Goal: Download file/media

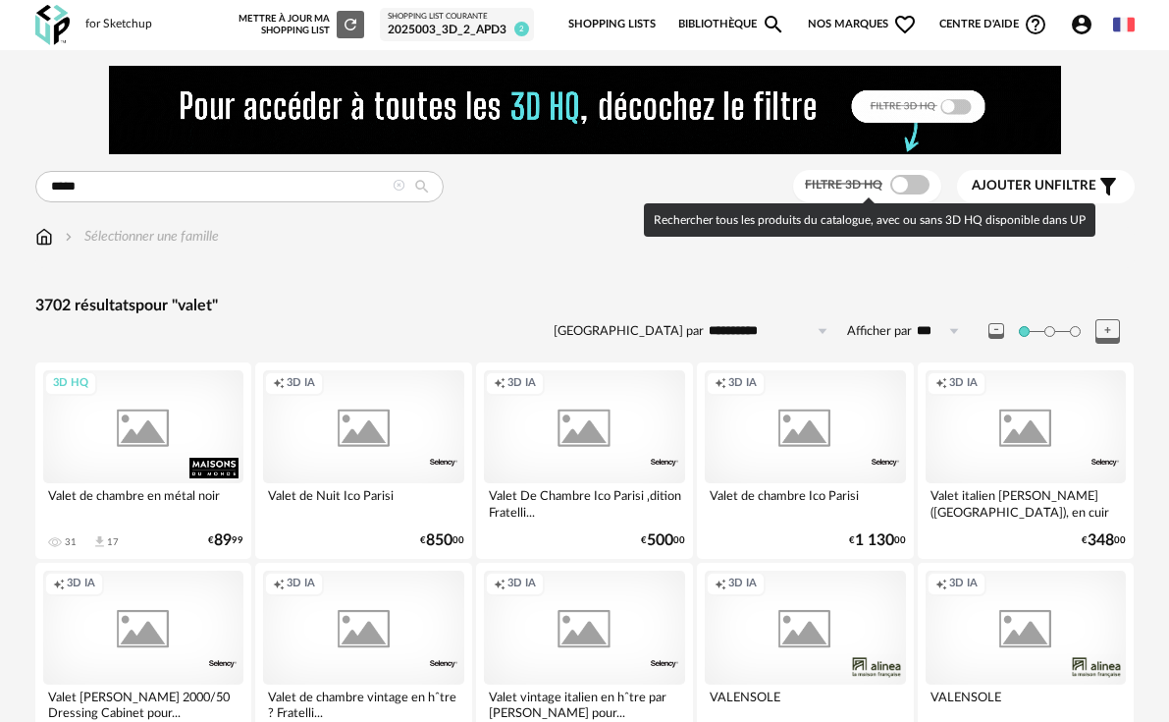
click at [913, 186] on span at bounding box center [910, 185] width 39 height 20
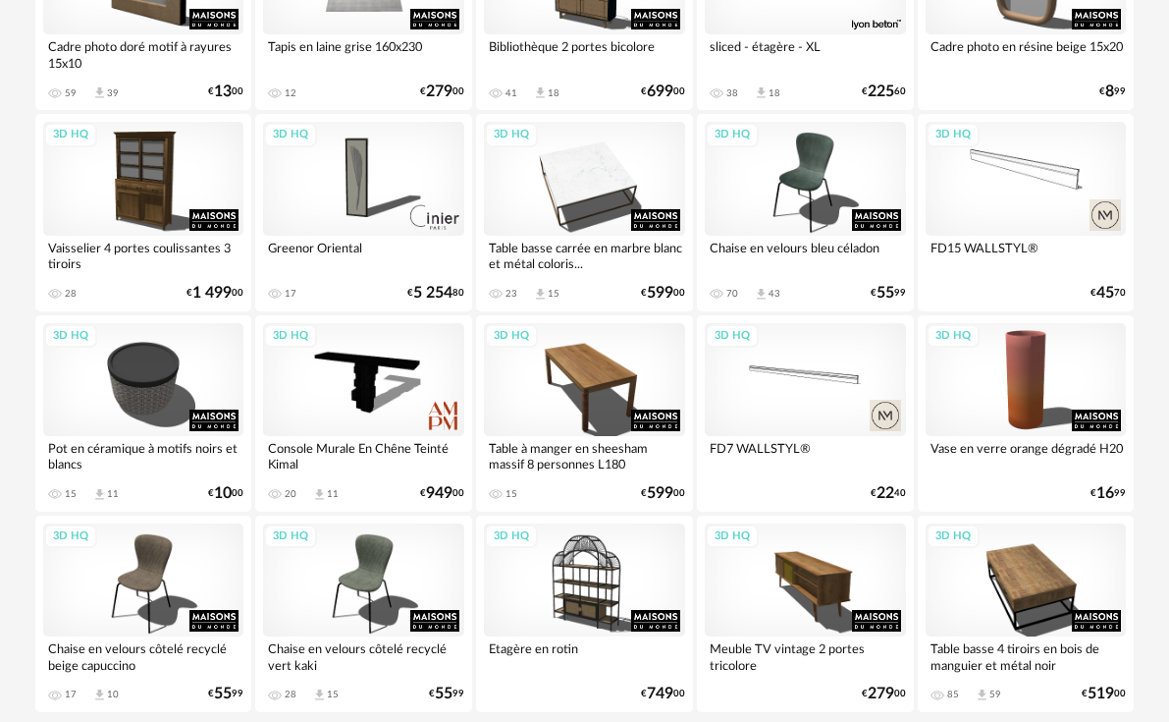
scroll to position [3773, 0]
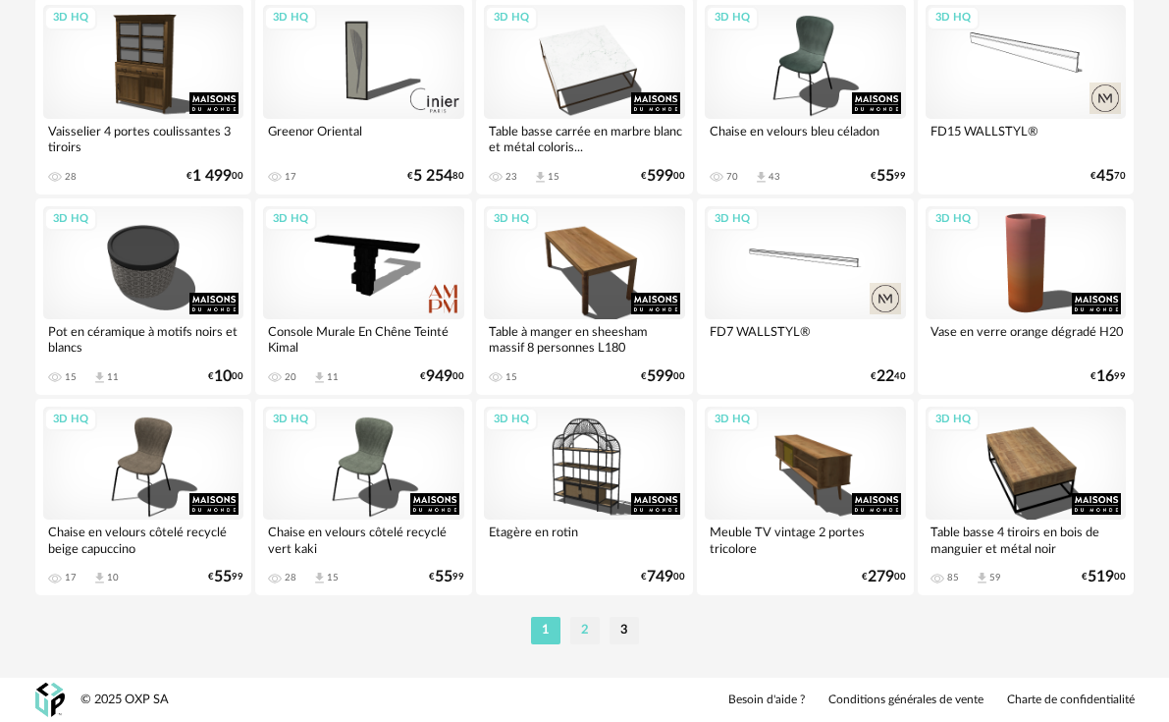
click at [589, 639] on li "2" at bounding box center [584, 630] width 29 height 27
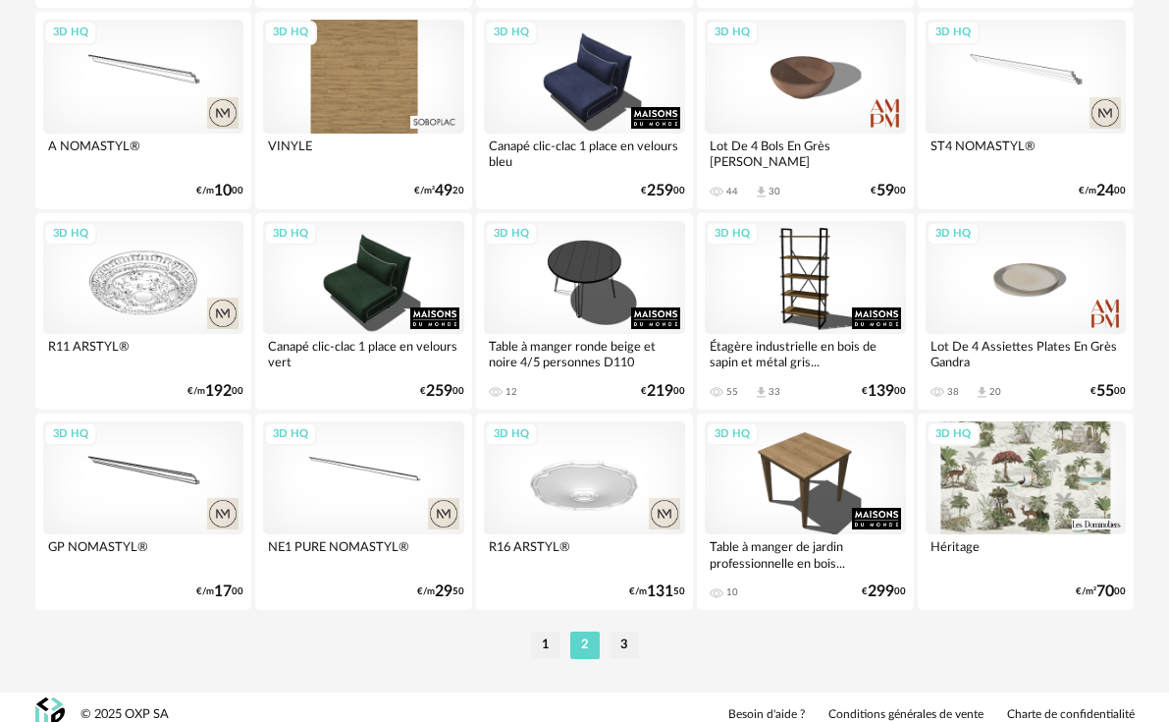
scroll to position [3773, 0]
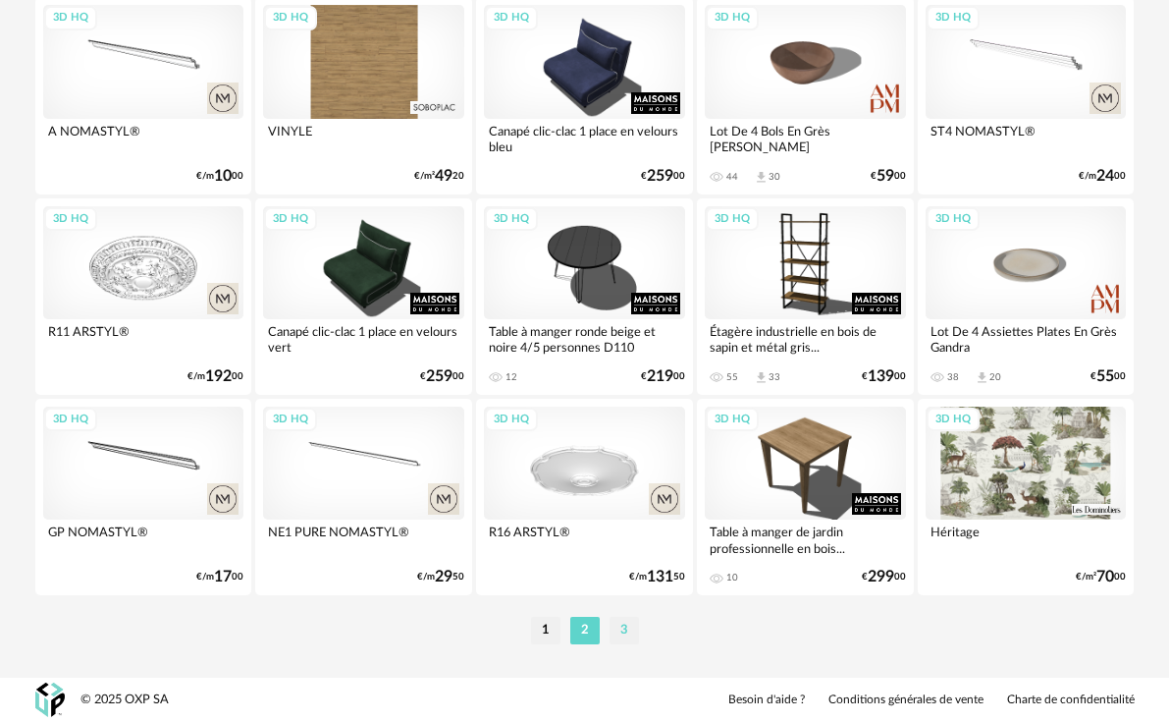
click at [621, 630] on li "3" at bounding box center [624, 630] width 29 height 27
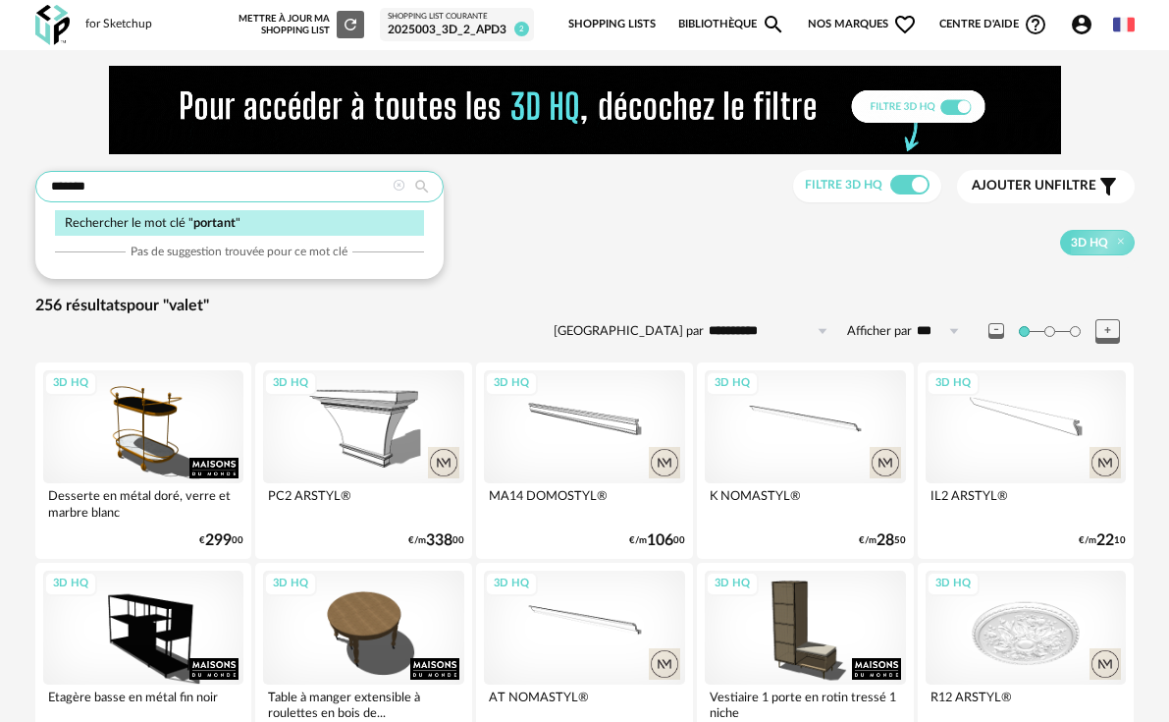
type input "*******"
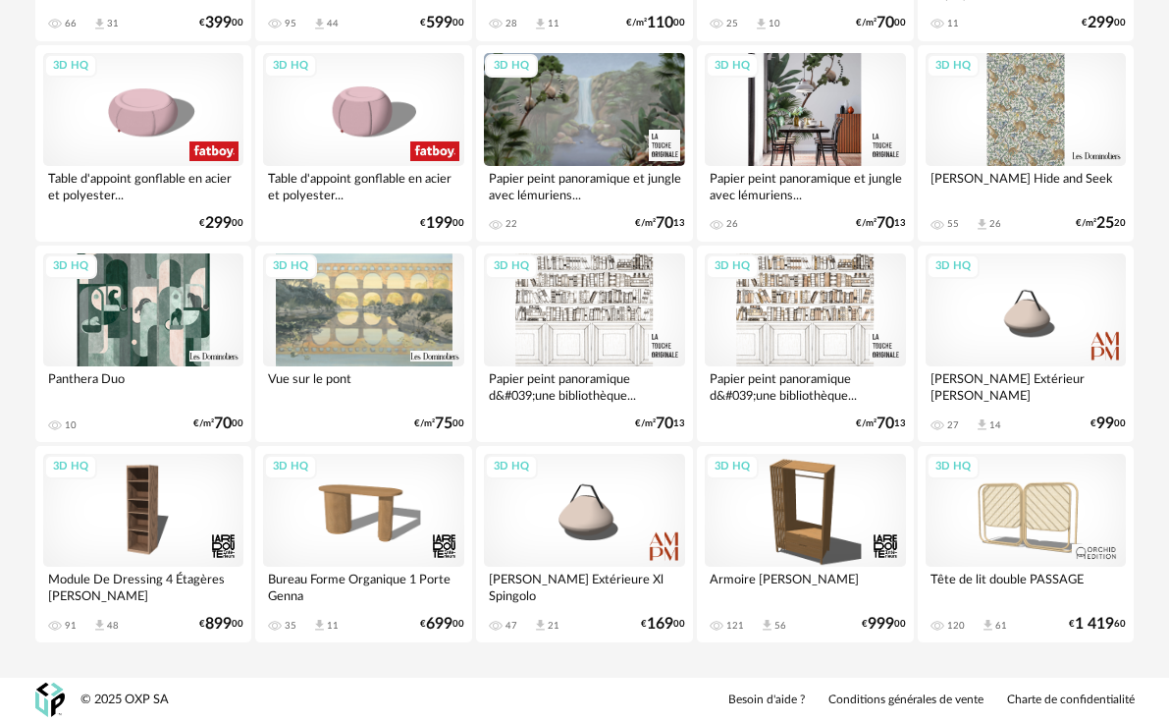
scroll to position [722, 0]
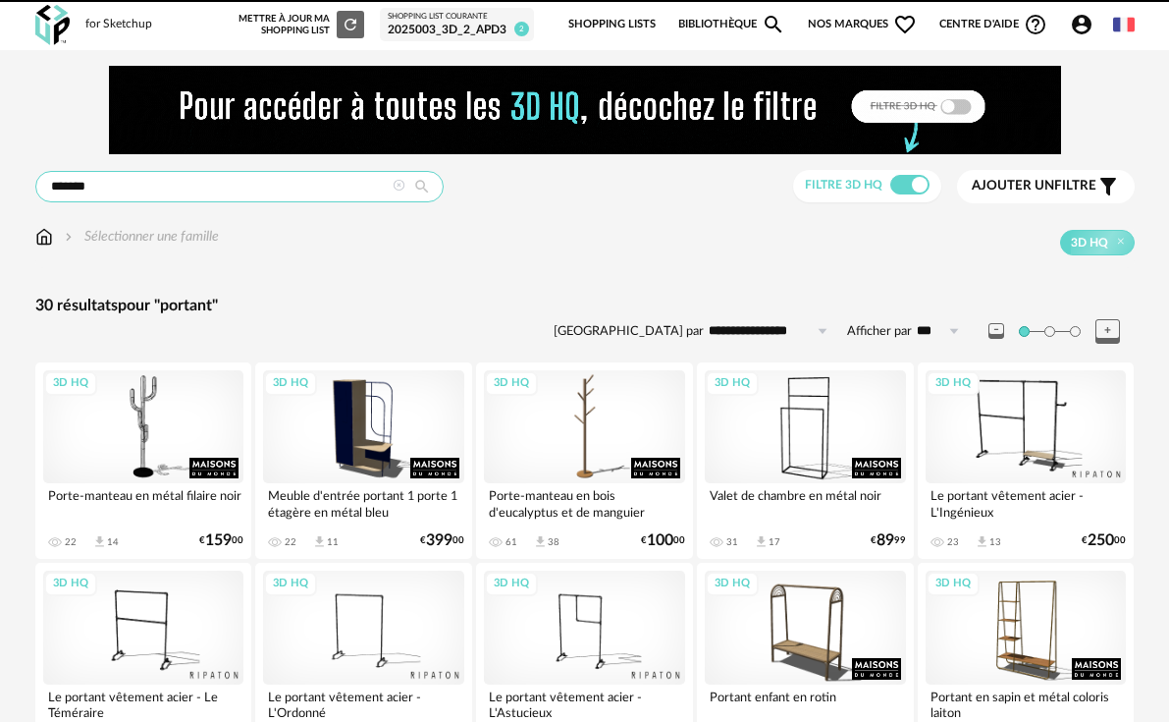
drag, startPoint x: 0, startPoint y: 0, endPoint x: -37, endPoint y: 163, distance: 167.2
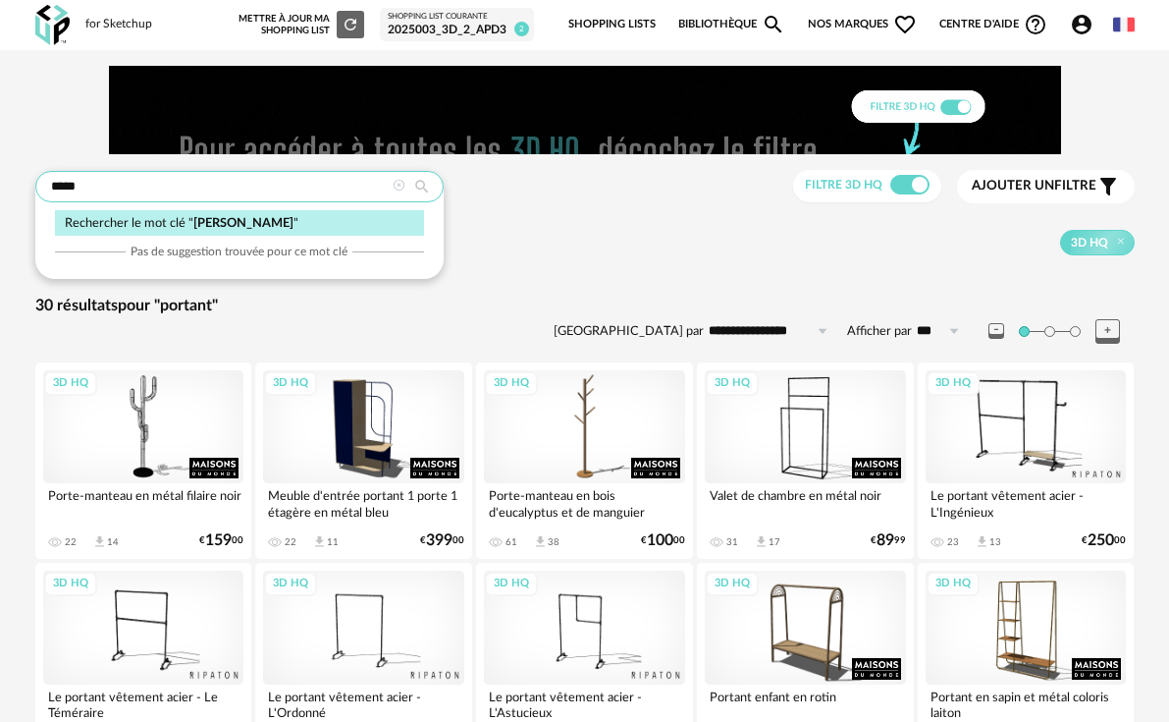
type input "*****"
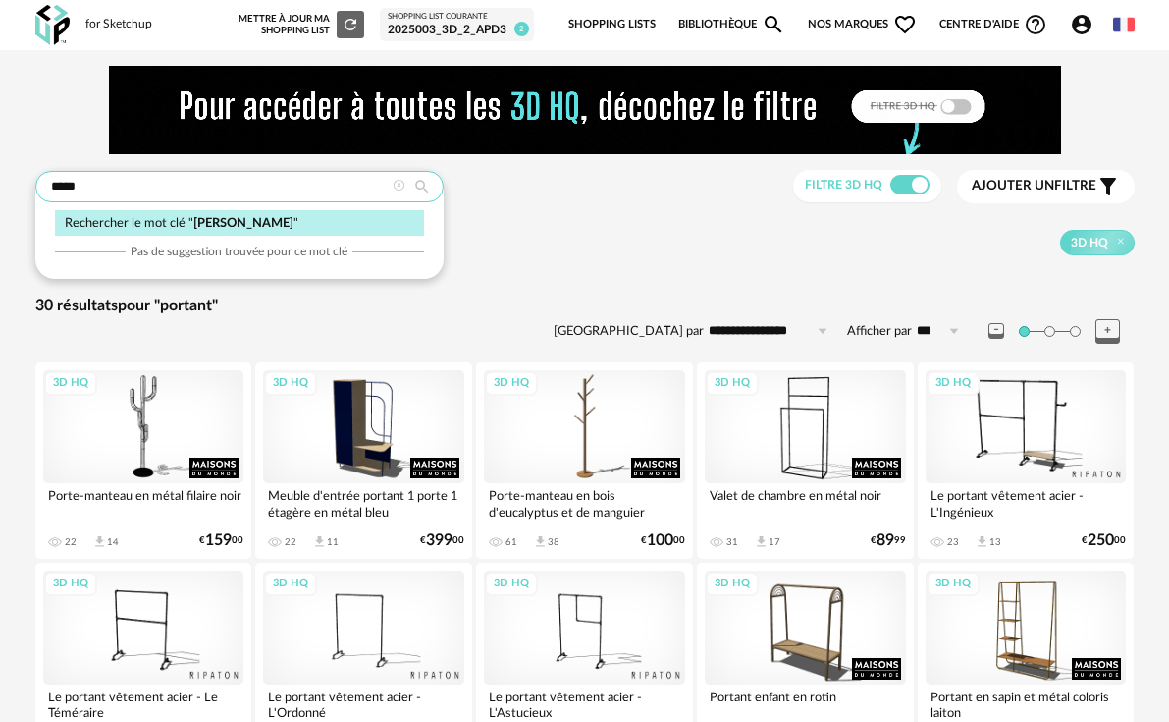
type input "**********"
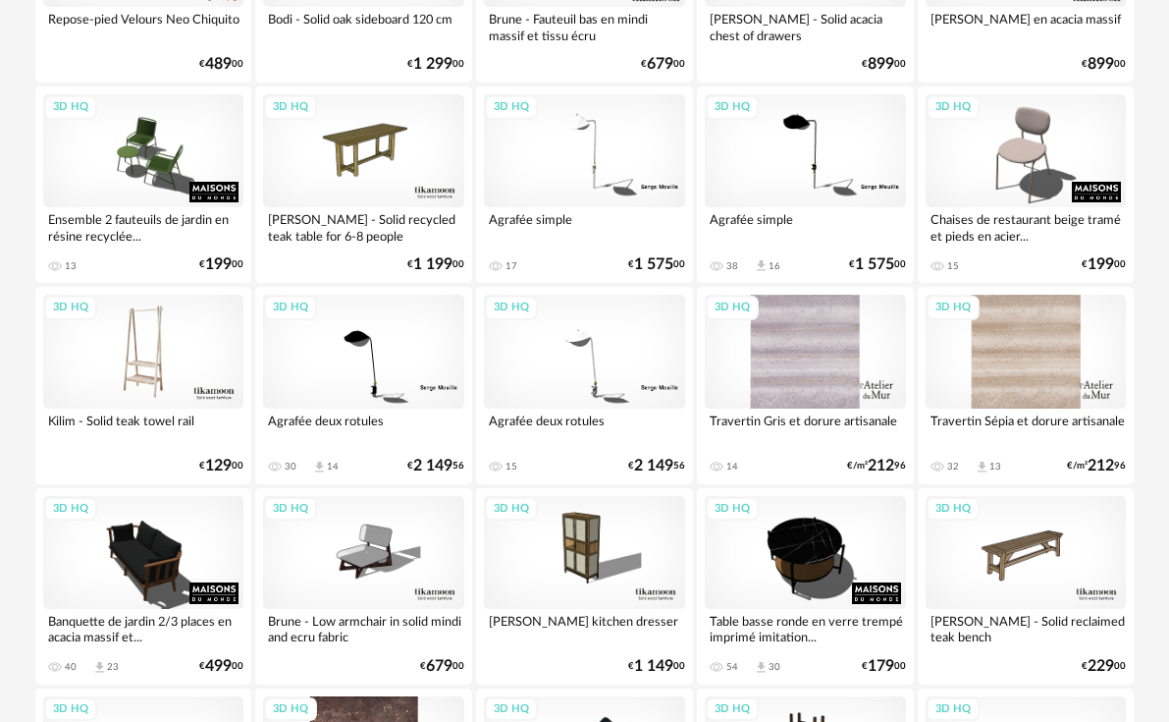
scroll to position [3773, 0]
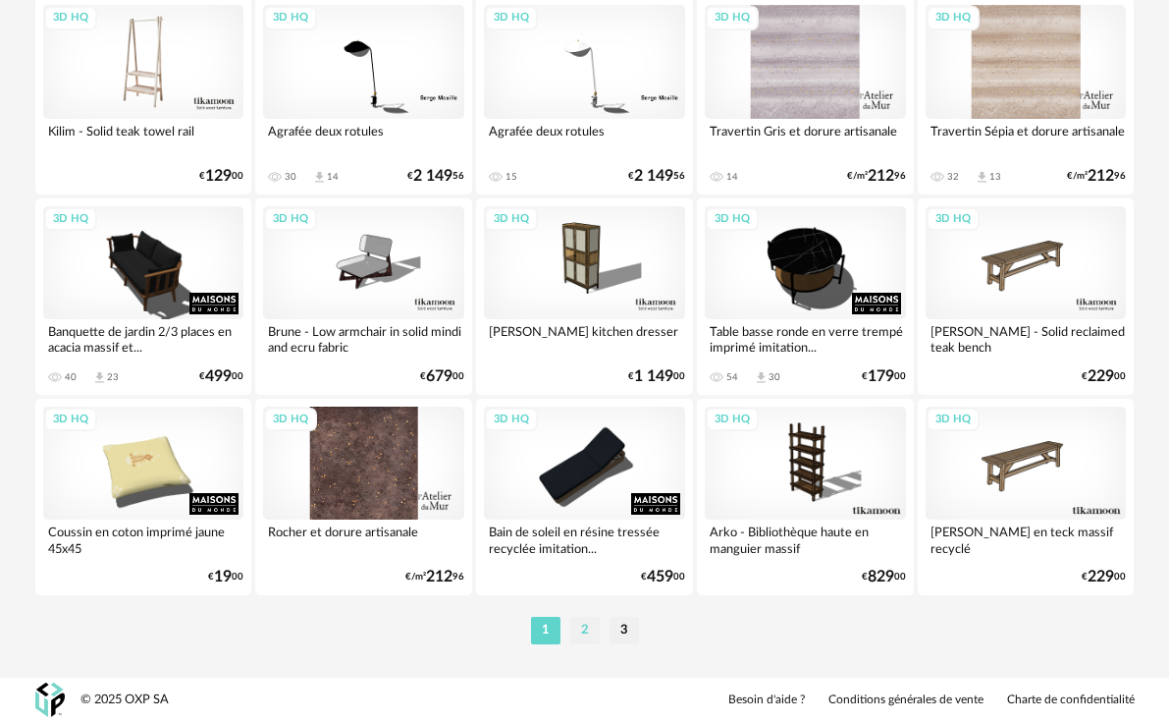
click at [581, 630] on li "2" at bounding box center [584, 630] width 29 height 27
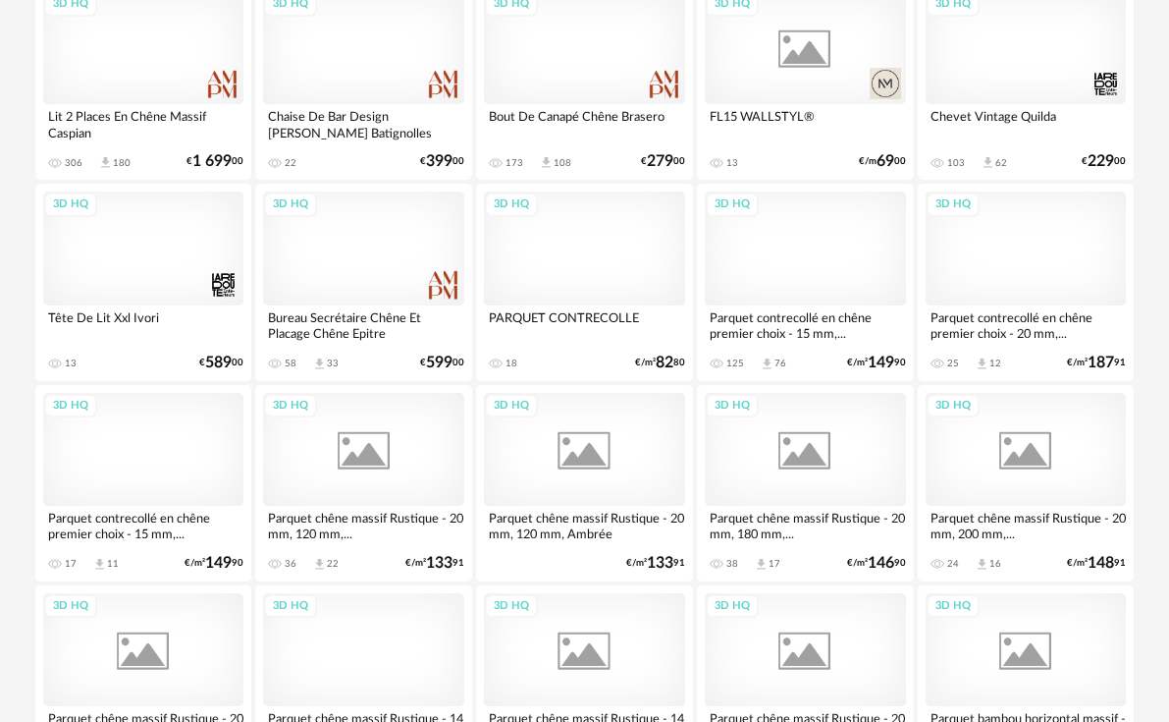
scroll to position [3773, 0]
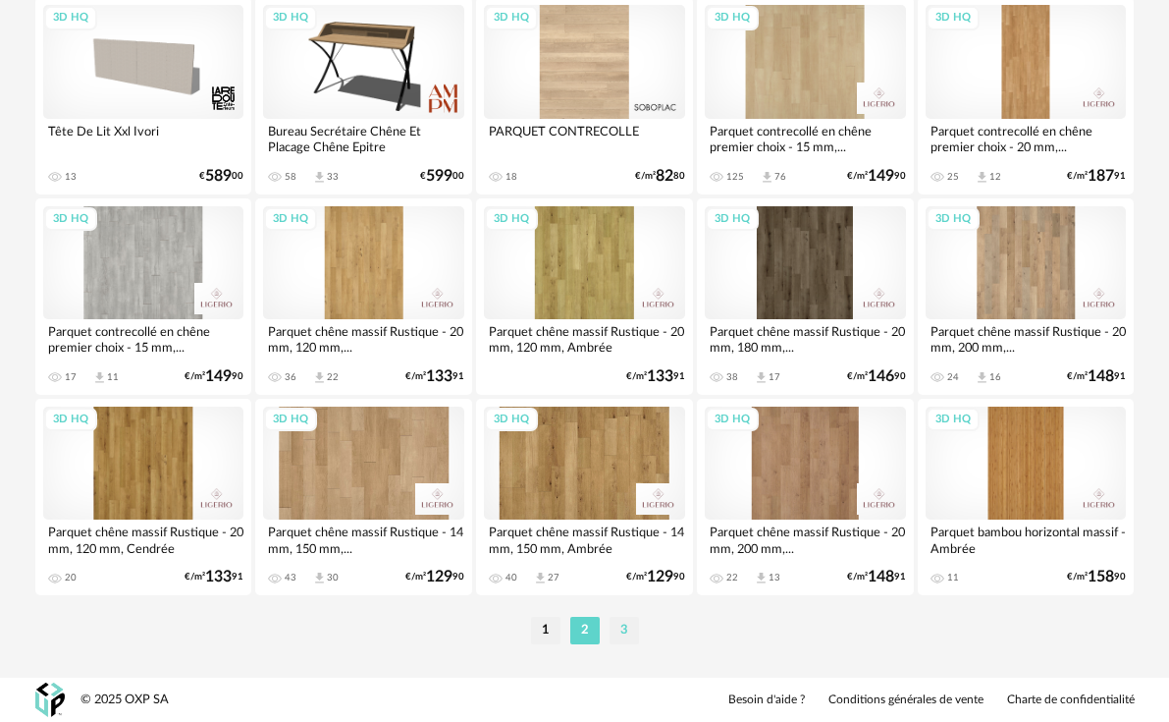
click at [621, 629] on li "3" at bounding box center [624, 630] width 29 height 27
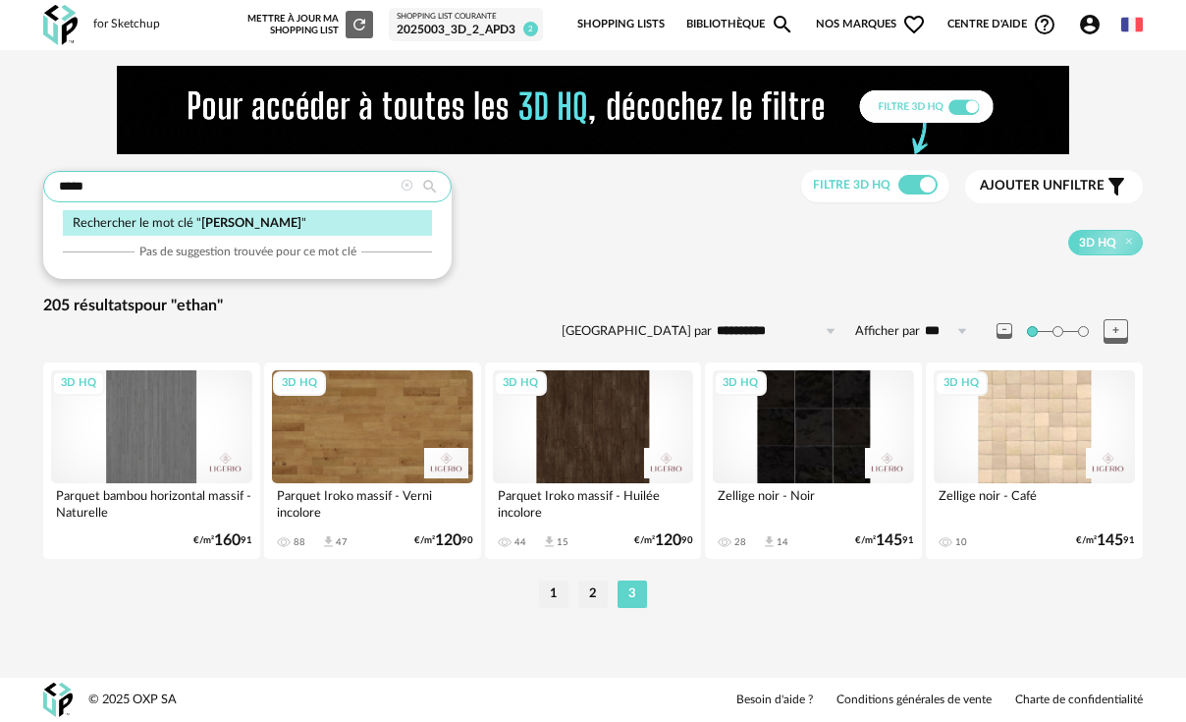
drag, startPoint x: 175, startPoint y: 196, endPoint x: 31, endPoint y: 194, distance: 143.4
click at [31, 194] on div "**********" at bounding box center [592, 354] width 1131 height 576
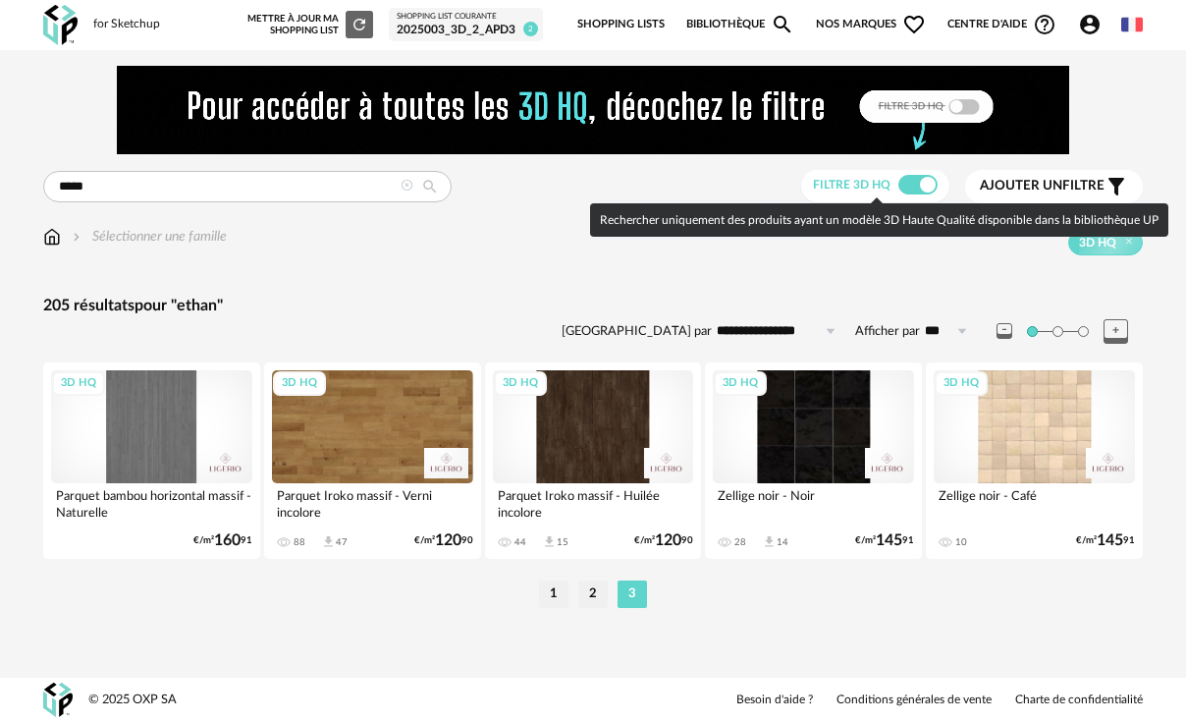
click at [916, 183] on span at bounding box center [917, 185] width 39 height 20
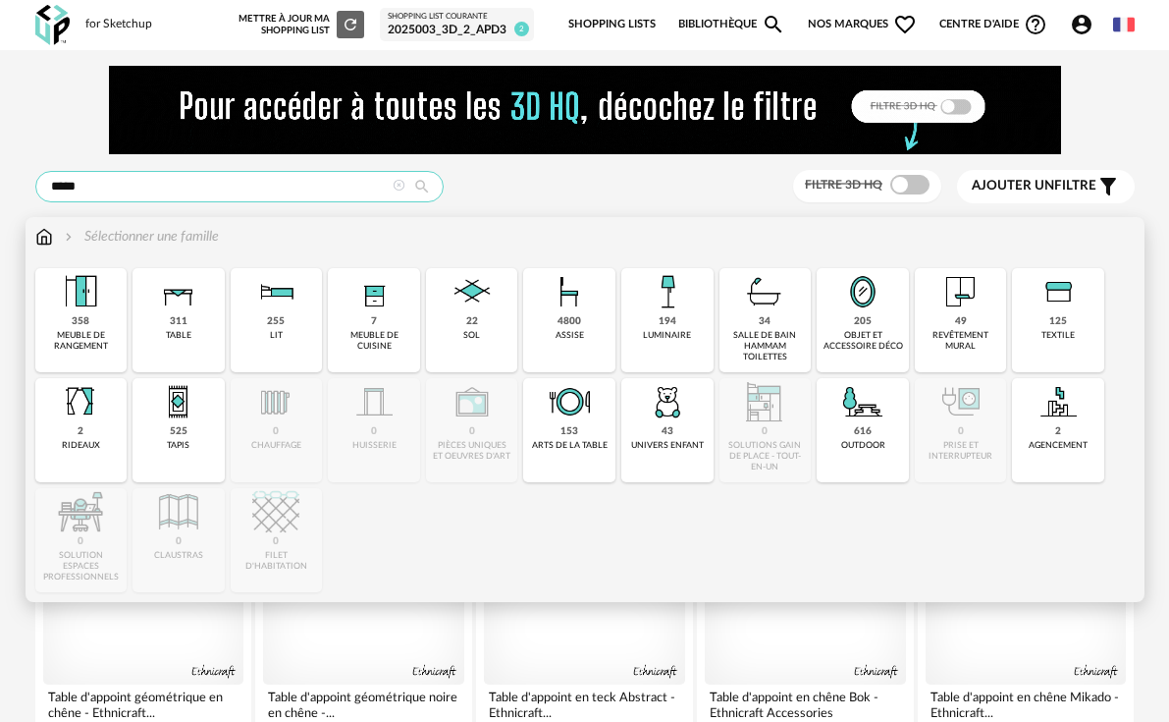
click at [161, 182] on input "*****" at bounding box center [239, 186] width 408 height 31
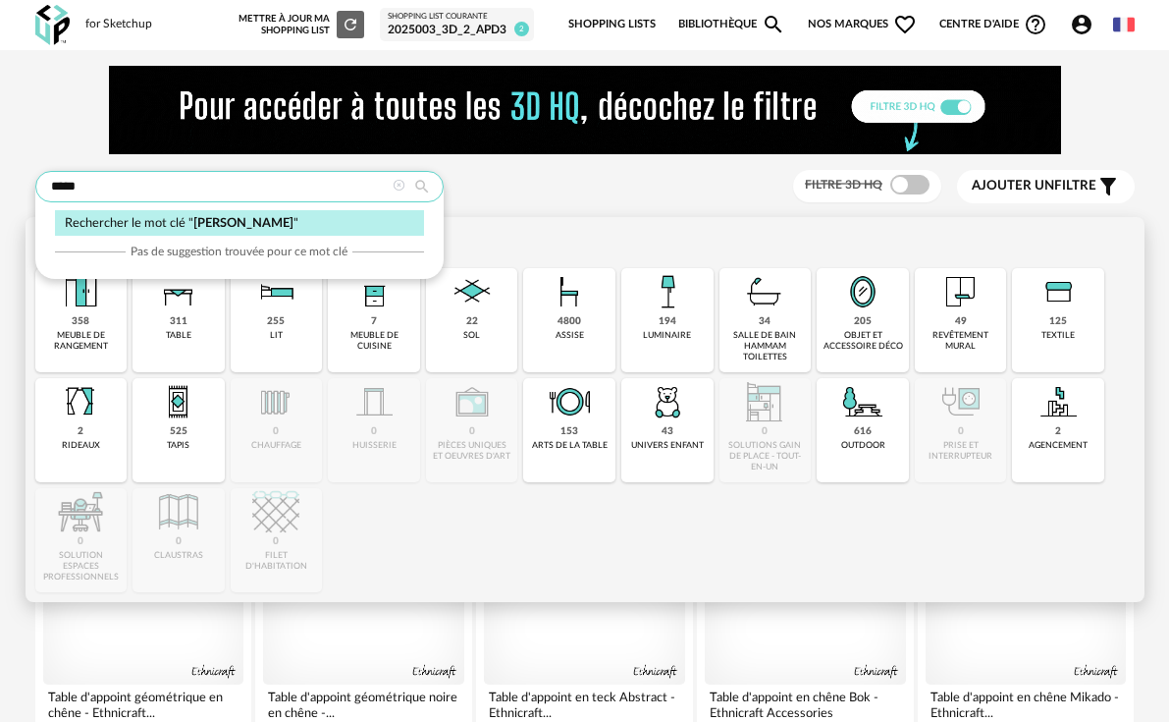
type input "*****"
type input "**********"
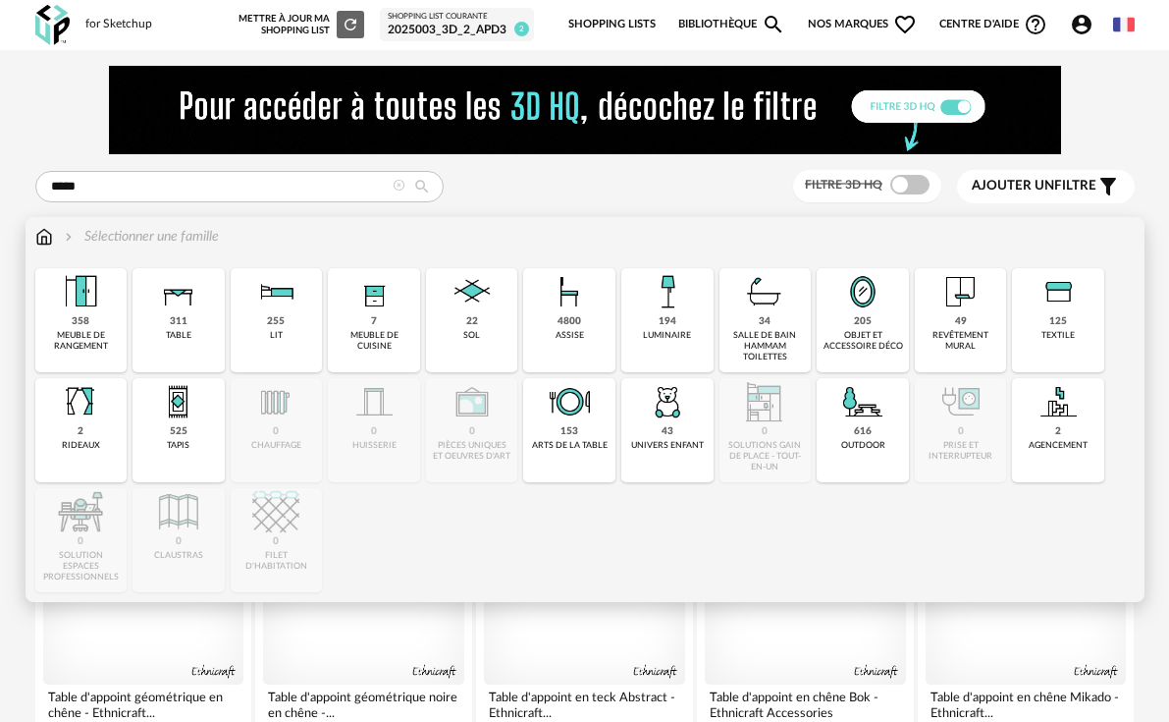
click at [570, 190] on div "***** Rechercher le mot clé " ethan " Pas de suggestion trouvée pour ce mot clé…" at bounding box center [585, 186] width 1100 height 33
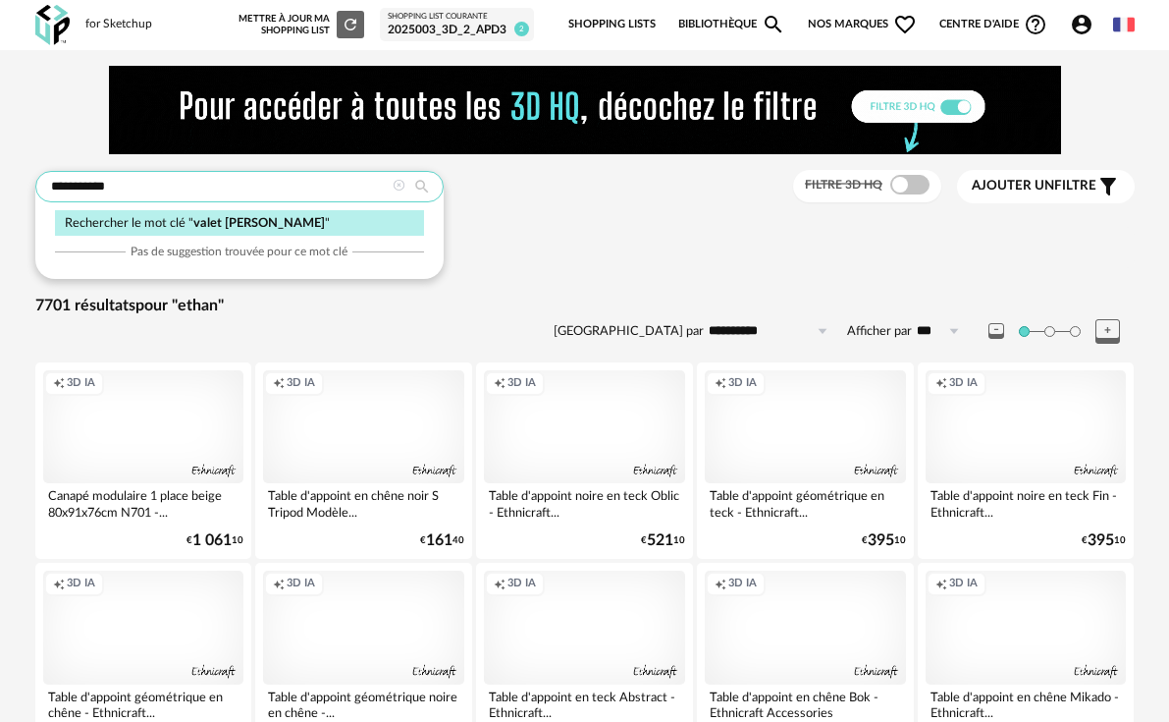
type input "**********"
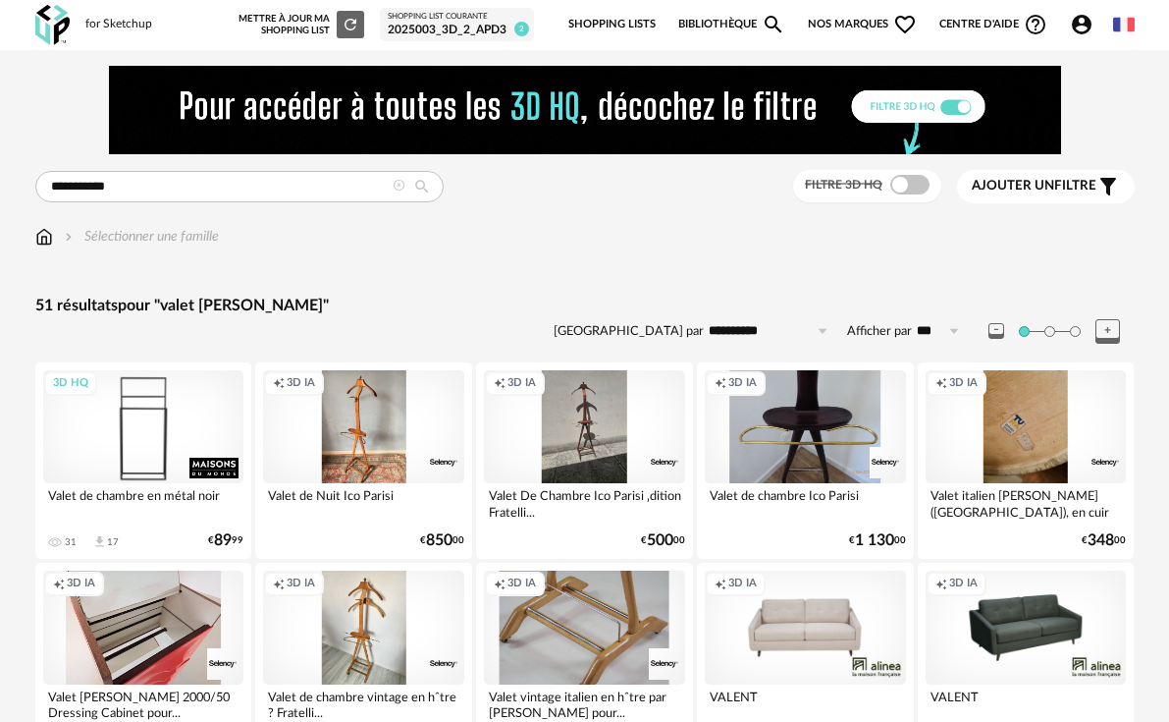
click at [102, 430] on div "3D HQ" at bounding box center [143, 426] width 201 height 113
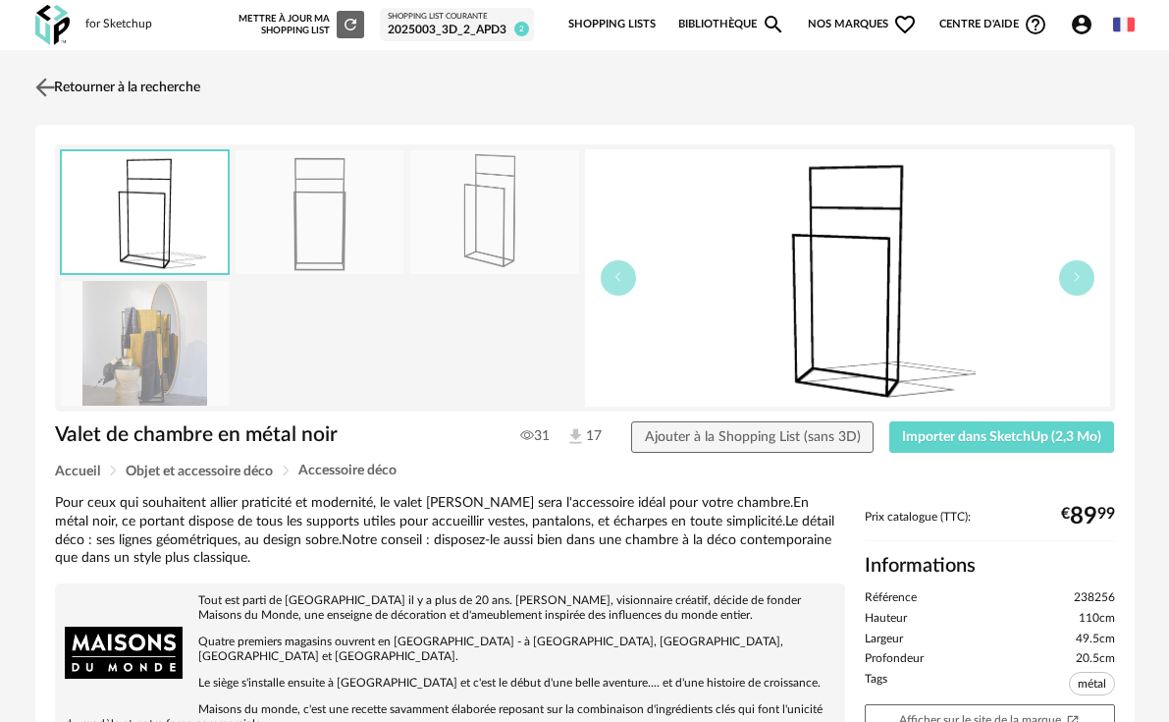
click at [45, 92] on img at bounding box center [44, 87] width 28 height 28
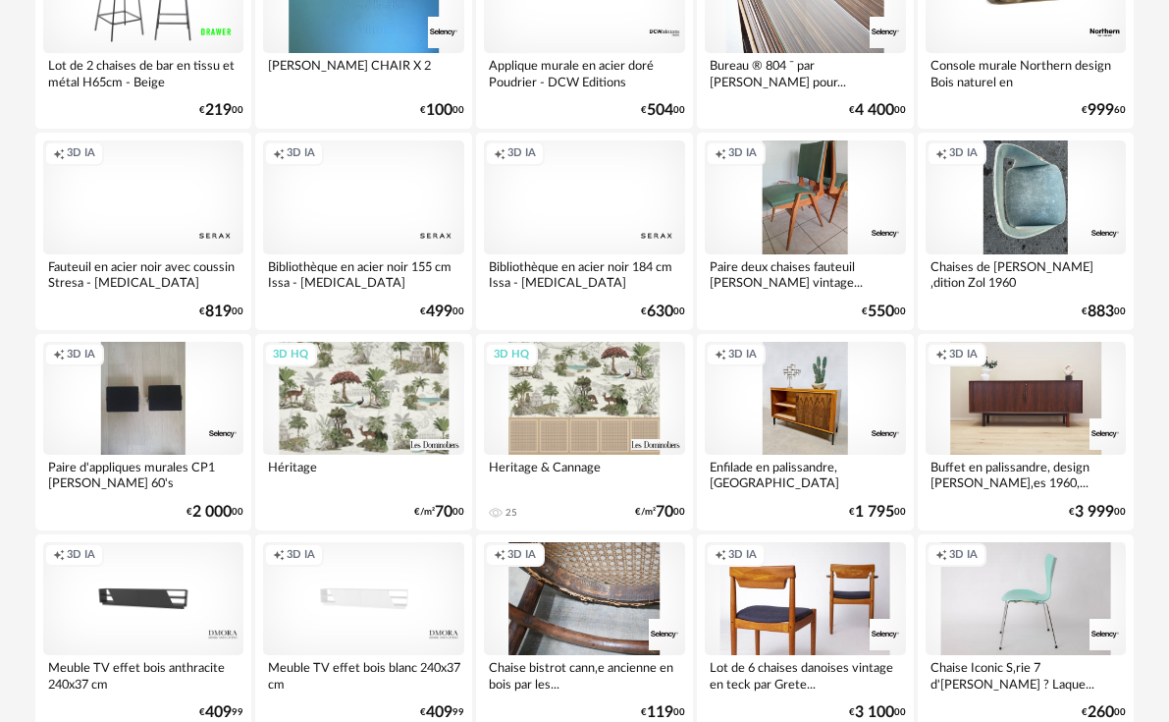
scroll to position [1394, 0]
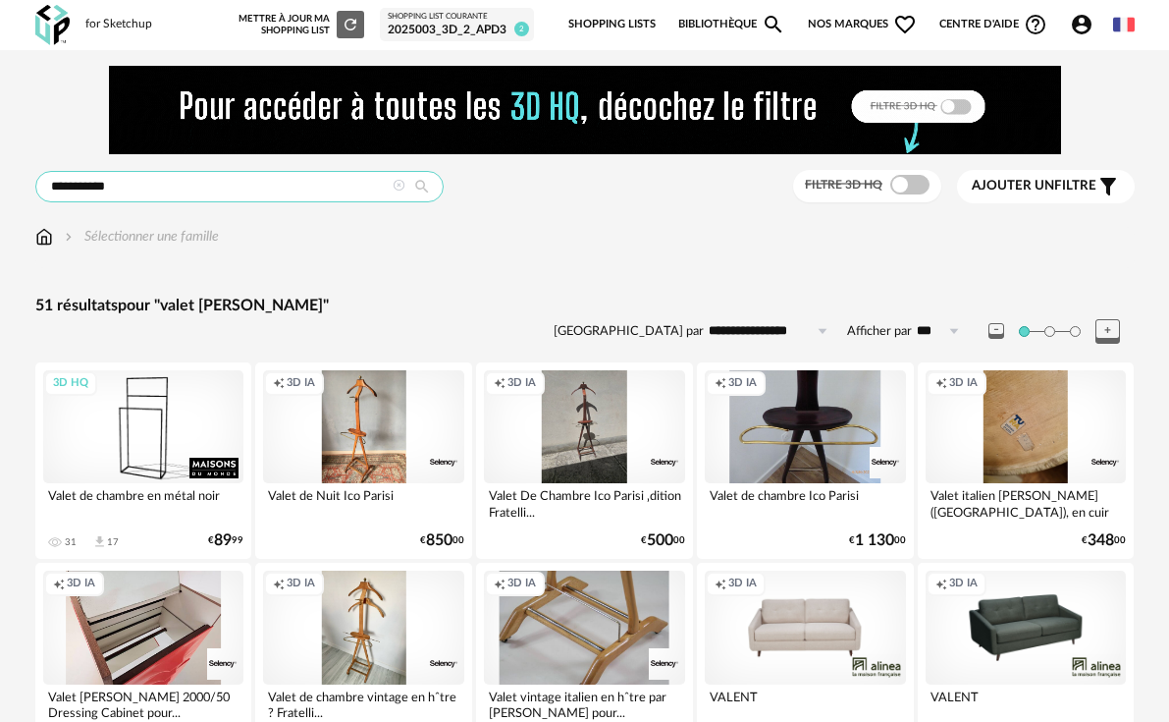
drag, startPoint x: 143, startPoint y: 190, endPoint x: -6, endPoint y: 174, distance: 150.1
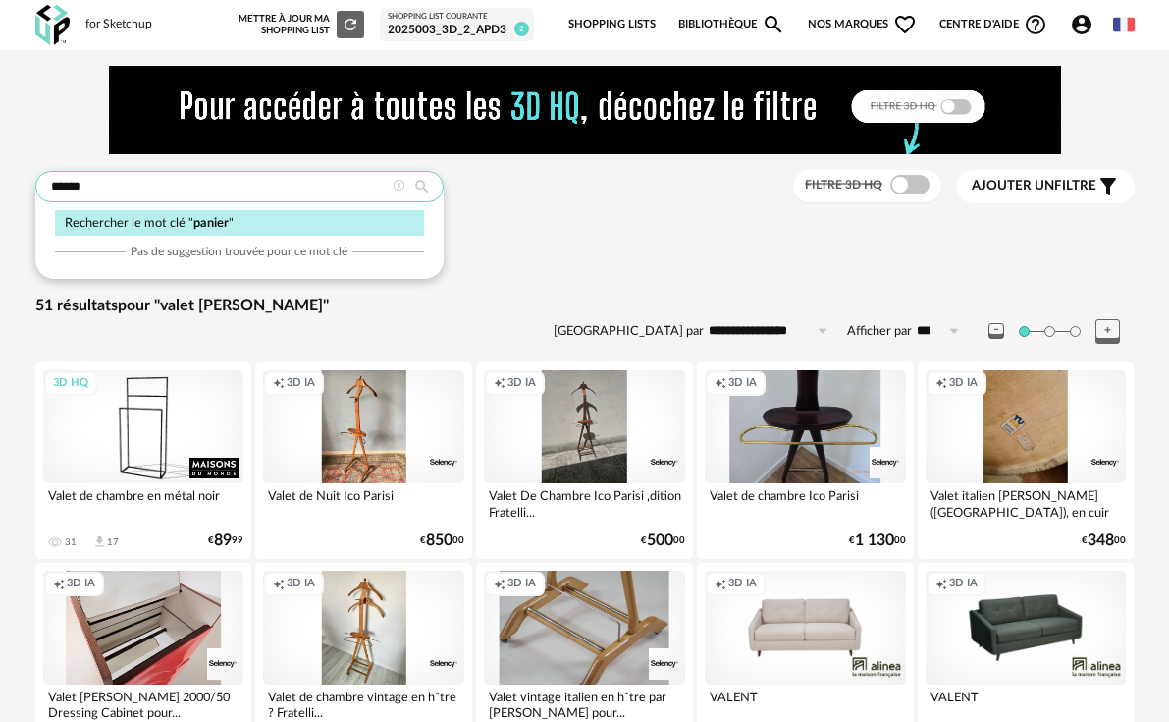
type input "******"
type input "**********"
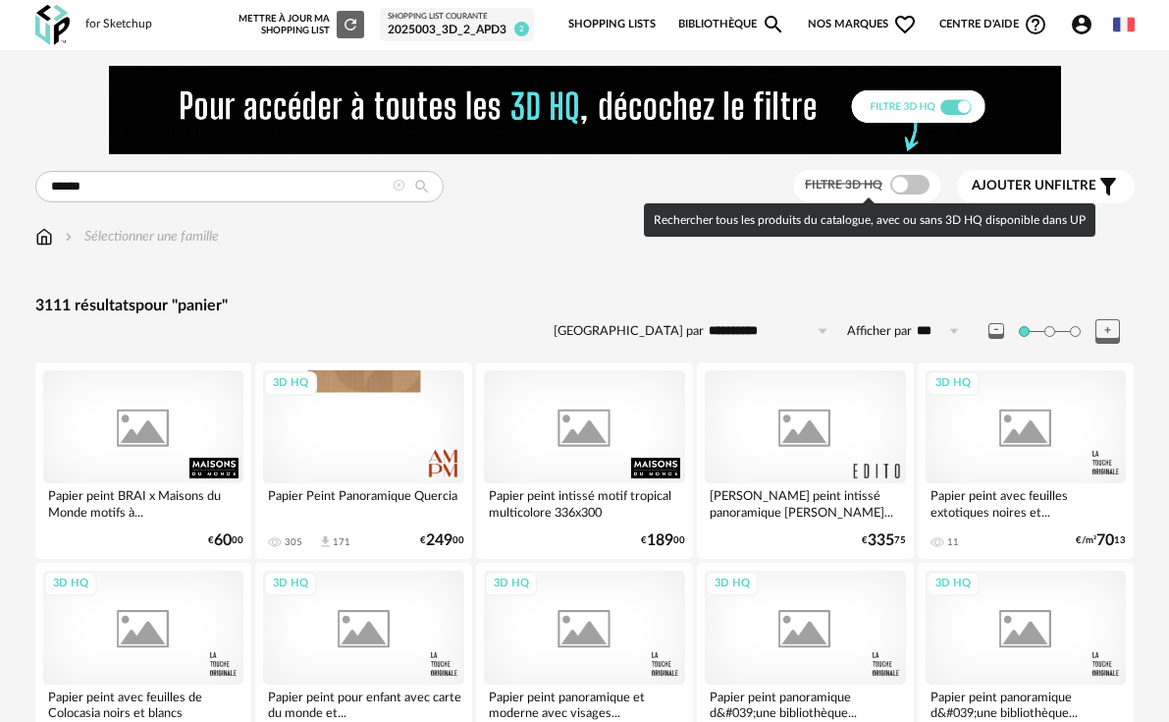
click at [911, 190] on span at bounding box center [910, 185] width 39 height 20
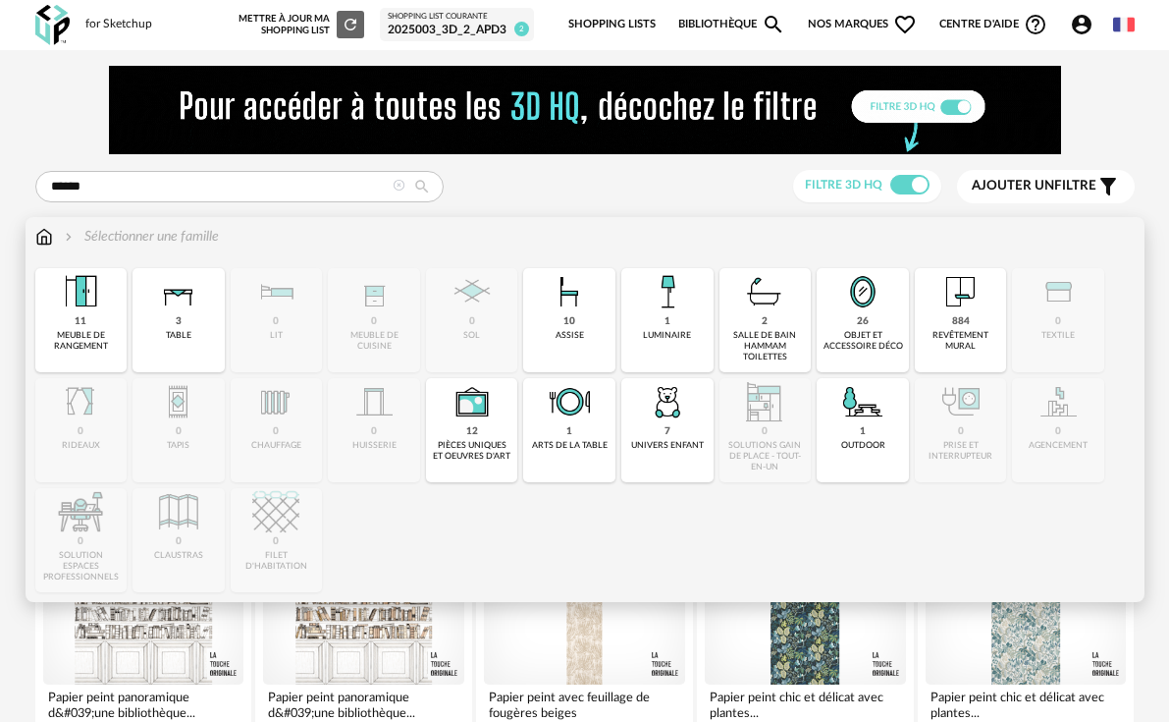
click at [848, 315] on div "26 objet et accessoire déco" at bounding box center [863, 320] width 92 height 104
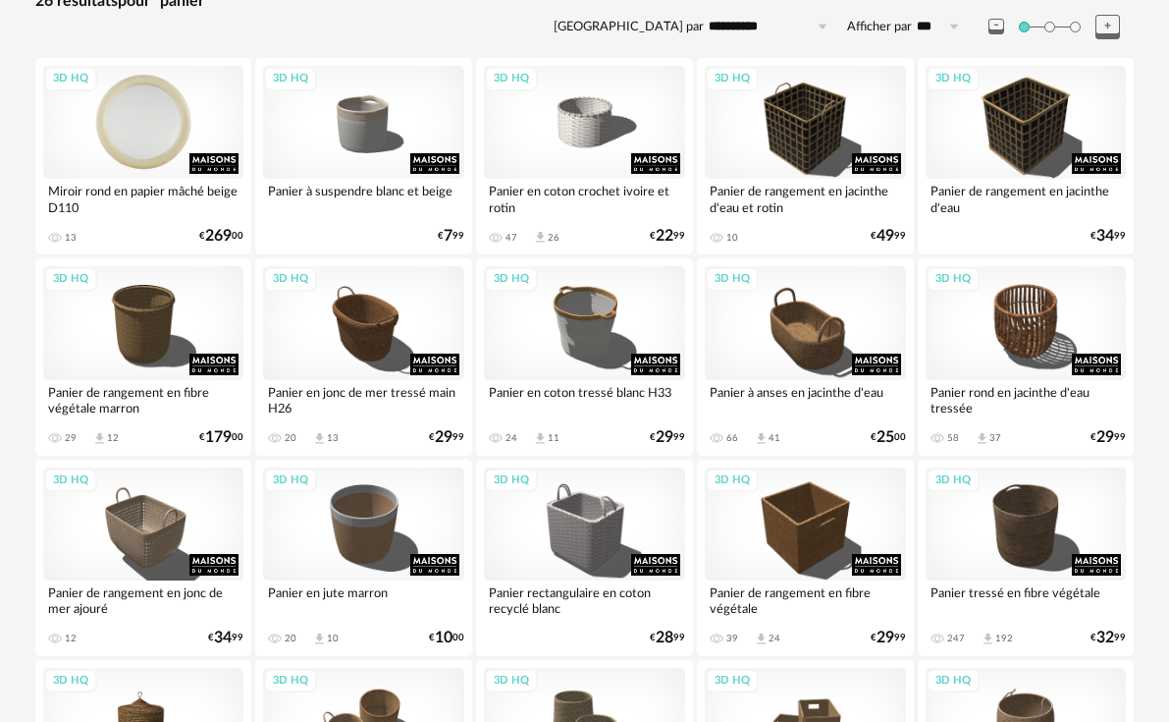
scroll to position [98, 0]
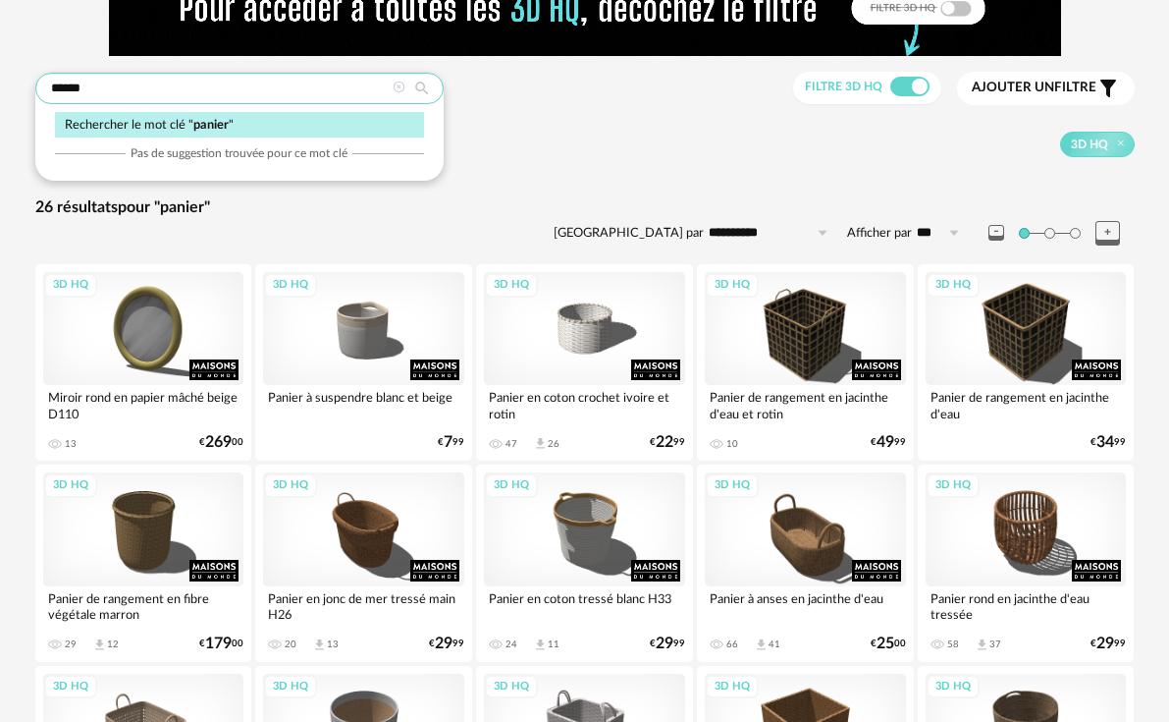
click at [150, 90] on input "******" at bounding box center [239, 88] width 408 height 31
type input "*******"
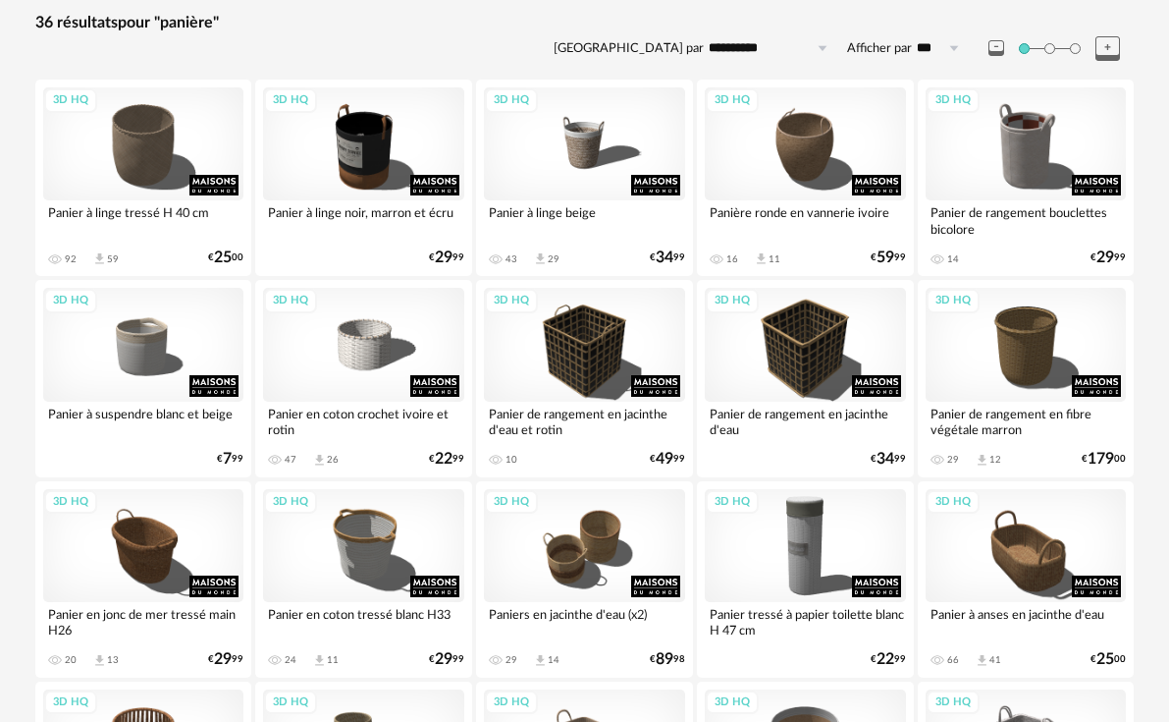
scroll to position [295, 0]
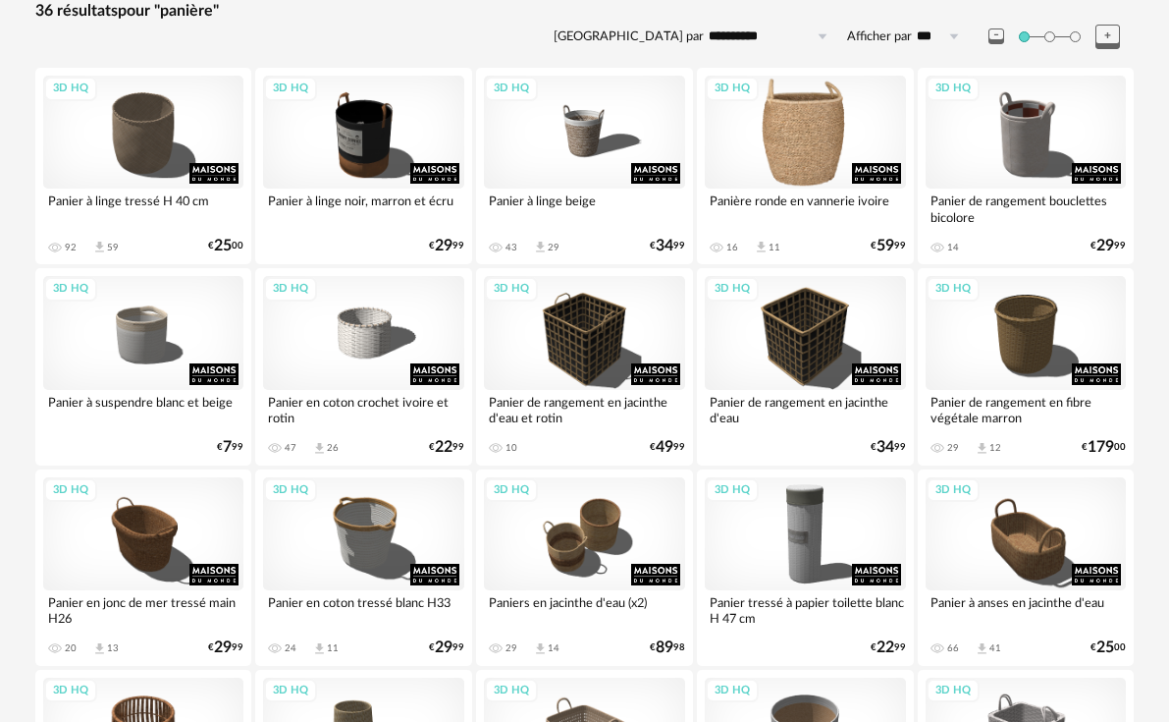
click at [798, 142] on div "3D HQ" at bounding box center [805, 132] width 201 height 113
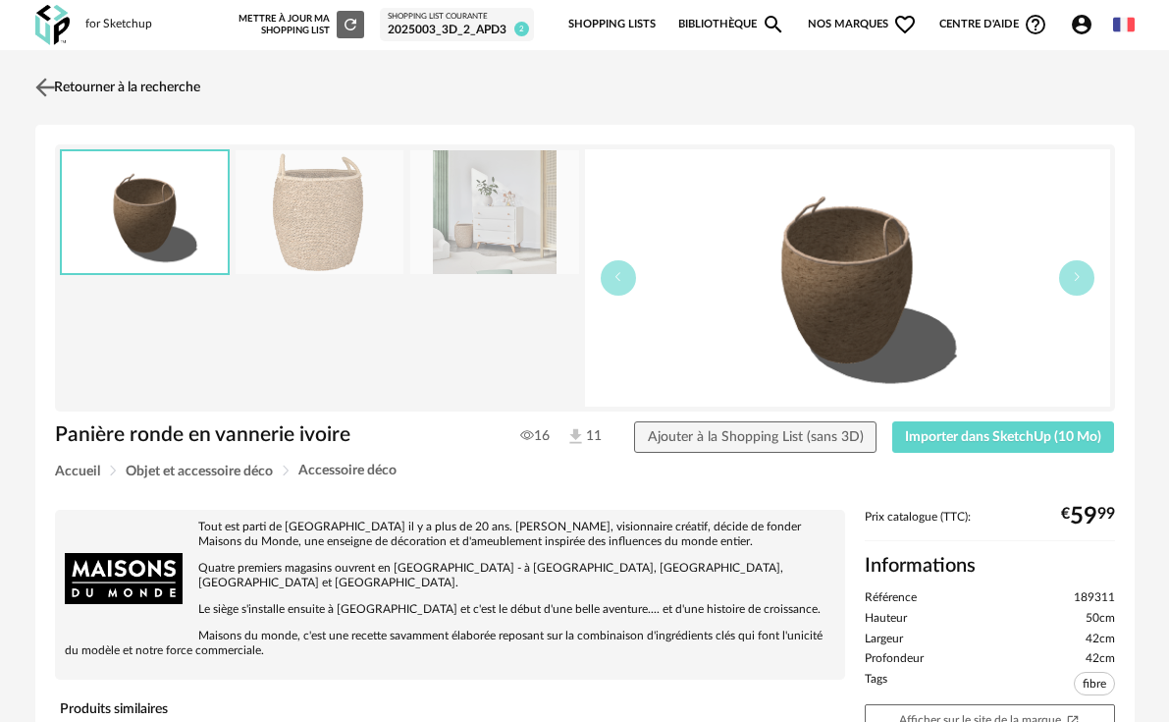
click at [49, 89] on img at bounding box center [44, 87] width 28 height 28
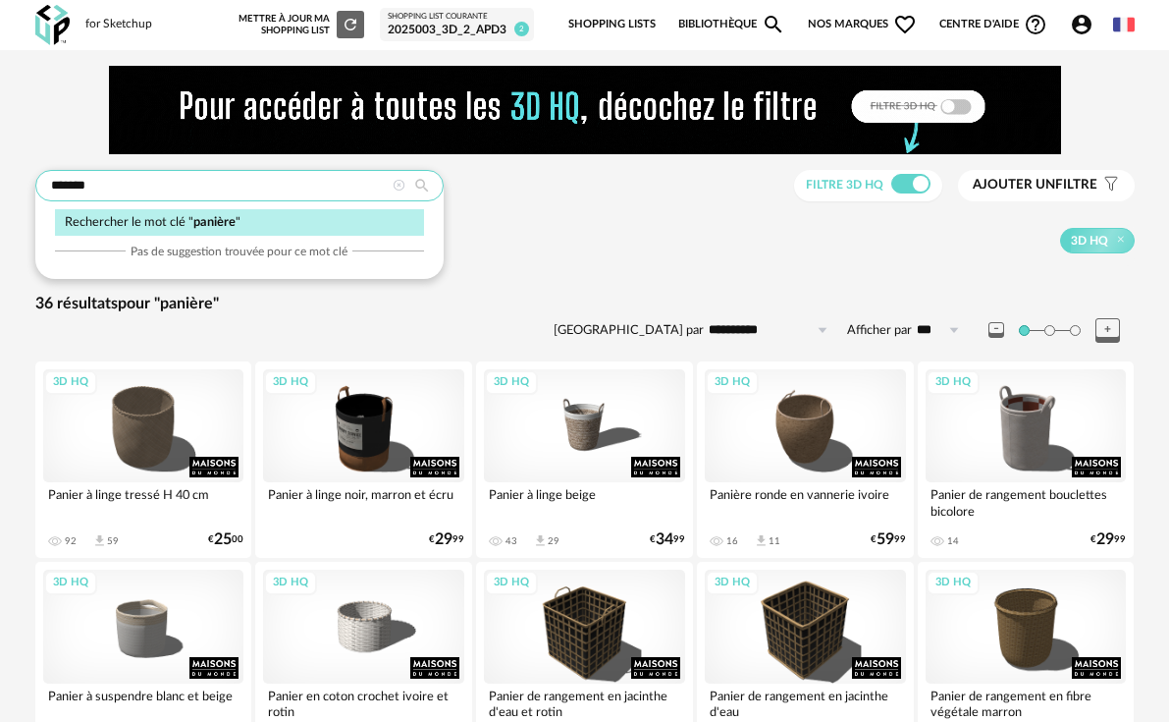
click at [47, 170] on div "*******" at bounding box center [239, 185] width 408 height 31
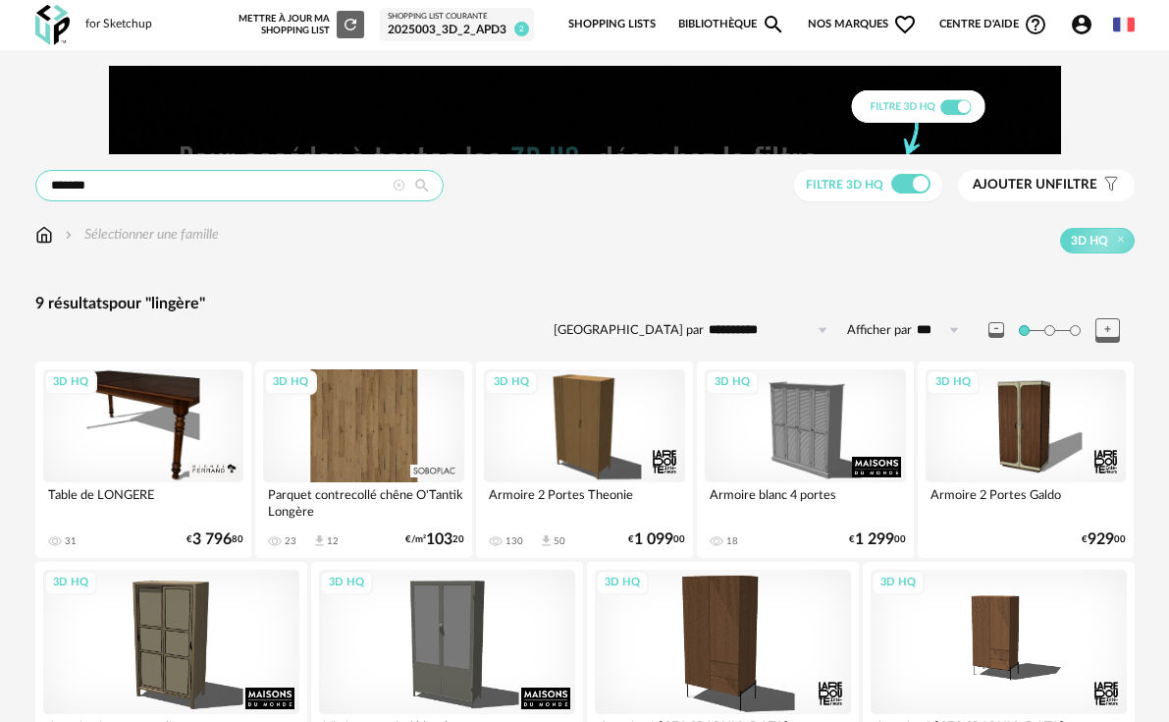
click at [153, 191] on input "*******" at bounding box center [239, 185] width 408 height 31
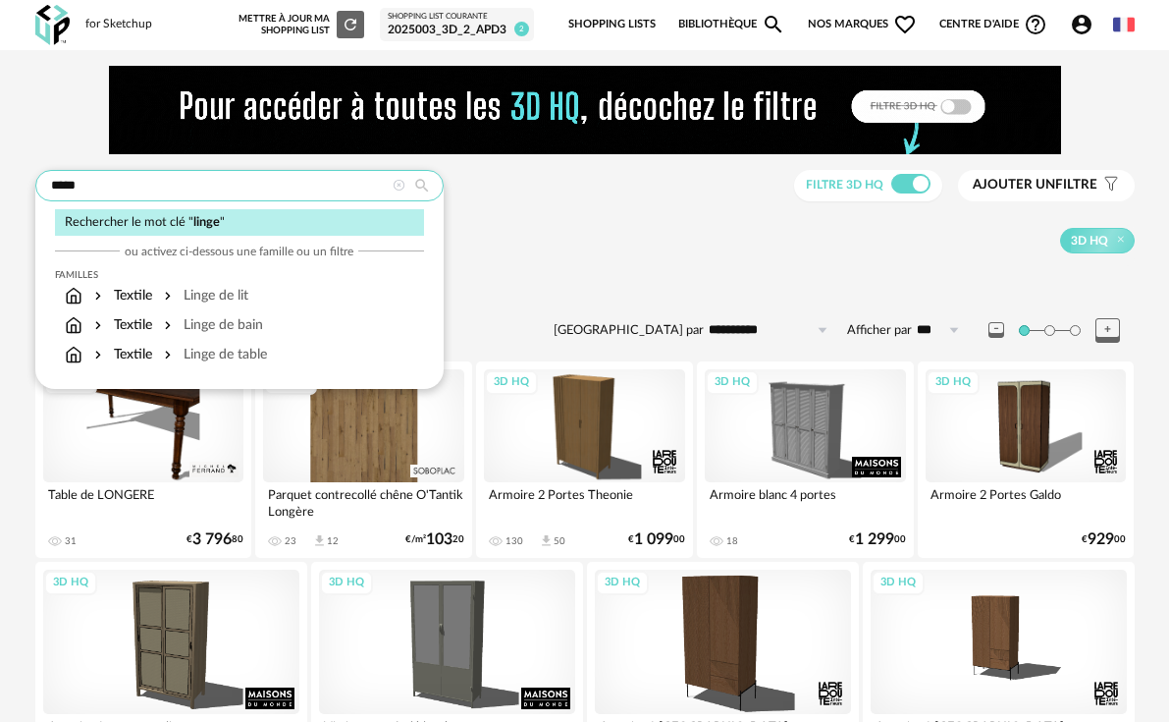
type input "*****"
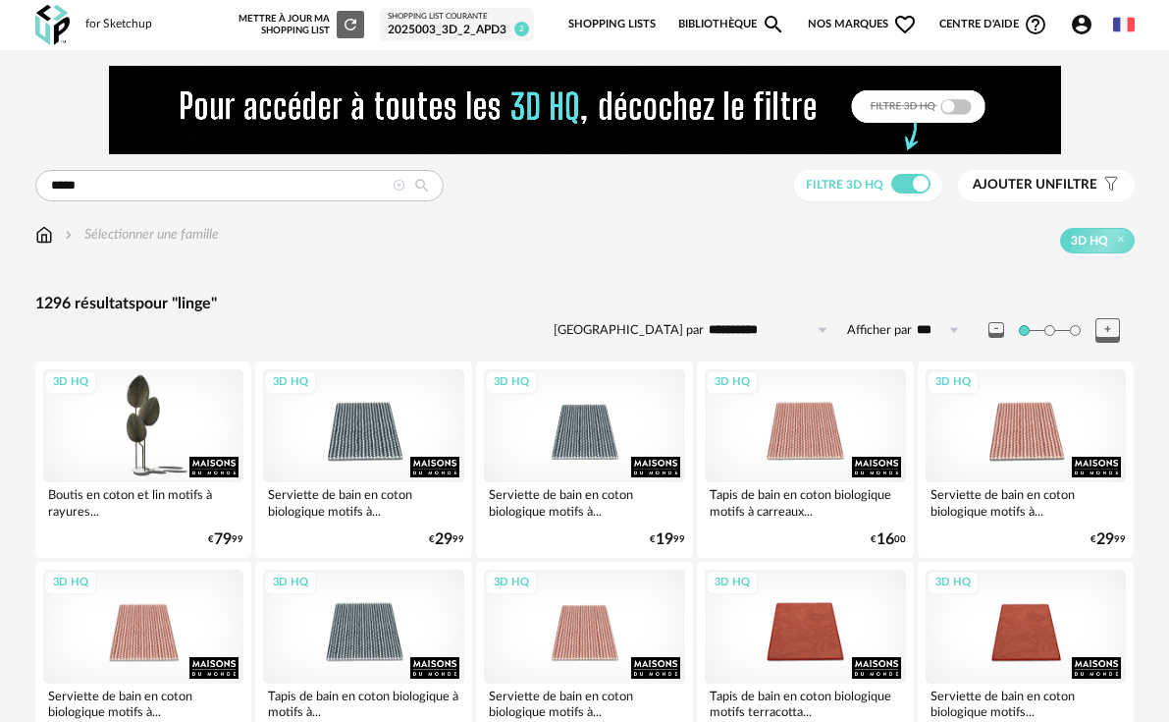
click at [40, 241] on img at bounding box center [44, 235] width 18 height 20
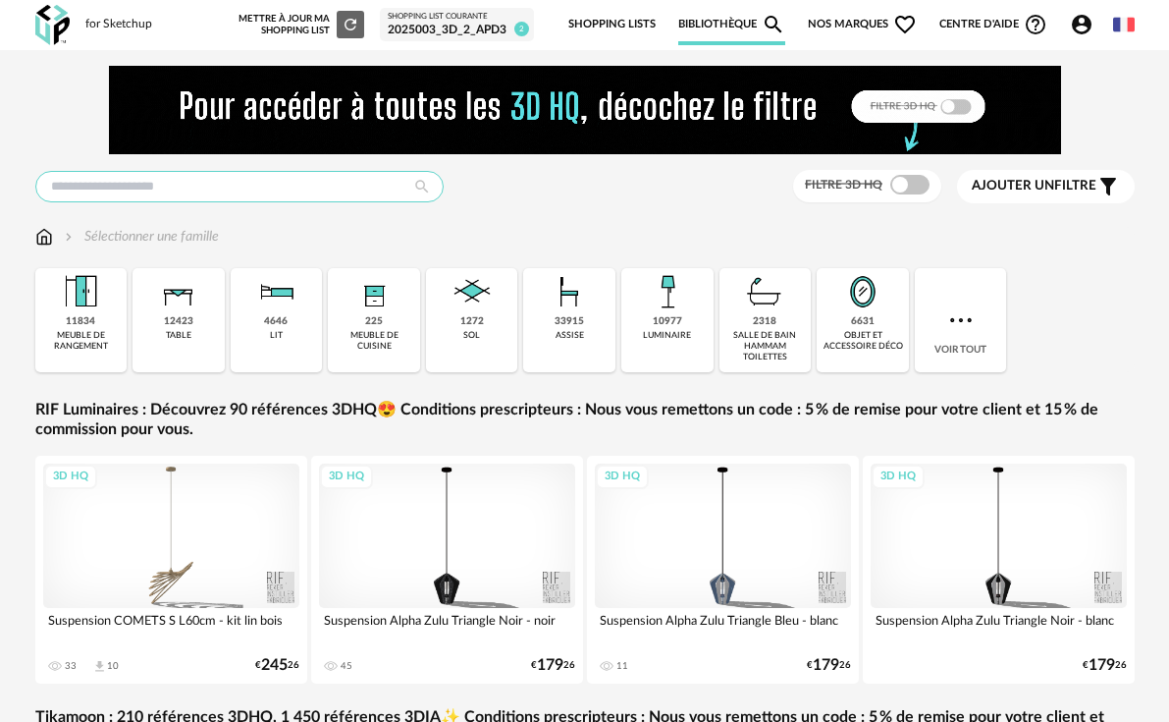
click at [234, 183] on input "text" at bounding box center [239, 186] width 408 height 31
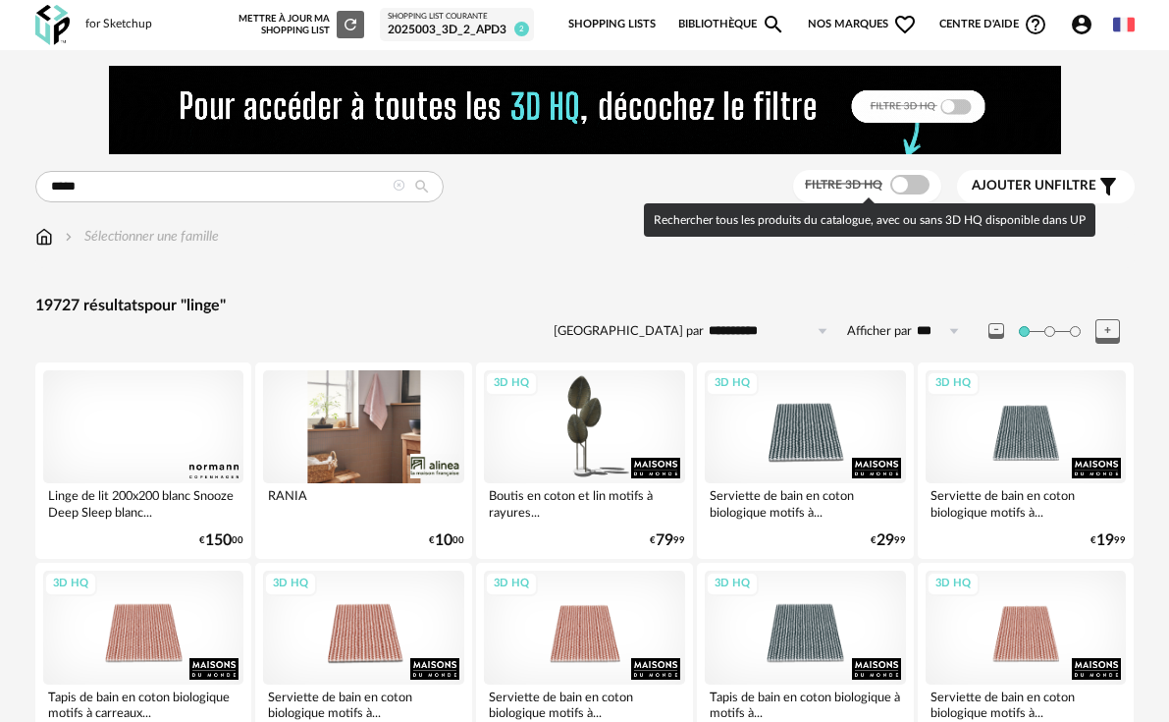
click at [916, 186] on span at bounding box center [910, 185] width 39 height 20
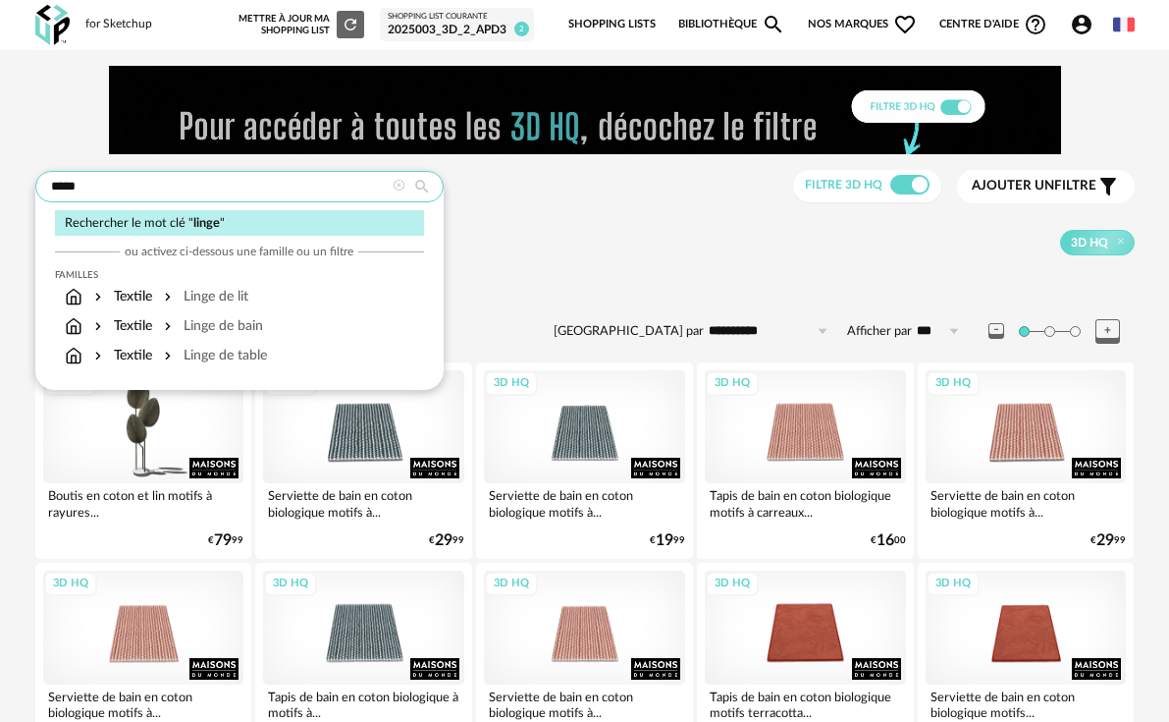
drag, startPoint x: 12, startPoint y: 190, endPoint x: -32, endPoint y: 190, distance: 44.2
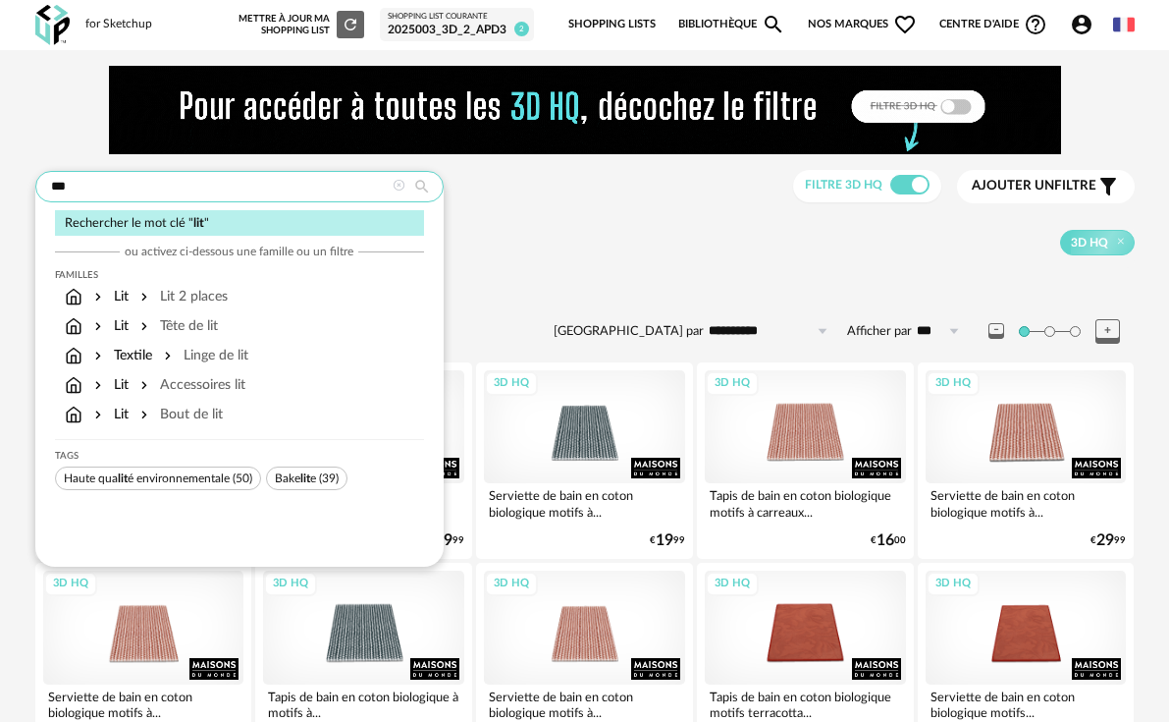
type input "***"
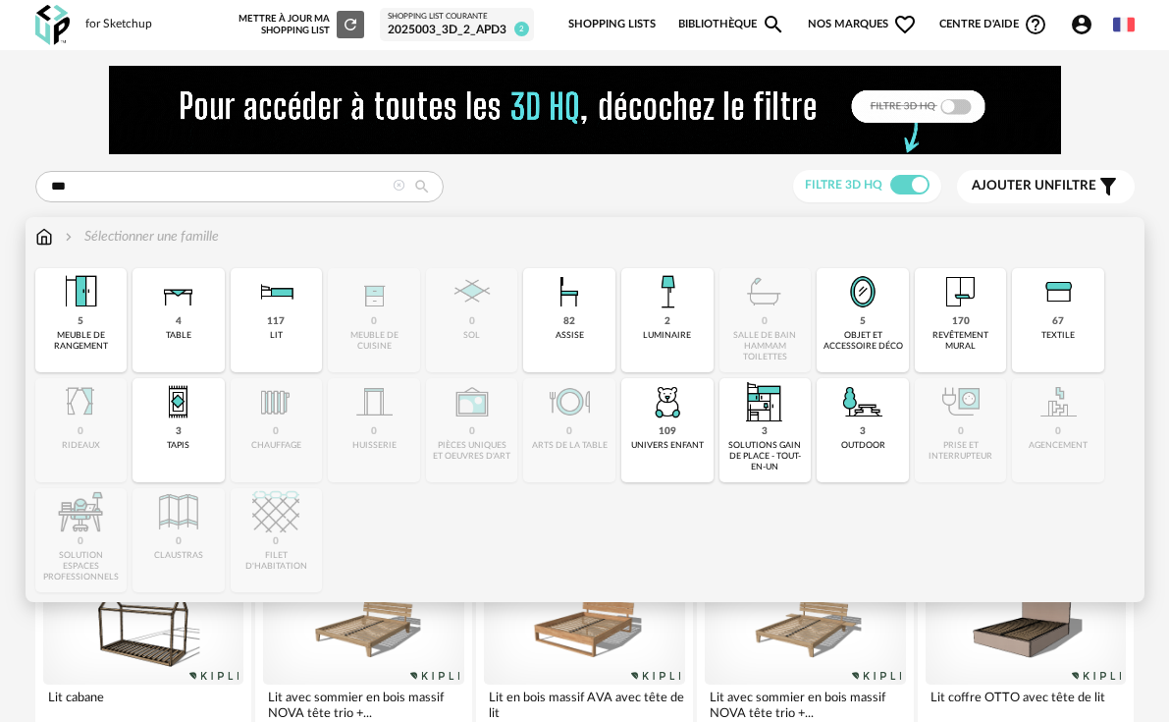
click at [1043, 312] on img at bounding box center [1058, 291] width 47 height 47
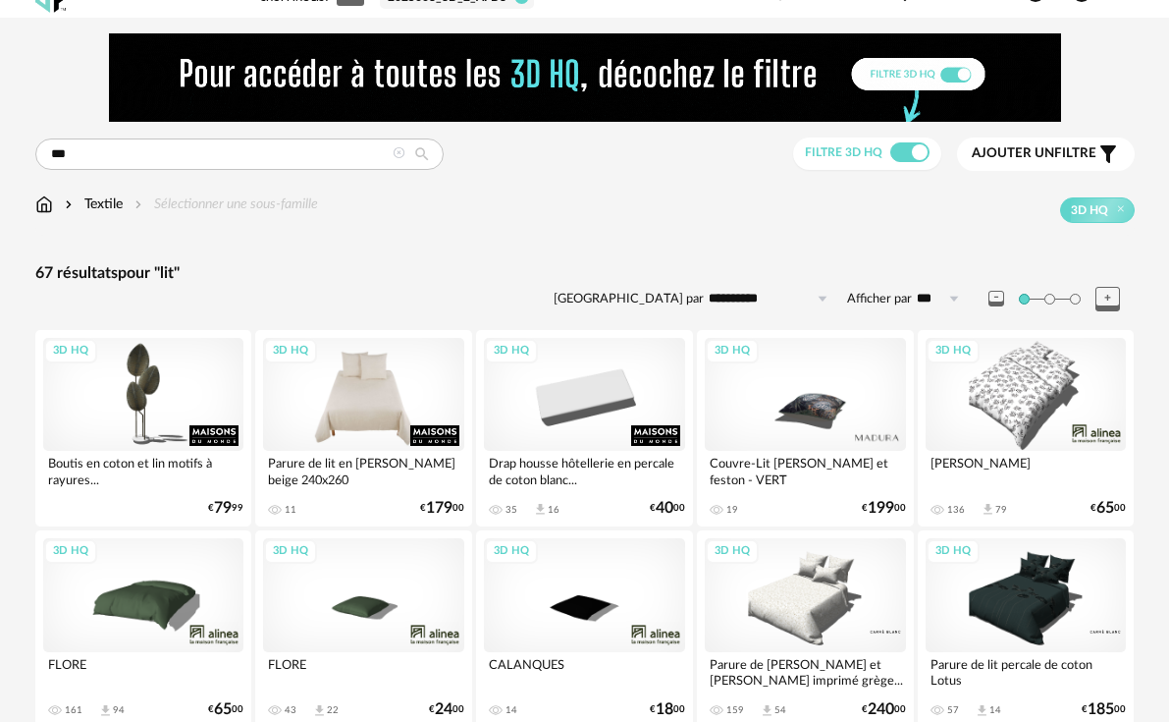
scroll to position [131, 0]
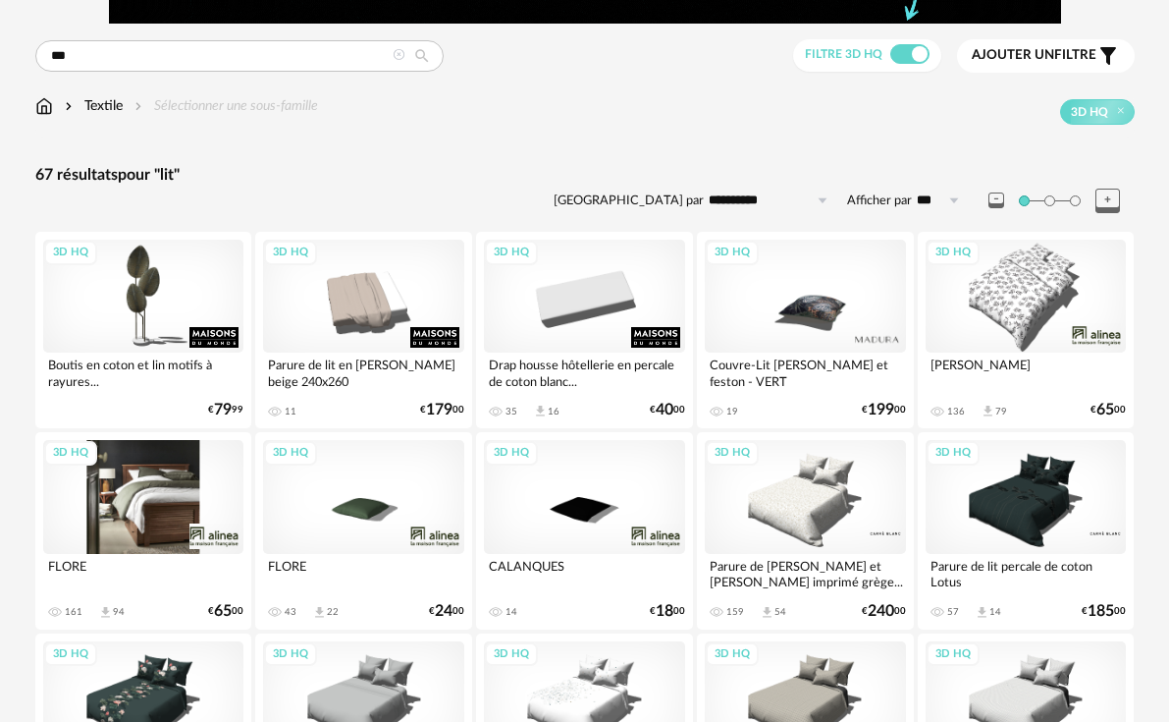
click at [170, 506] on div "3D HQ" at bounding box center [143, 496] width 201 height 113
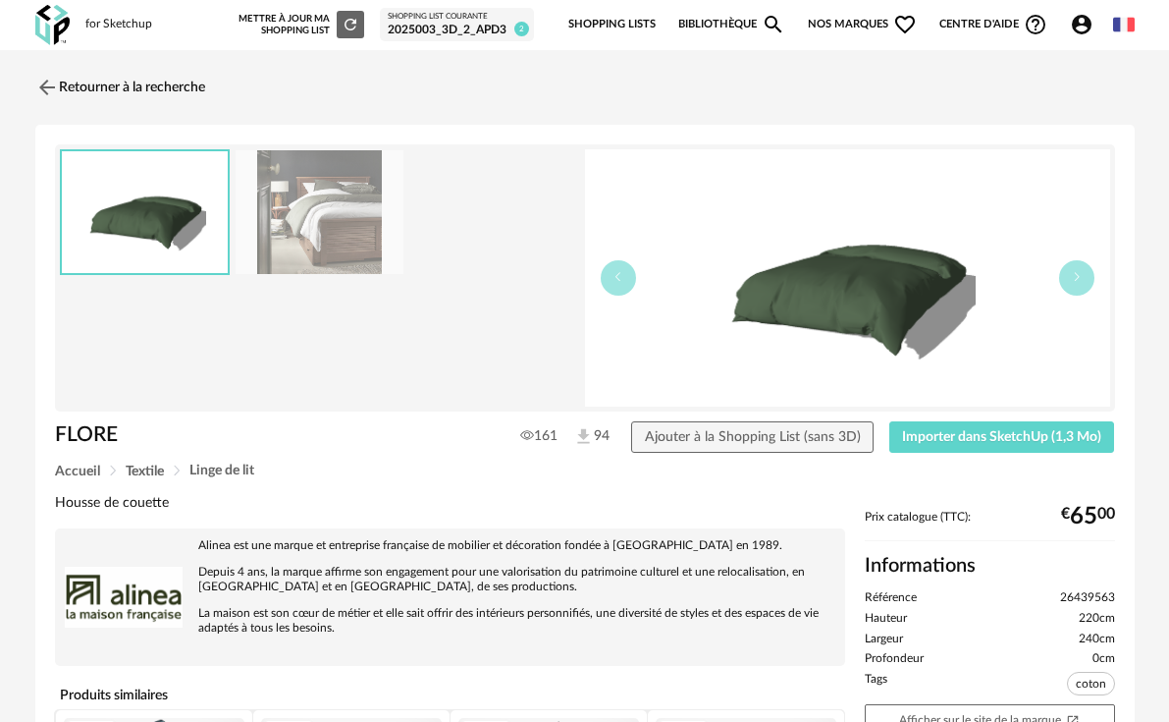
click at [844, 339] on img at bounding box center [847, 277] width 525 height 257
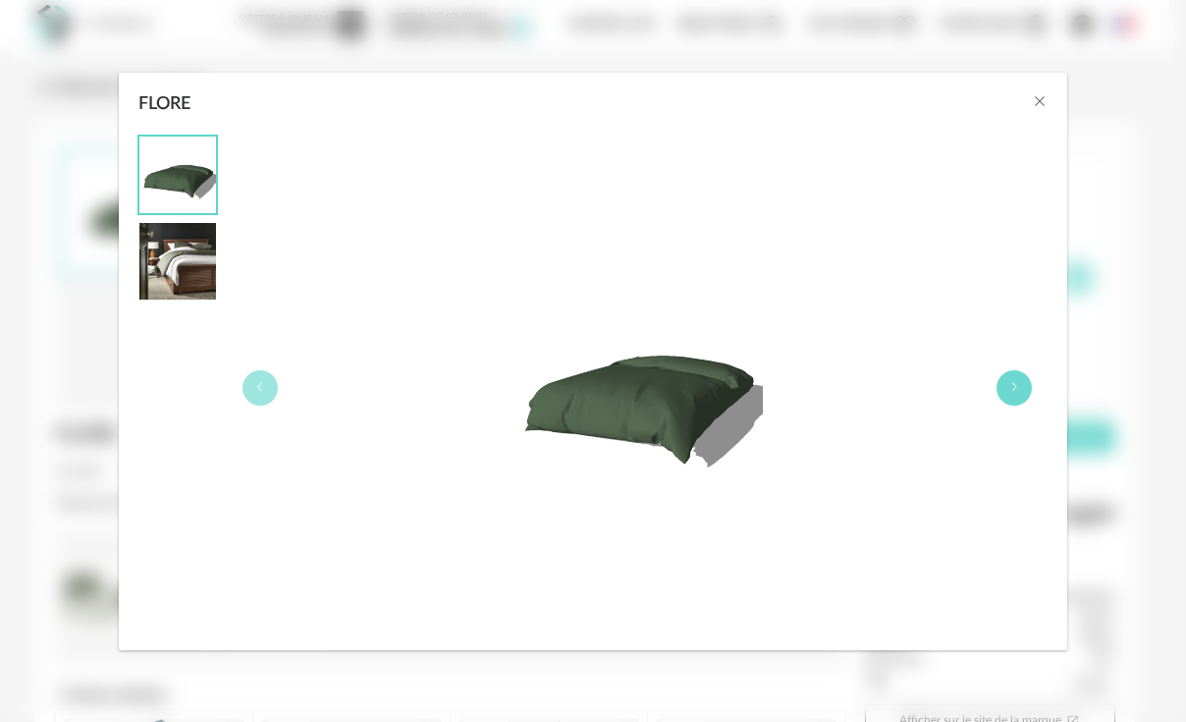
click at [1012, 384] on icon "FLORE" at bounding box center [1014, 387] width 12 height 12
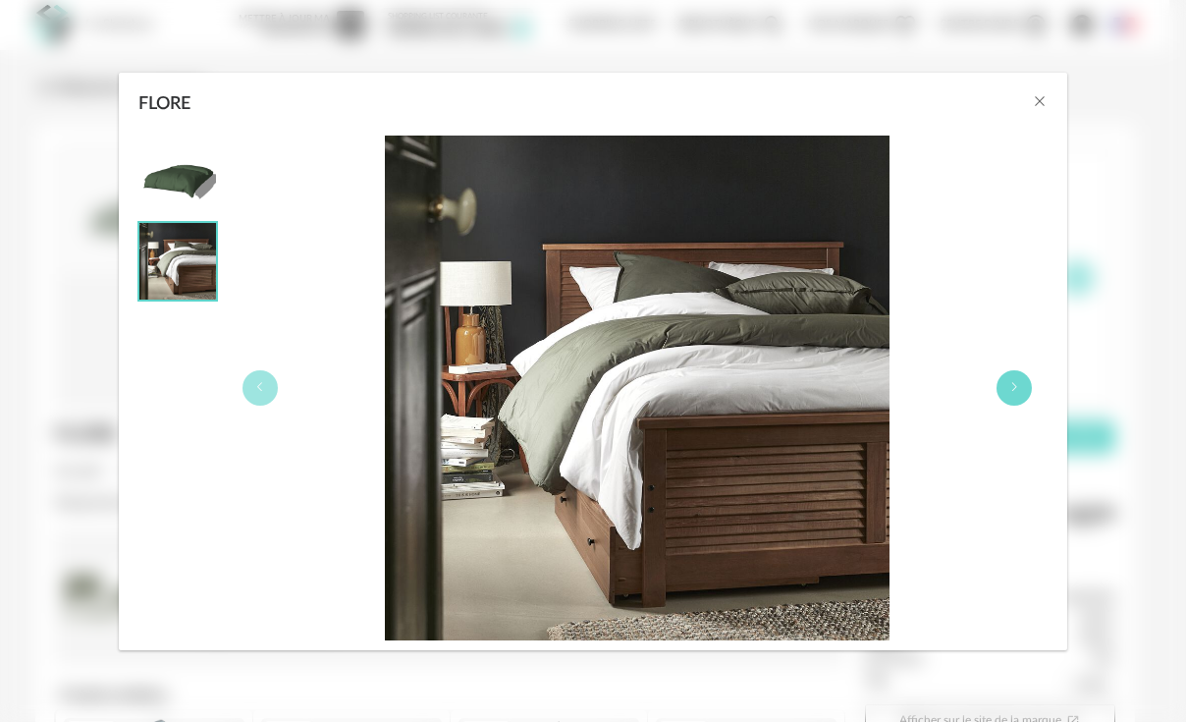
click at [1012, 384] on icon "FLORE" at bounding box center [1014, 387] width 12 height 12
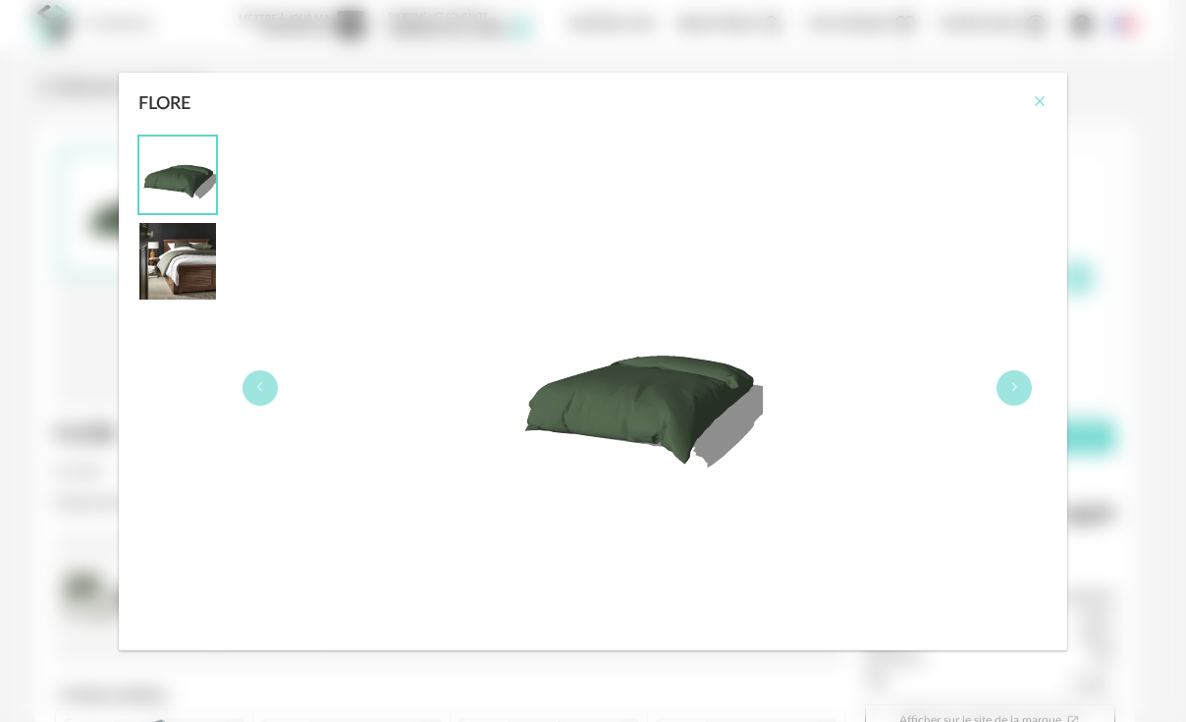
click at [1044, 96] on icon "Close" at bounding box center [1040, 101] width 16 height 16
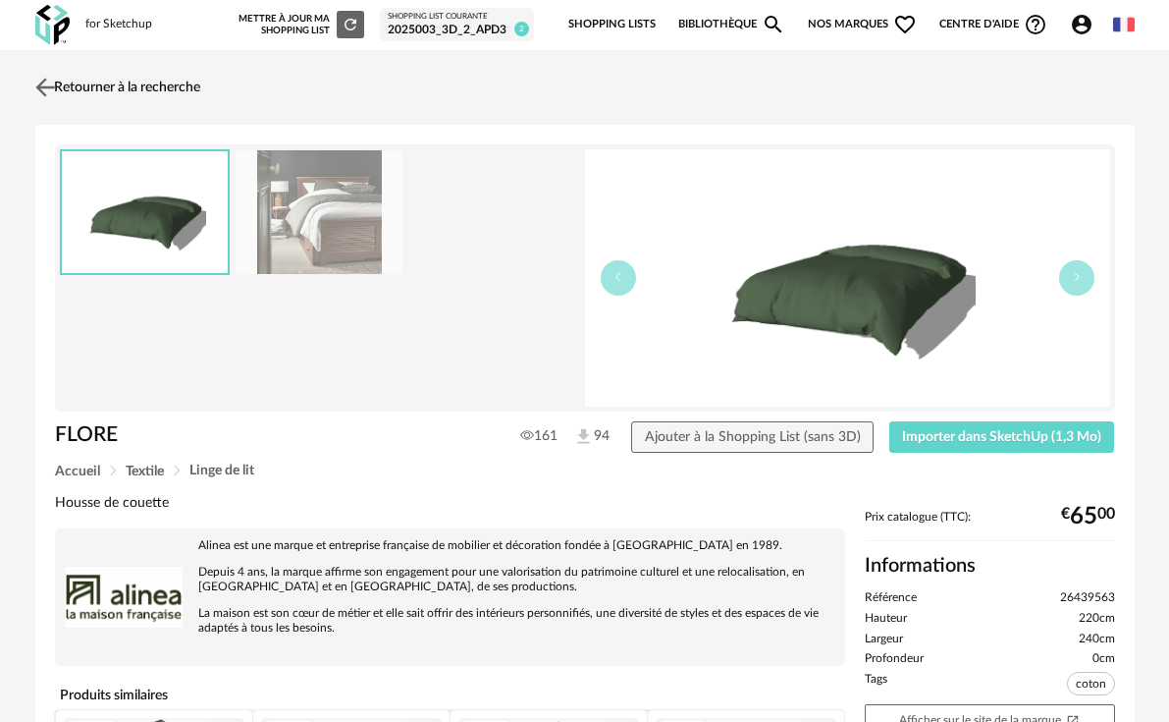
click at [94, 92] on link "Retourner à la recherche" at bounding box center [115, 87] width 170 height 43
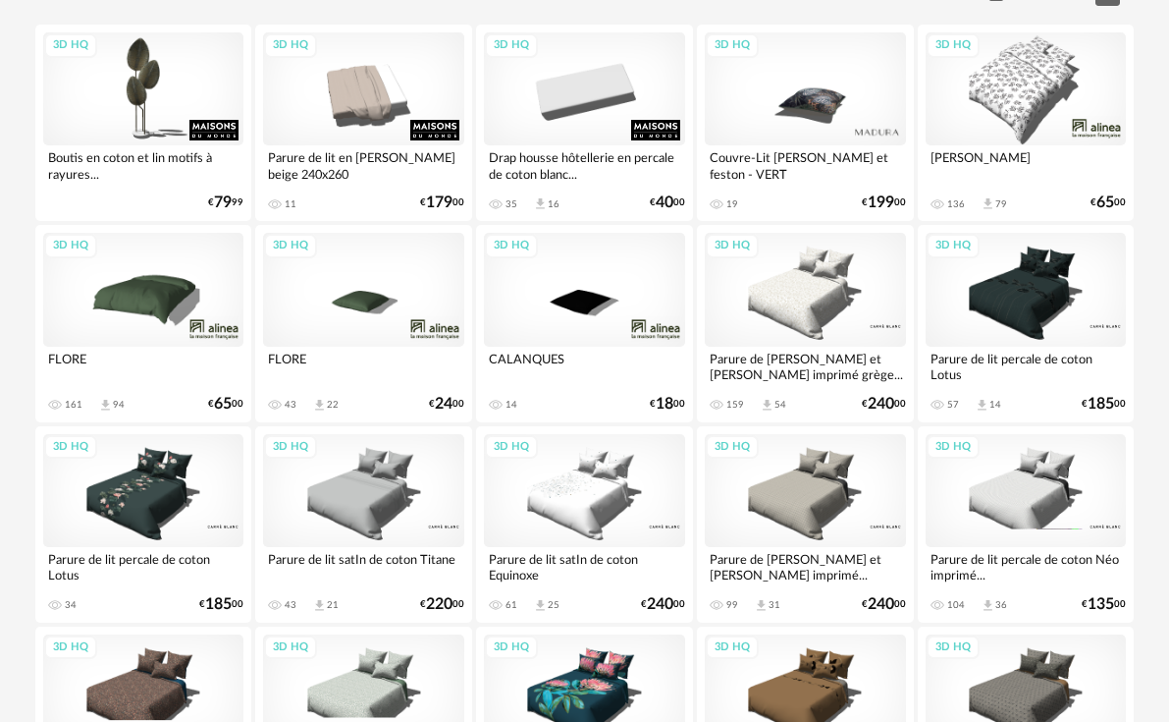
scroll to position [229, 0]
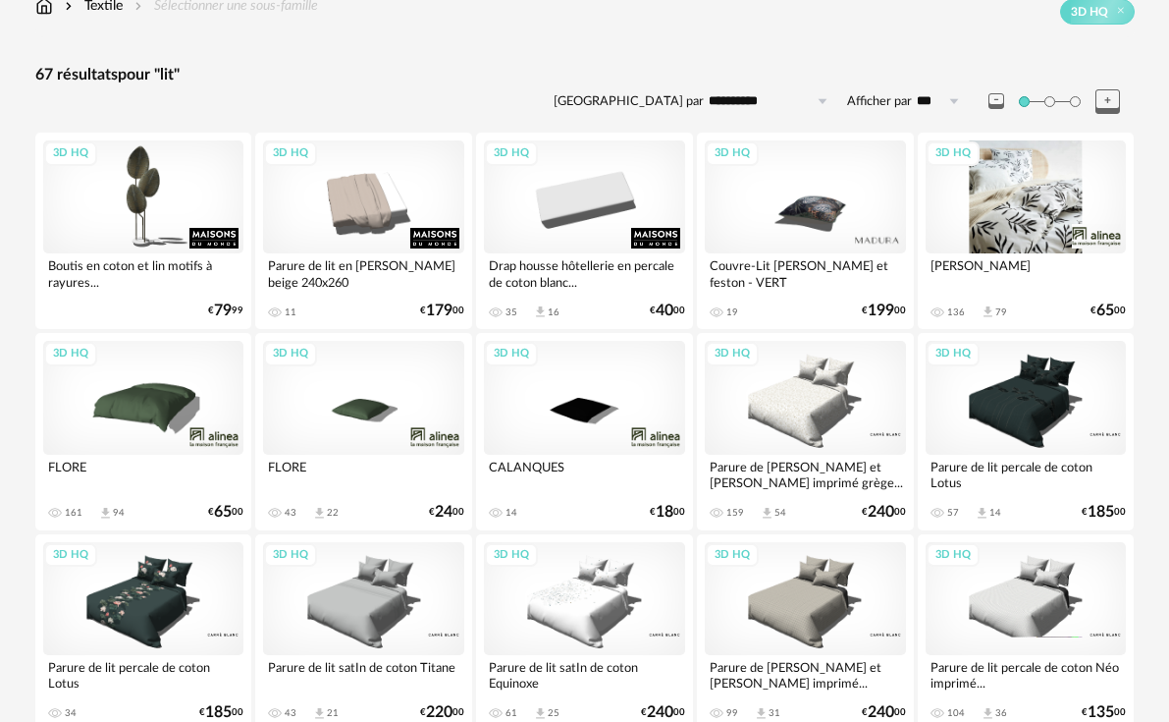
click at [971, 202] on div "3D HQ" at bounding box center [1026, 196] width 201 height 113
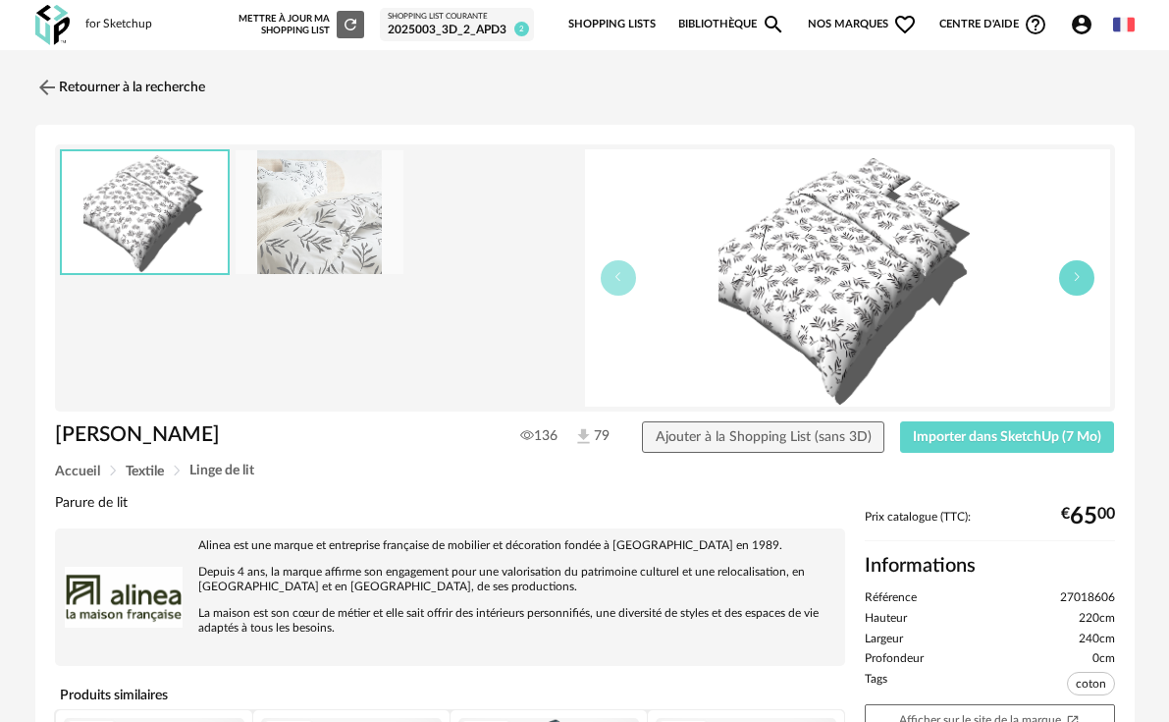
click at [1080, 276] on icon "button" at bounding box center [1077, 277] width 12 height 12
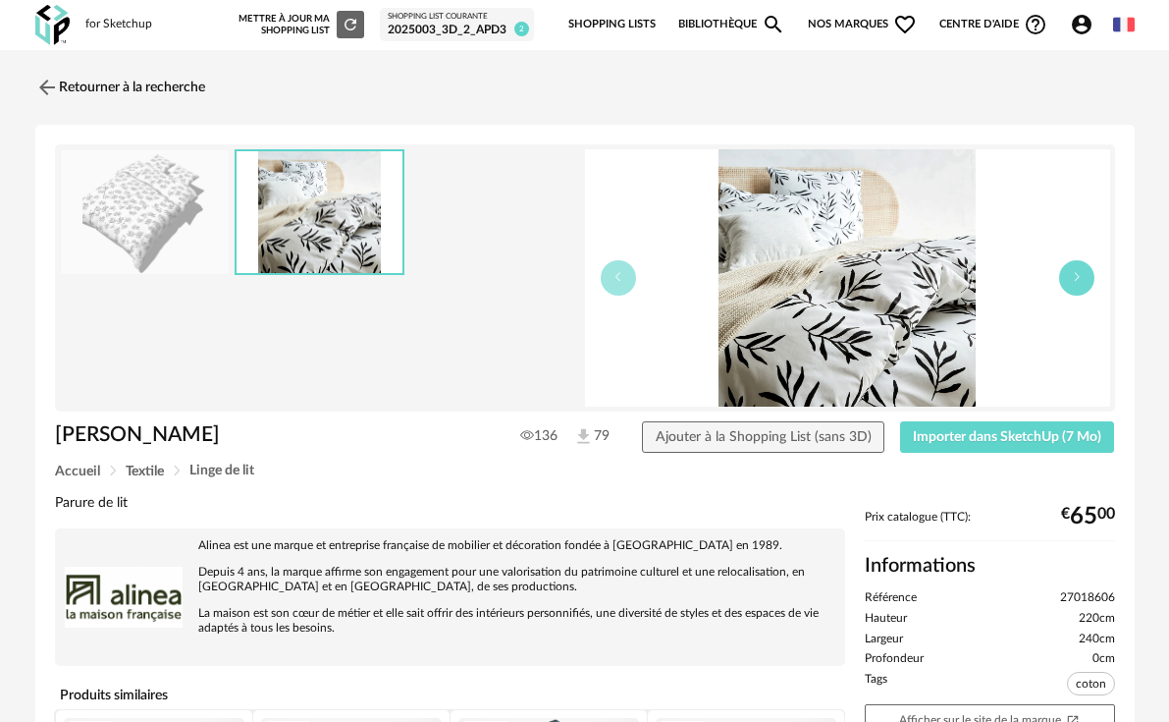
click at [1080, 276] on icon "button" at bounding box center [1077, 277] width 12 height 12
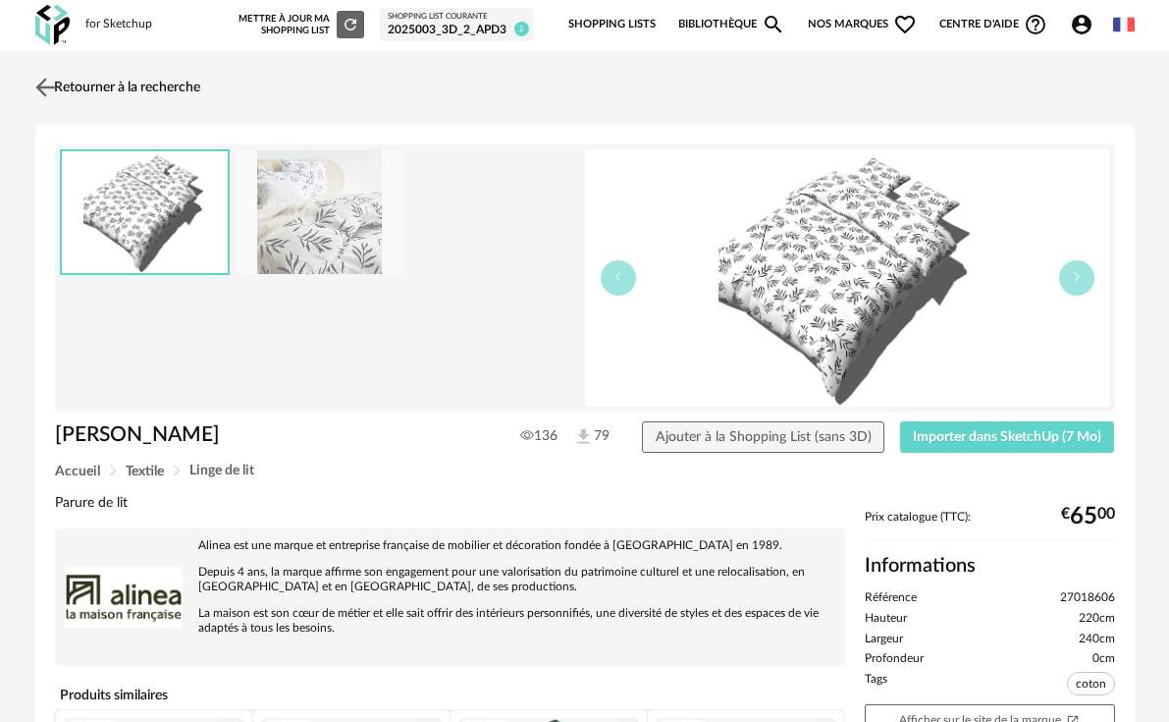
click at [58, 90] on img at bounding box center [44, 87] width 28 height 28
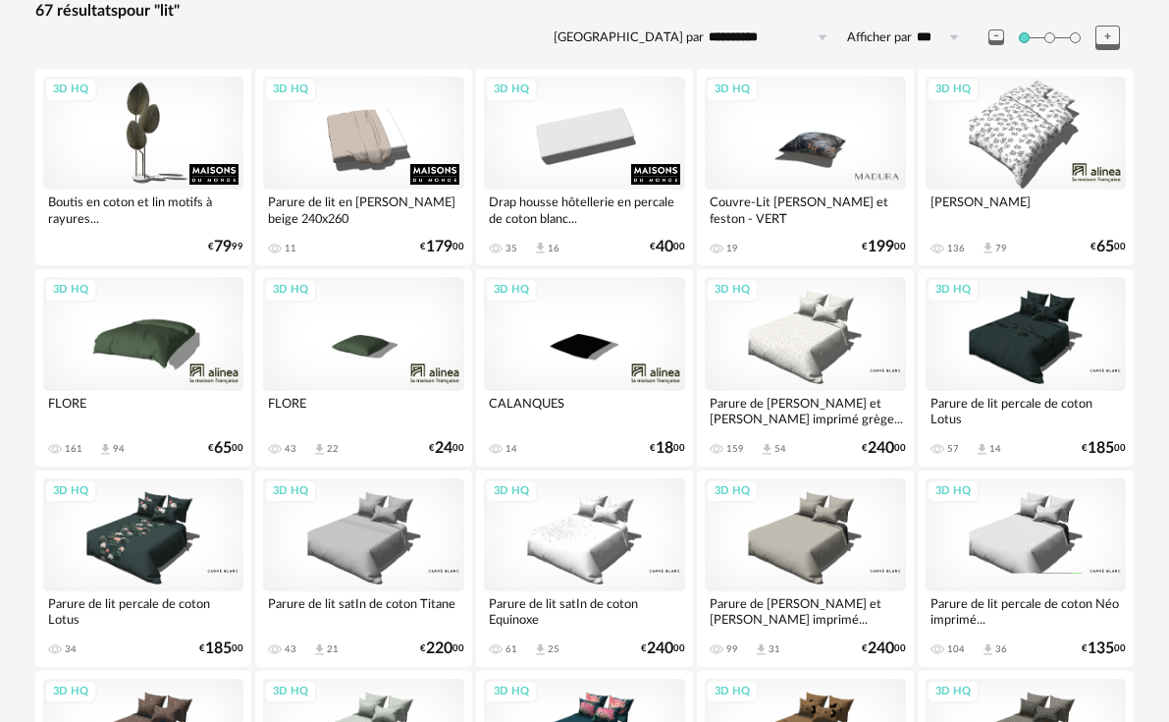
scroll to position [327, 0]
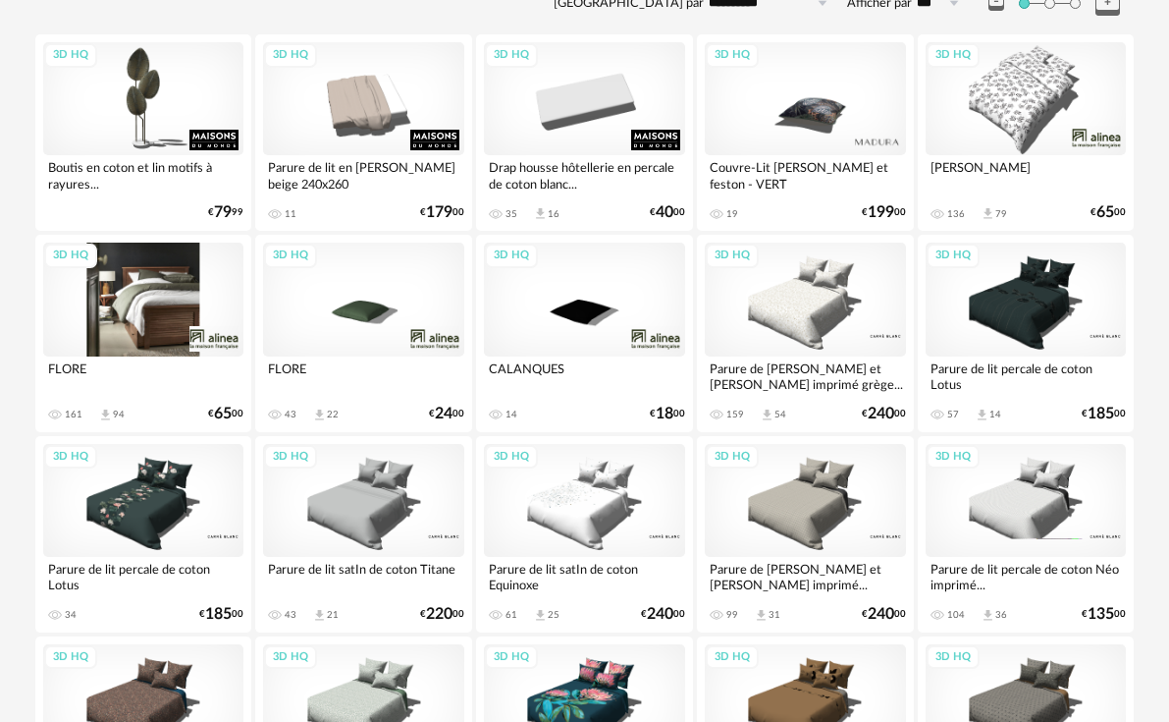
click at [111, 291] on div "3D HQ" at bounding box center [143, 299] width 201 height 113
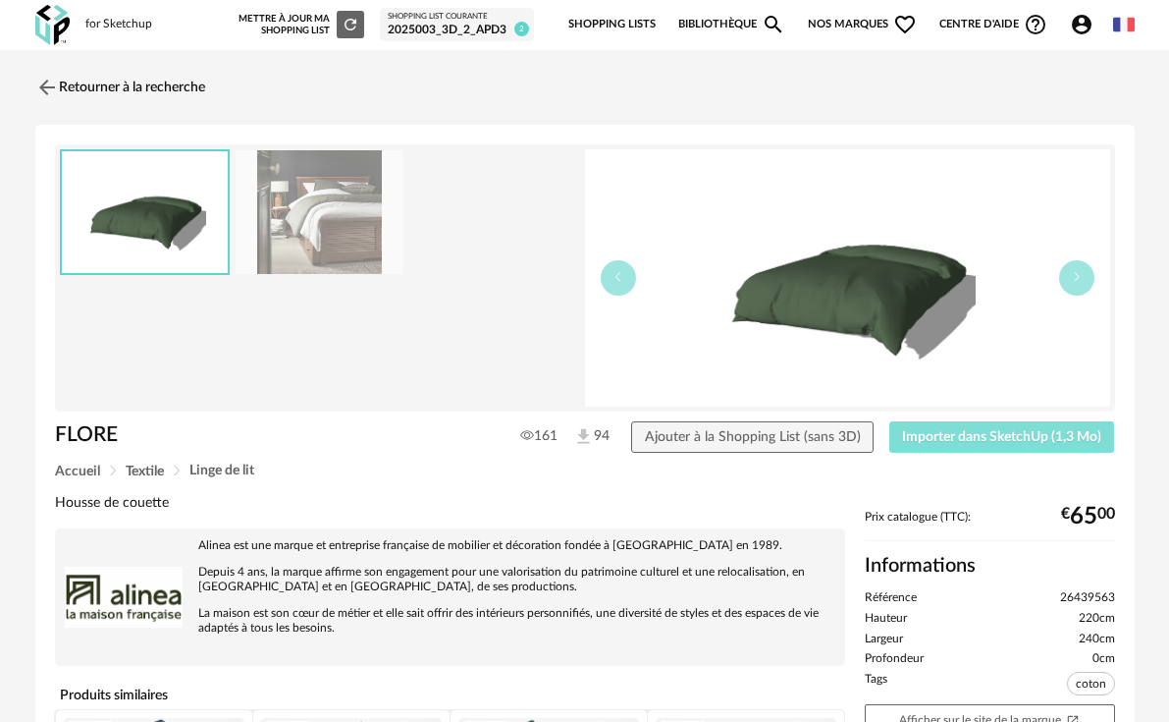
click at [956, 436] on span "Importer dans SketchUp (1,3 Mo)" at bounding box center [1001, 437] width 199 height 14
click at [52, 87] on img at bounding box center [47, 88] width 24 height 24
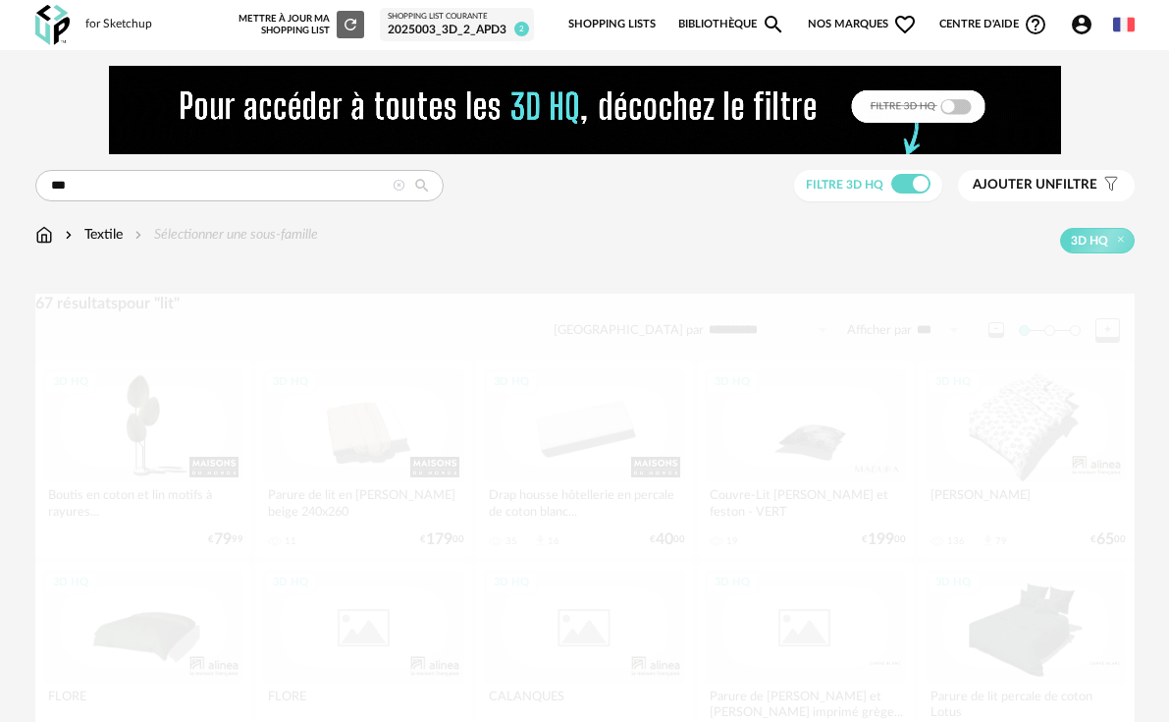
scroll to position [327, 0]
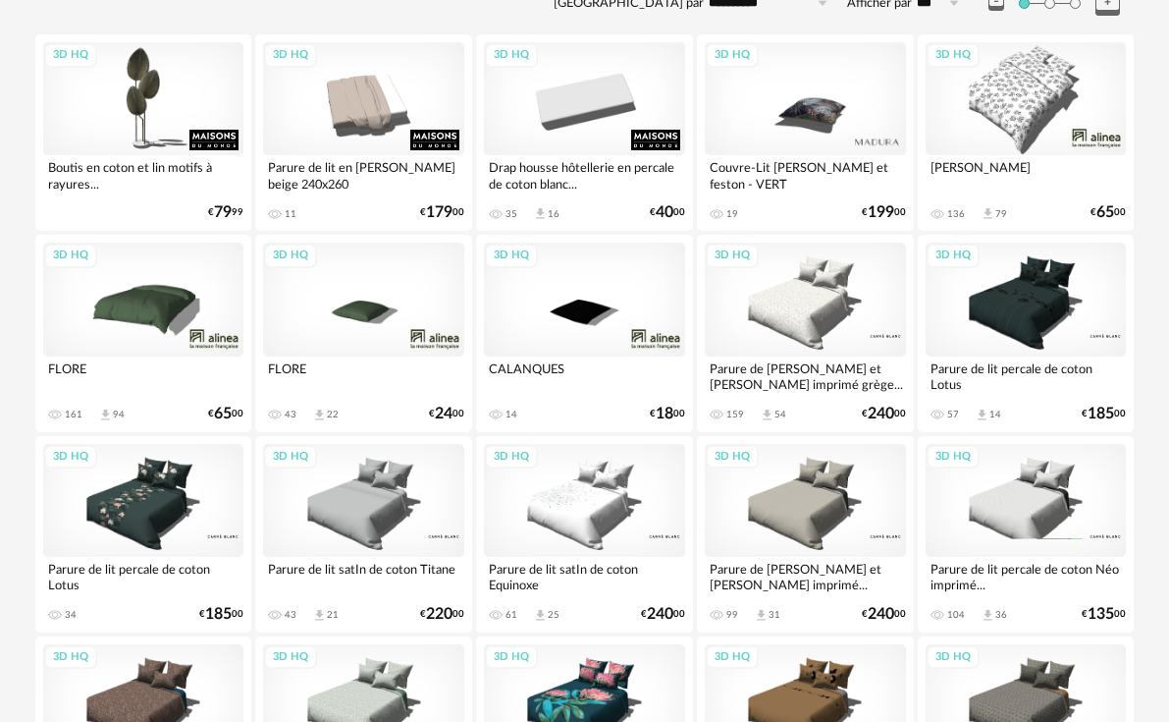
click at [772, 485] on div "3D HQ" at bounding box center [805, 500] width 201 height 113
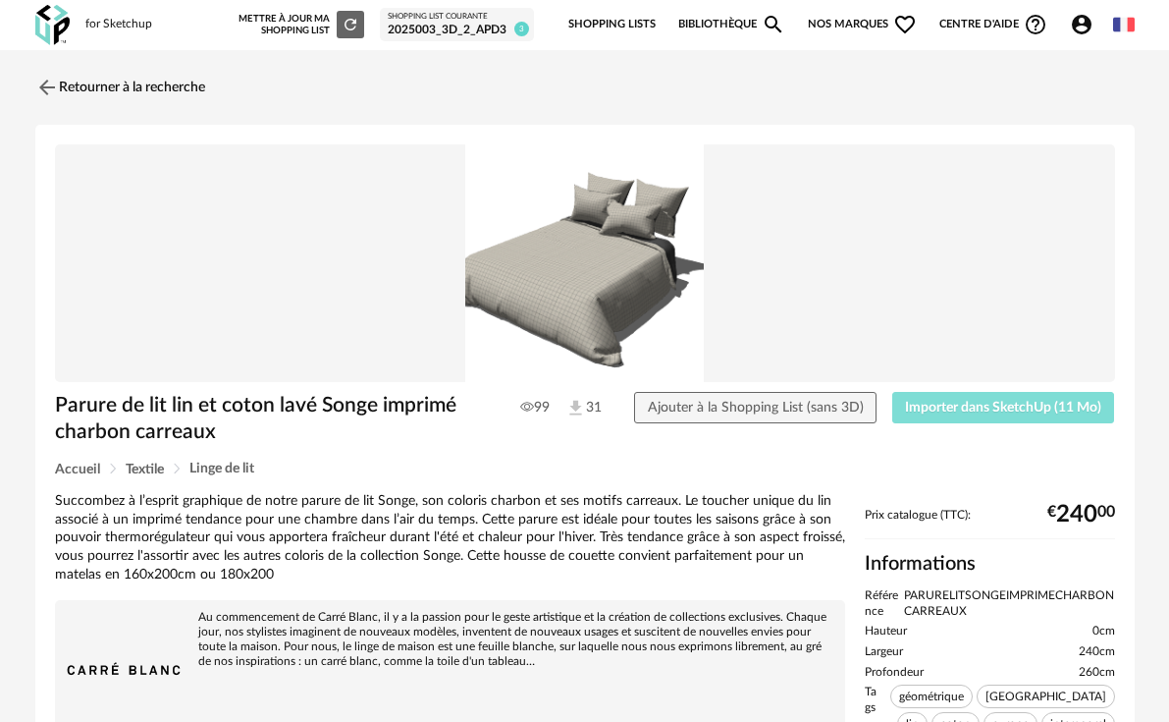
click at [986, 414] on span "Importer dans SketchUp (11 Mo)" at bounding box center [1003, 408] width 196 height 14
click at [102, 89] on link "Retourner à la recherche" at bounding box center [115, 87] width 170 height 43
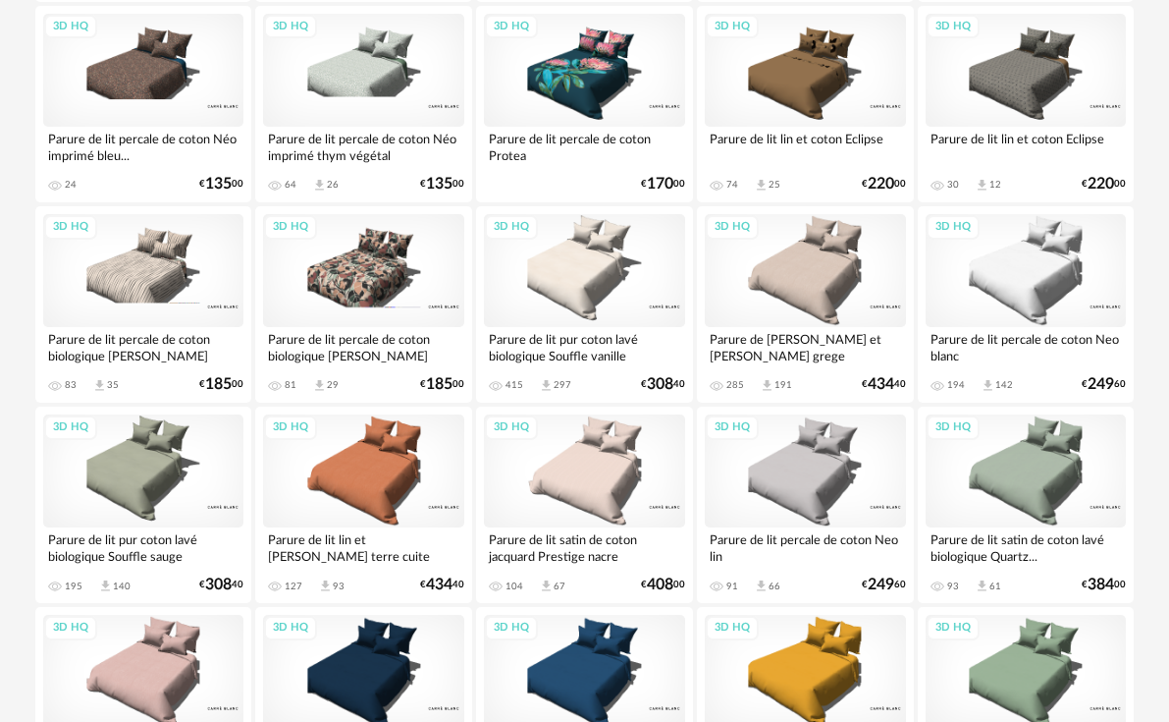
scroll to position [1014, 0]
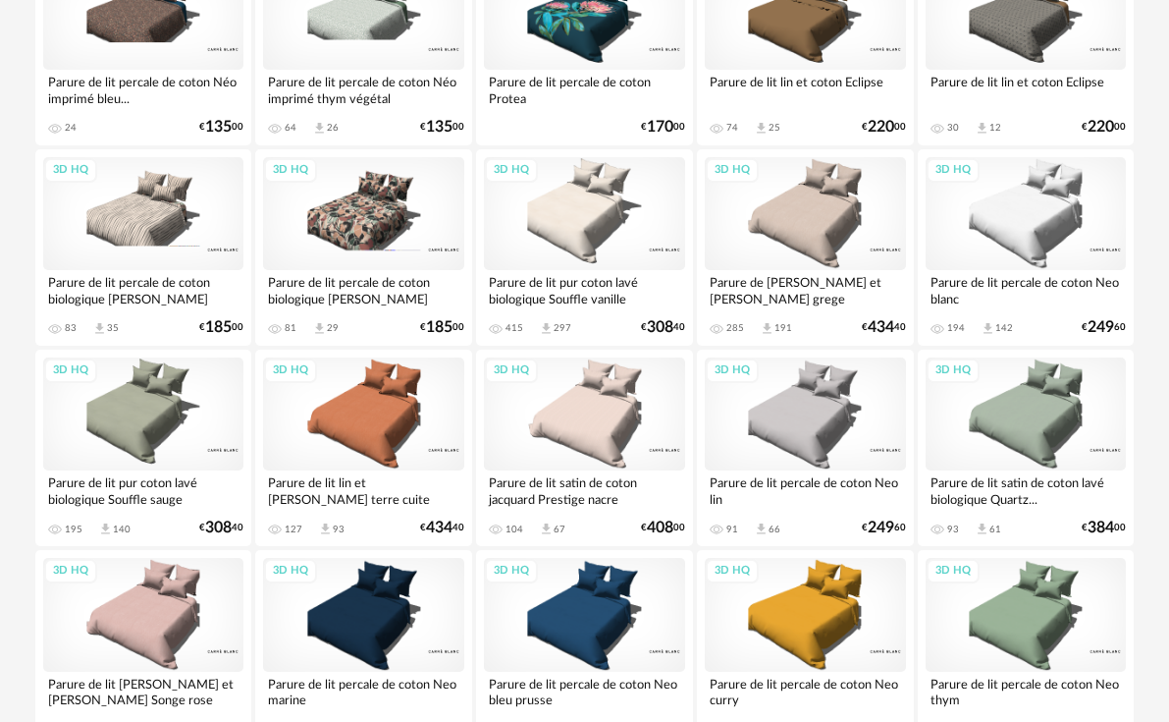
click at [136, 241] on div "3D HQ" at bounding box center [143, 213] width 201 height 113
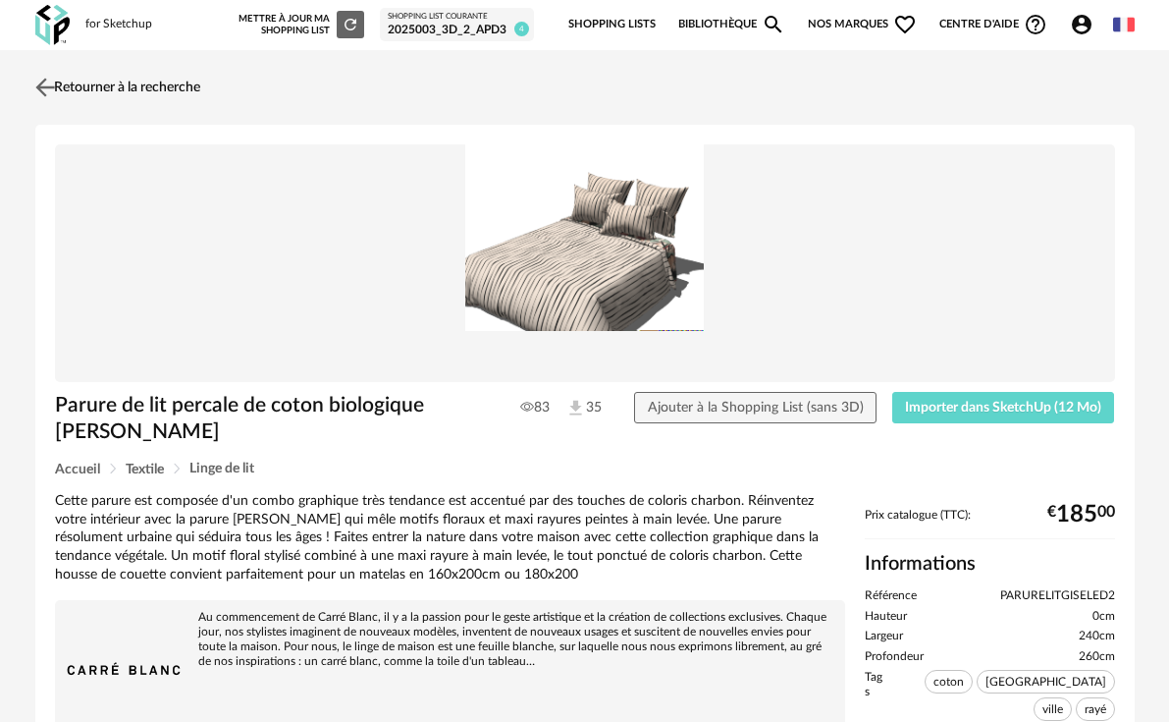
click at [55, 86] on img at bounding box center [44, 87] width 28 height 28
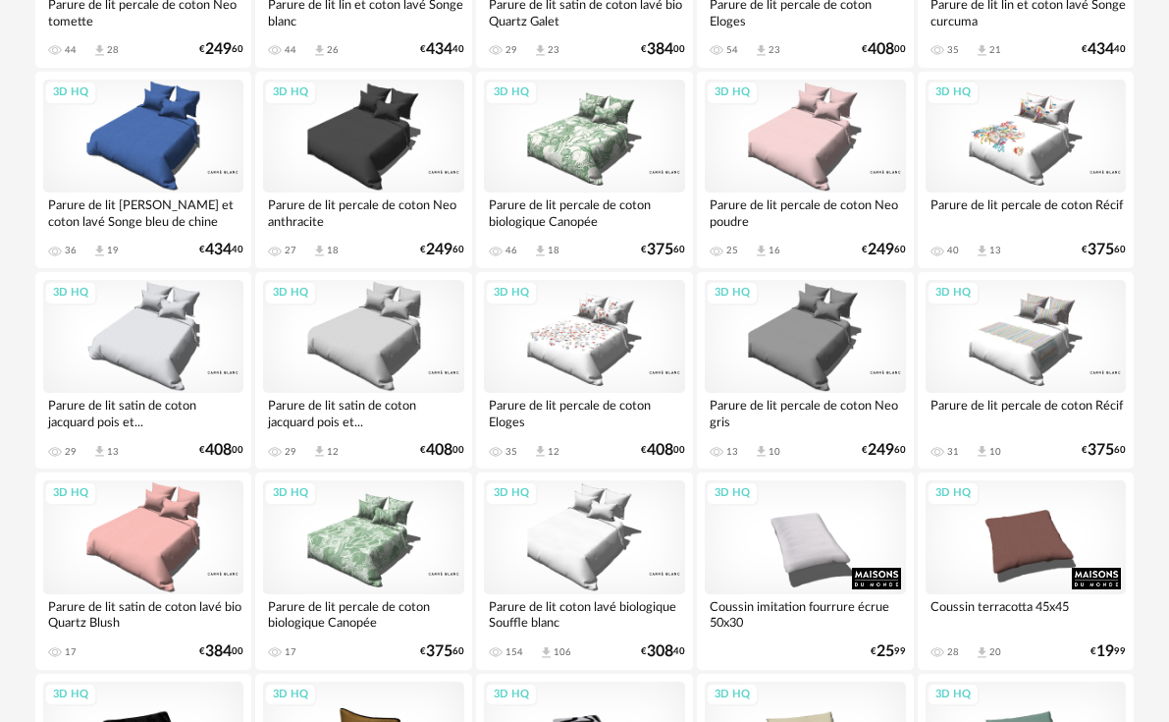
scroll to position [2487, 0]
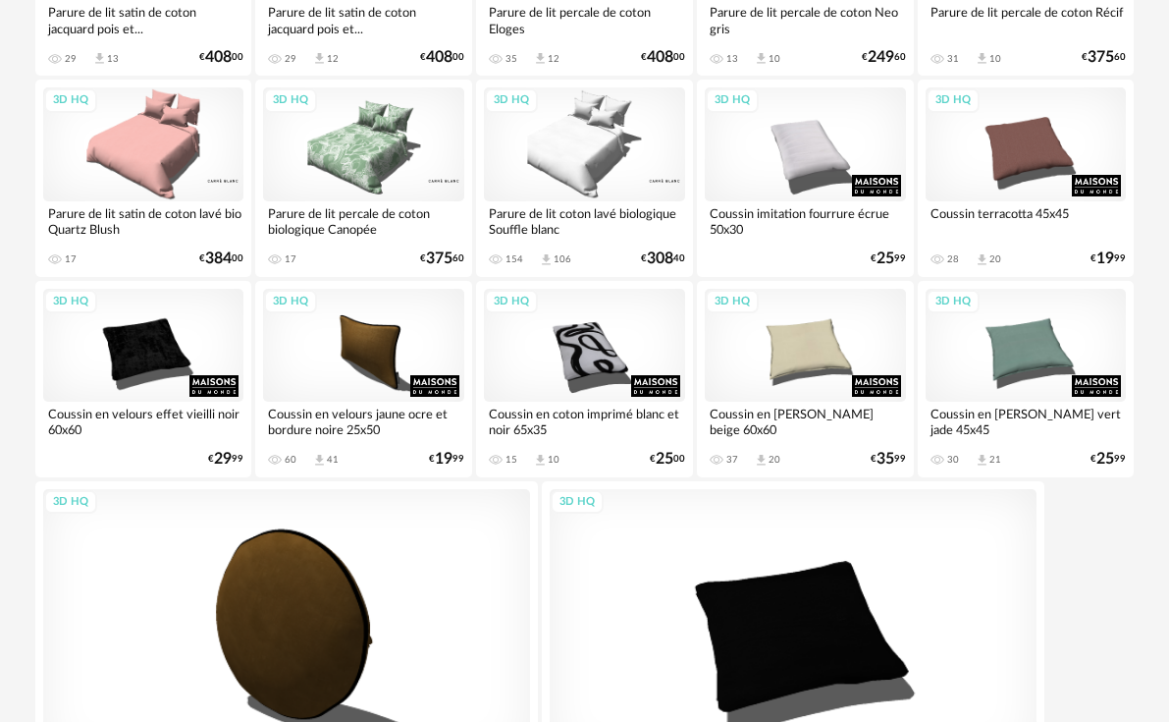
click at [614, 152] on div "3D HQ" at bounding box center [584, 143] width 201 height 113
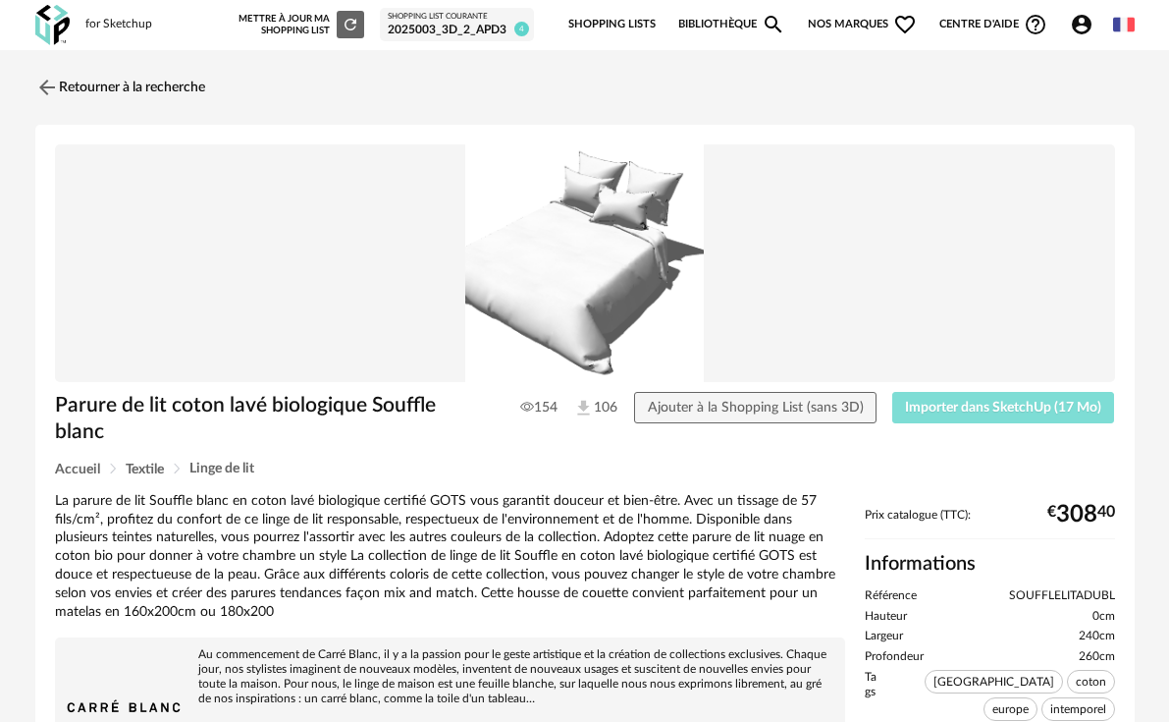
click at [953, 412] on span "Importer dans SketchUp (17 Mo)" at bounding box center [1003, 408] width 196 height 14
click at [86, 83] on link "Retourner à la recherche" at bounding box center [115, 87] width 170 height 43
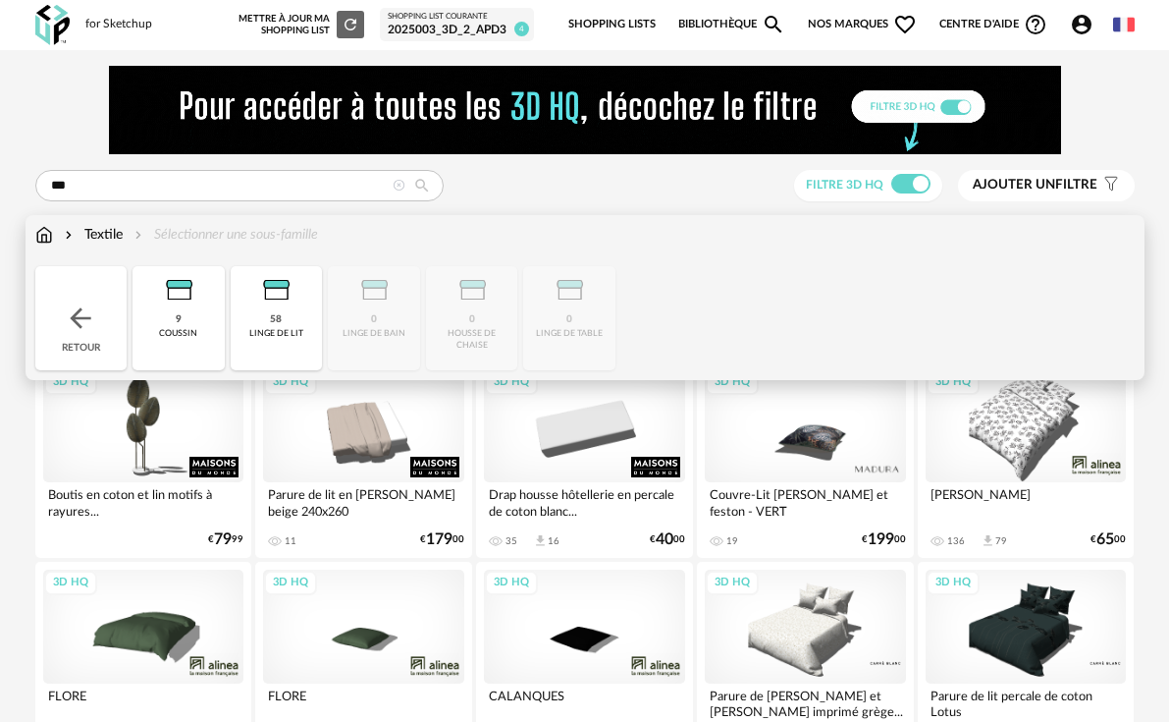
click at [39, 236] on img at bounding box center [44, 235] width 18 height 20
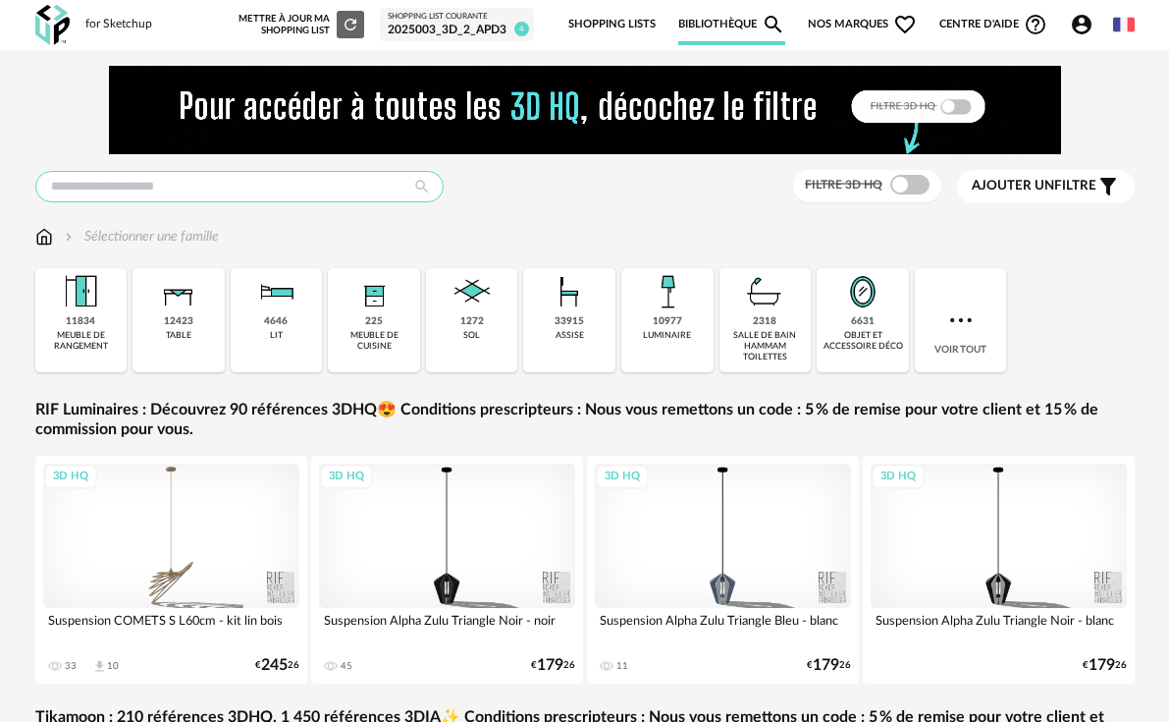
click at [139, 173] on input "text" at bounding box center [239, 186] width 408 height 31
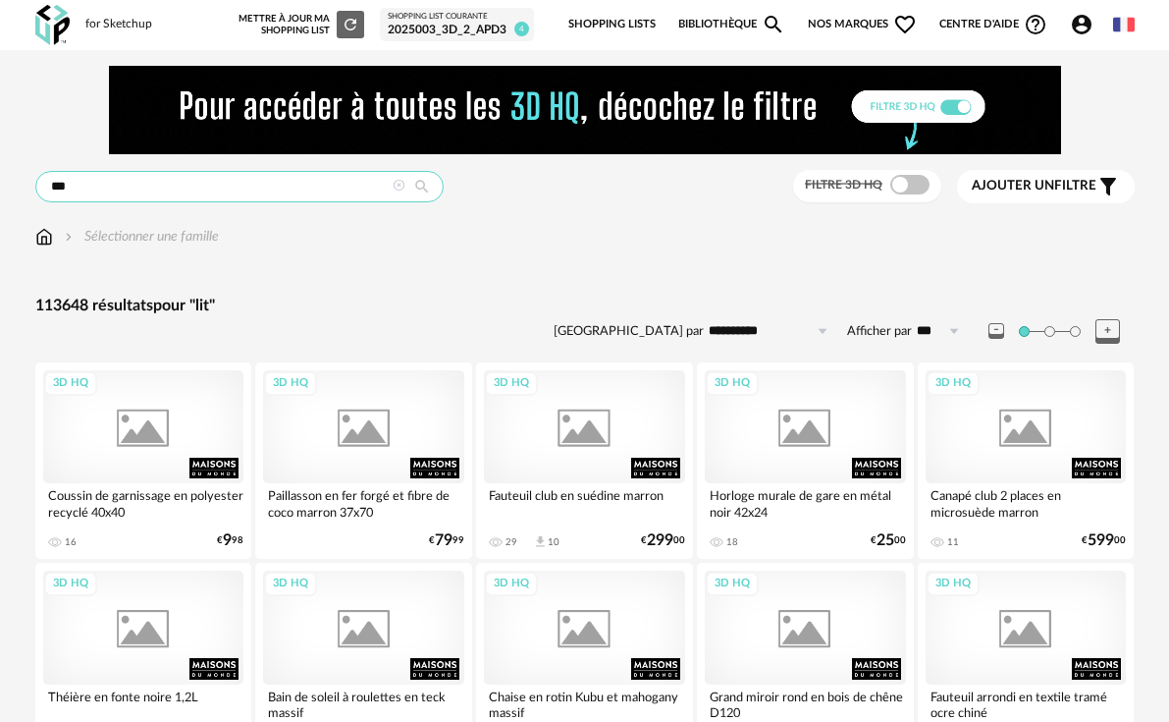
type input "***"
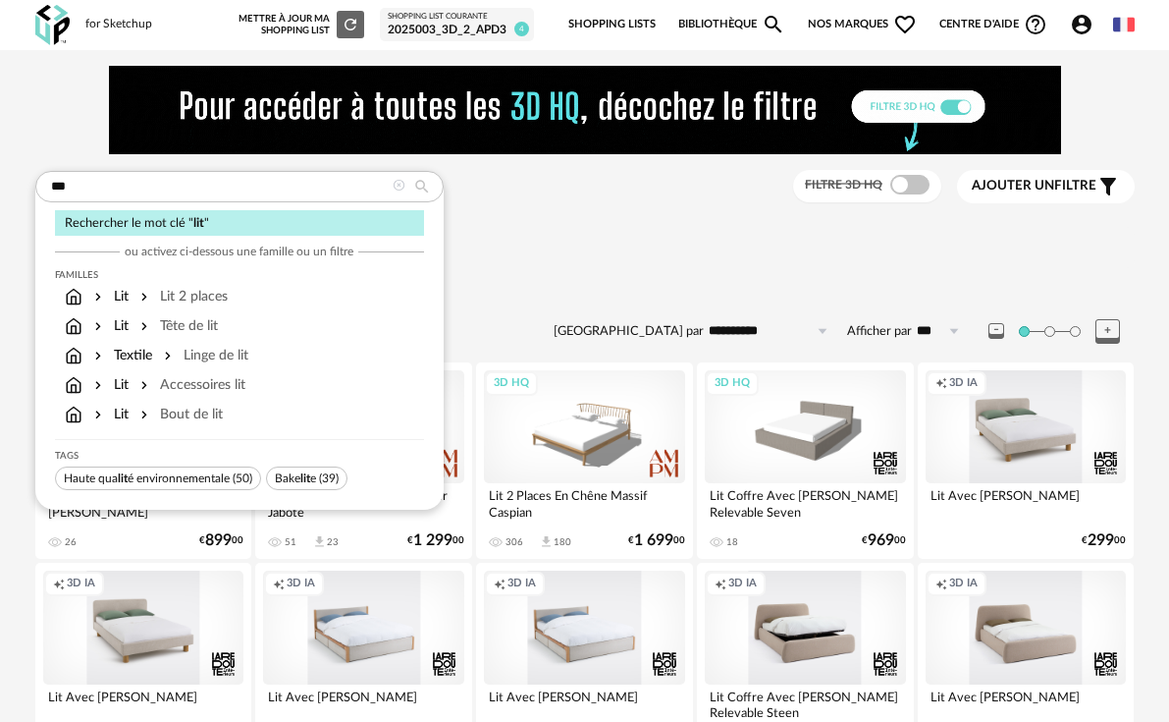
click at [588, 238] on div "Sélectionner une famille" at bounding box center [585, 237] width 1100 height 20
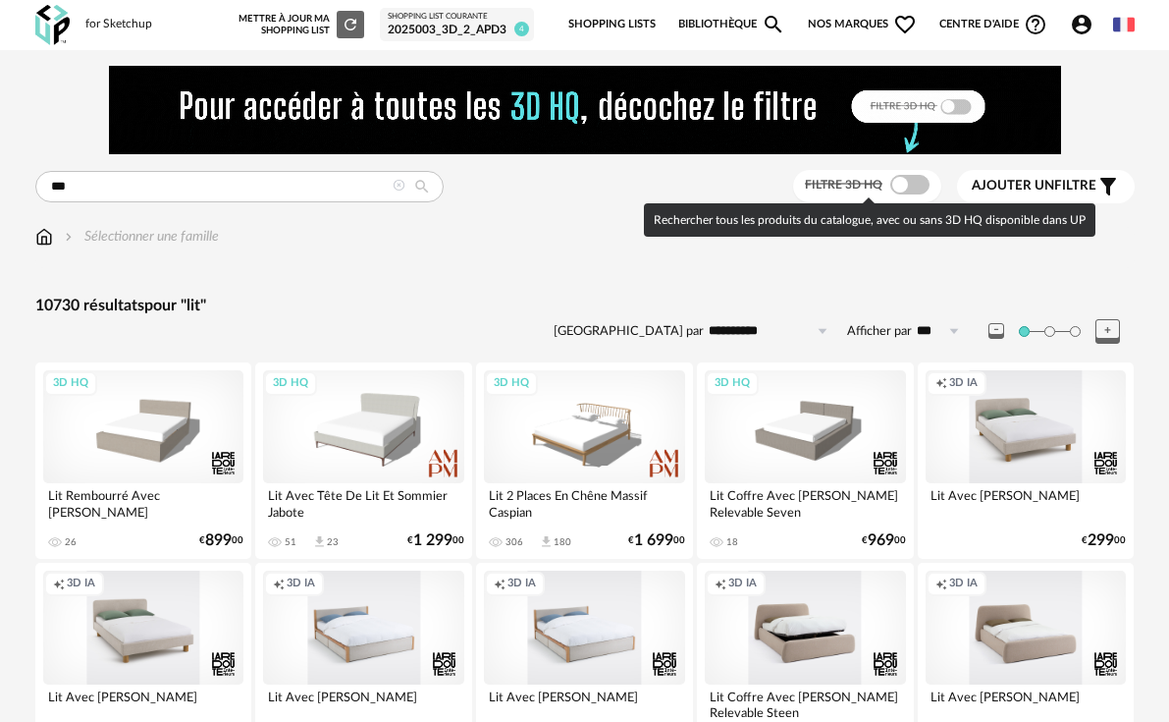
click at [922, 186] on span at bounding box center [910, 185] width 39 height 20
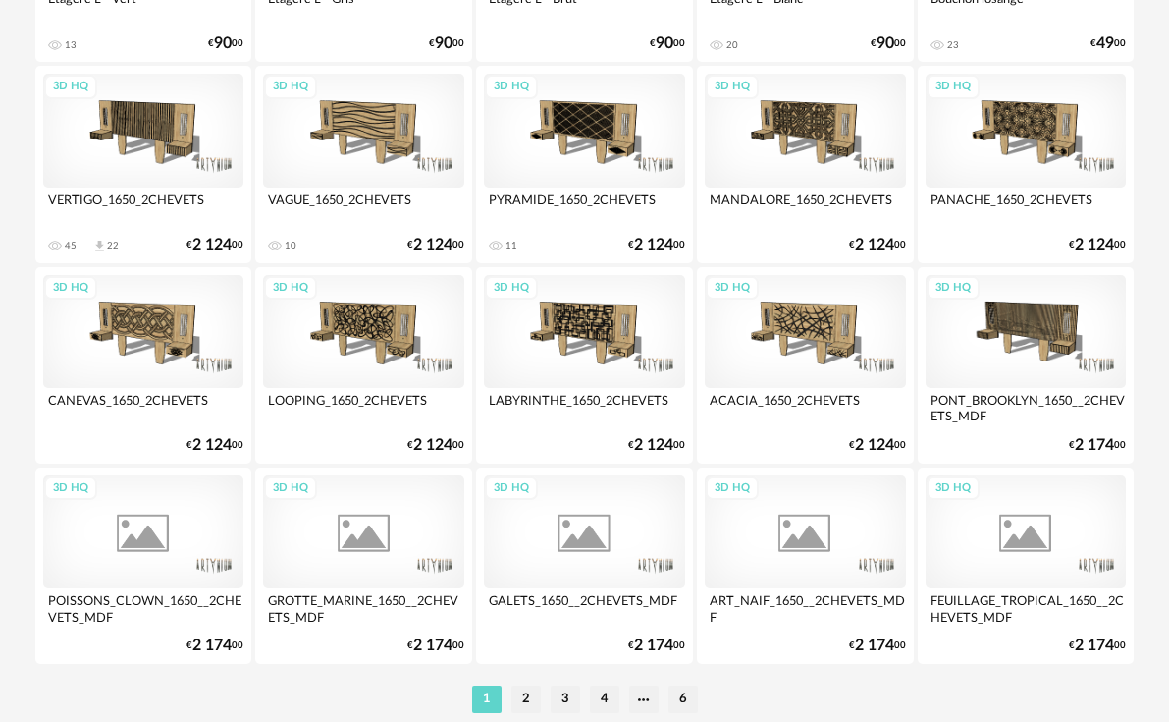
scroll to position [3773, 0]
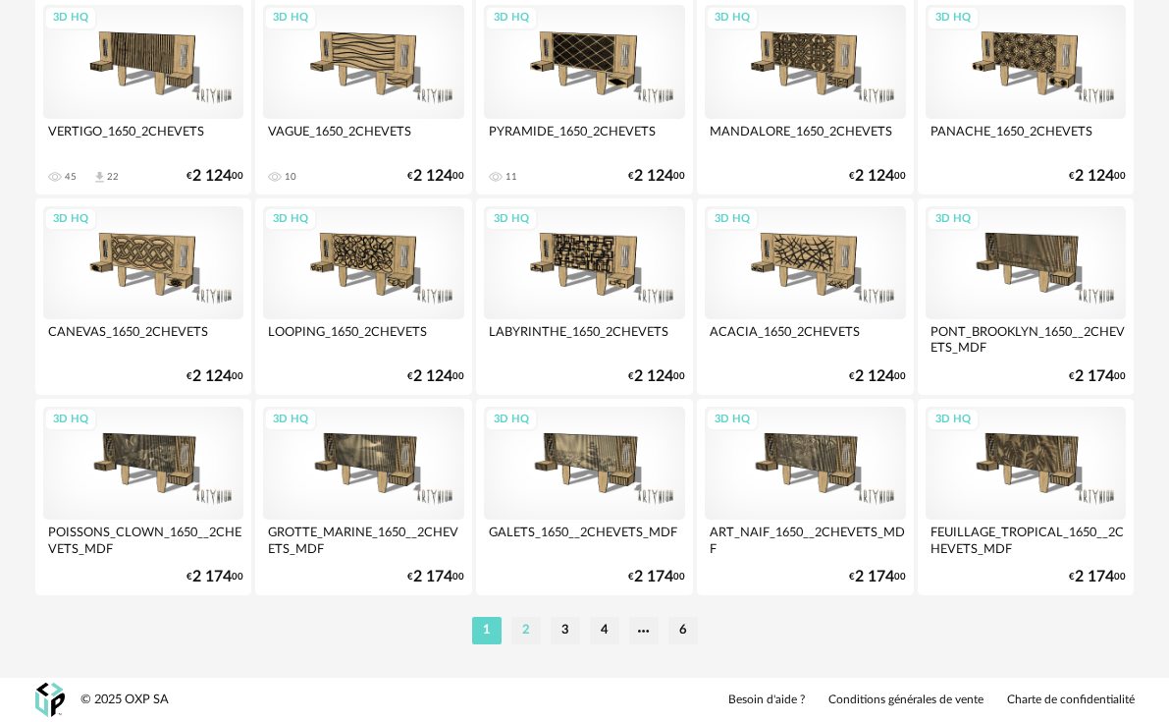
click at [534, 634] on li "2" at bounding box center [526, 630] width 29 height 27
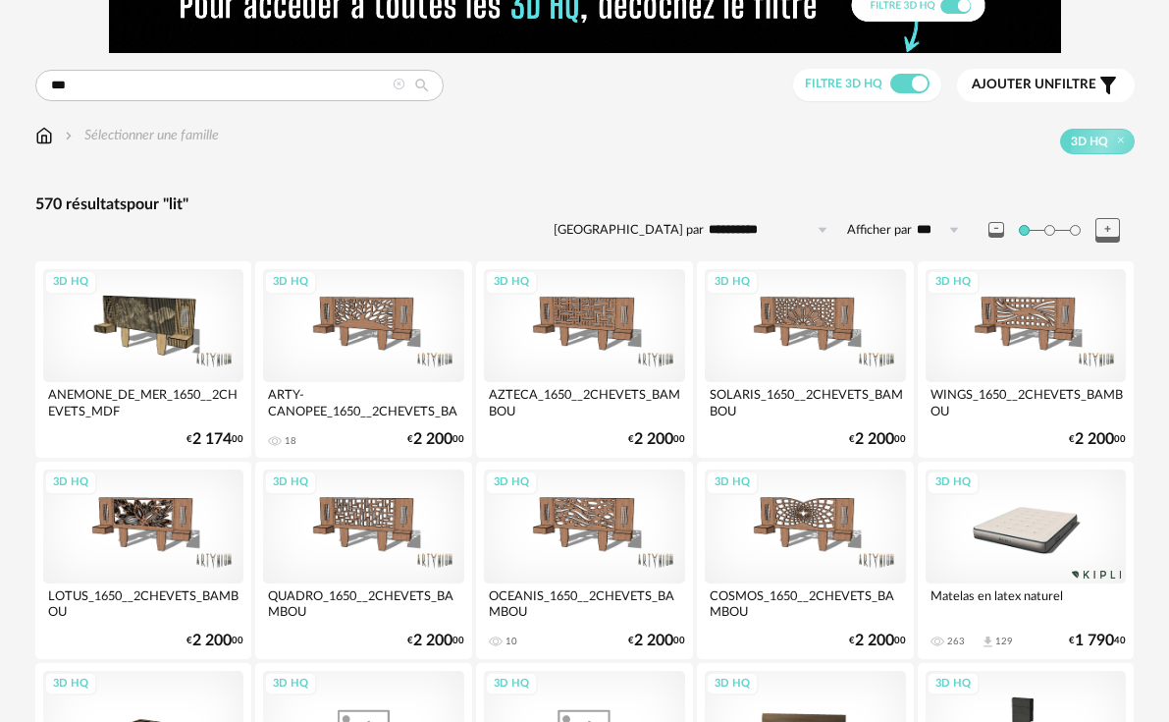
scroll to position [491, 0]
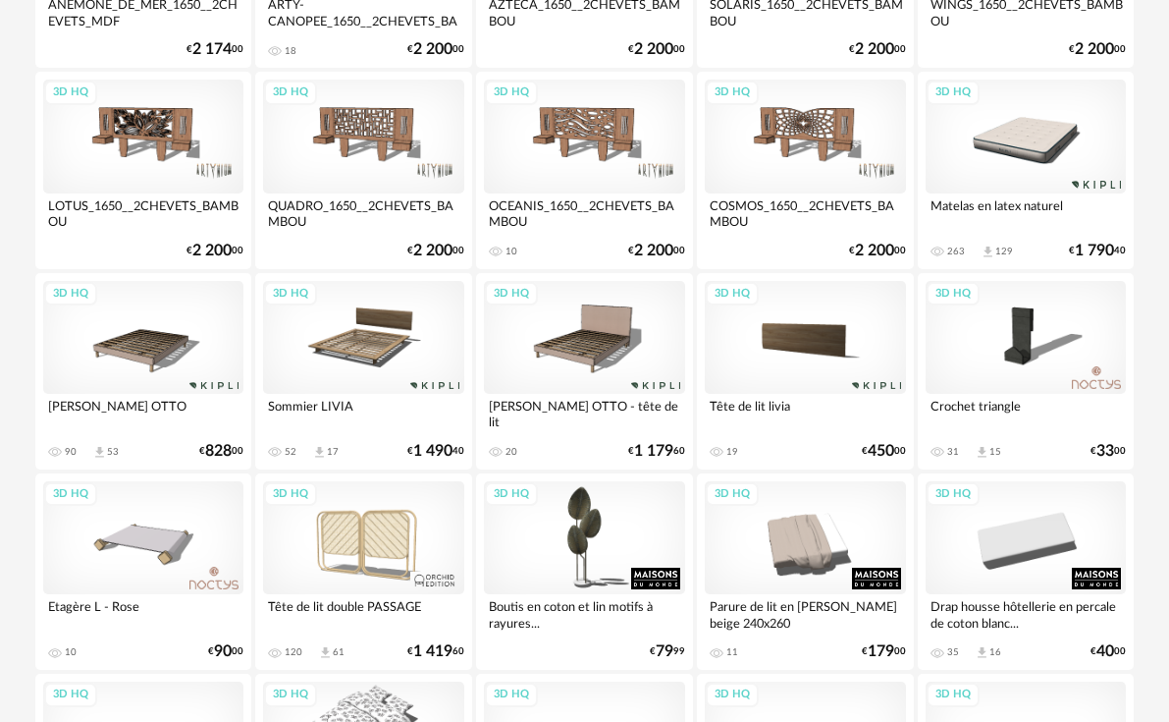
click at [155, 366] on div "3D HQ" at bounding box center [143, 337] width 201 height 113
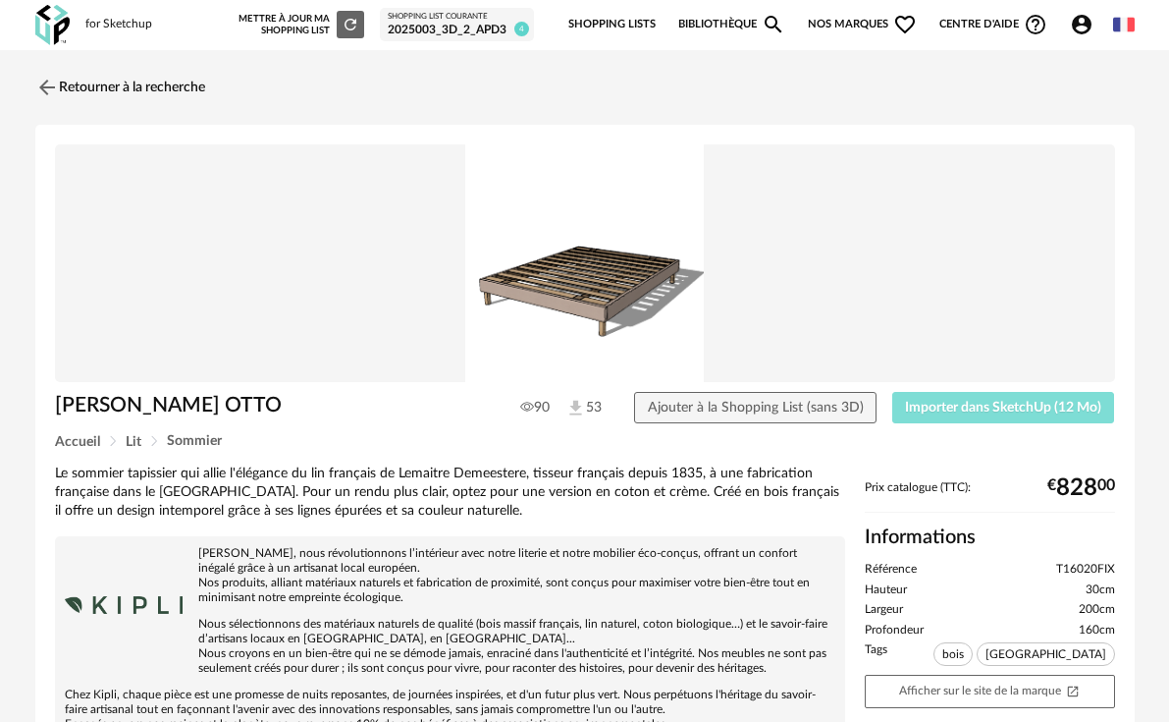
click at [940, 407] on span "Importer dans SketchUp (12 Mo)" at bounding box center [1003, 408] width 196 height 14
click at [45, 91] on img at bounding box center [44, 87] width 28 height 28
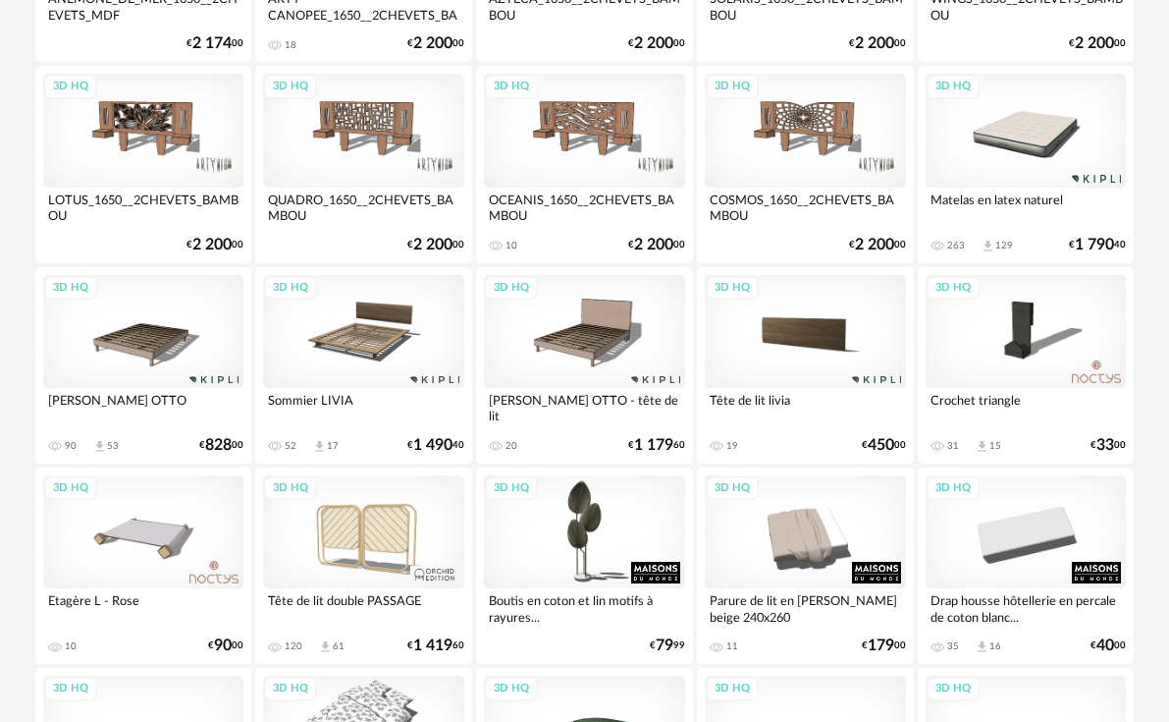
scroll to position [393, 0]
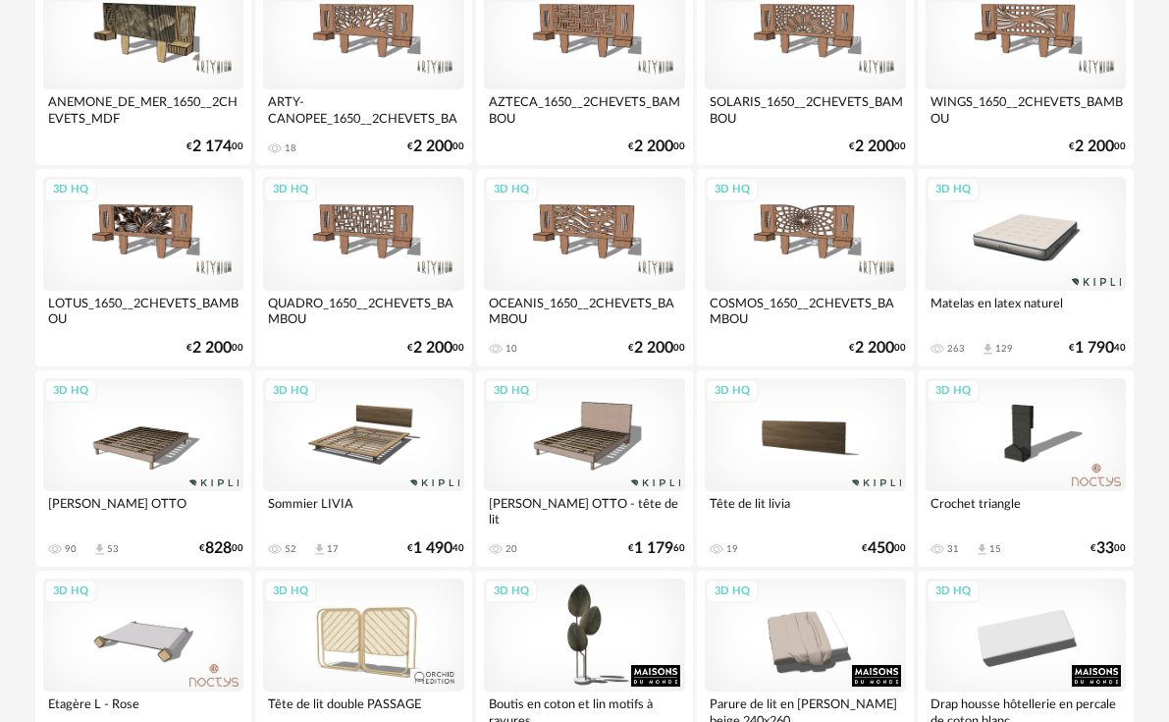
click at [999, 237] on div "3D HQ" at bounding box center [1026, 233] width 201 height 113
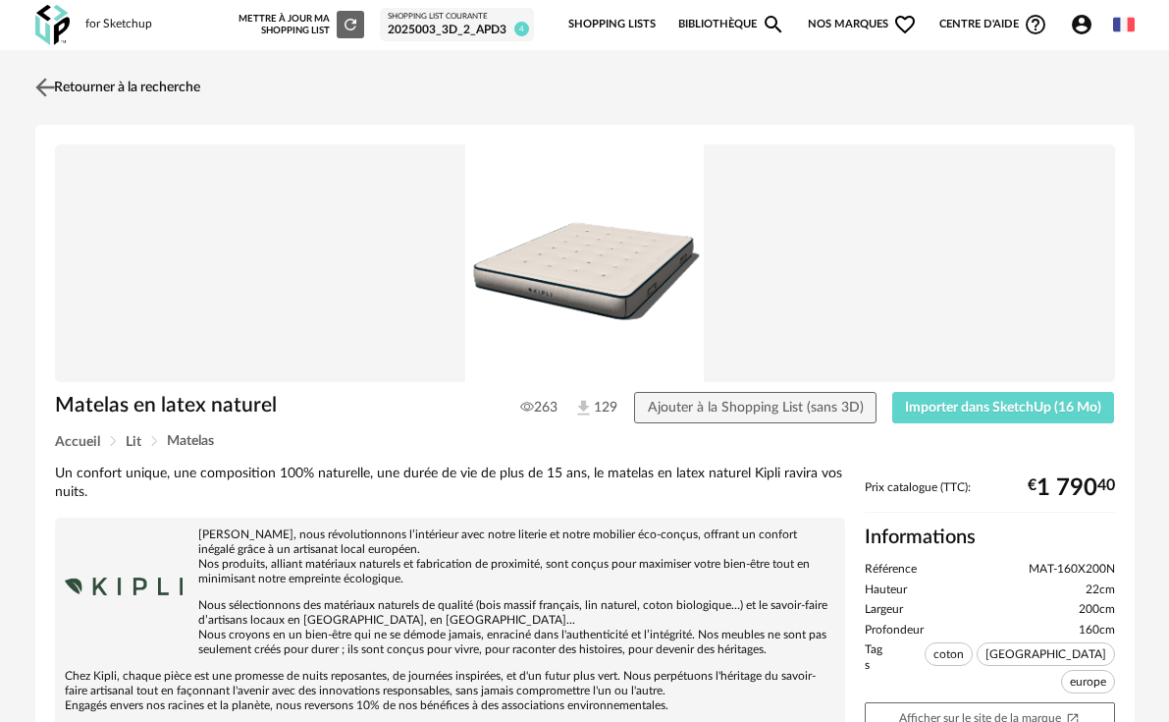
click at [44, 86] on img at bounding box center [44, 87] width 28 height 28
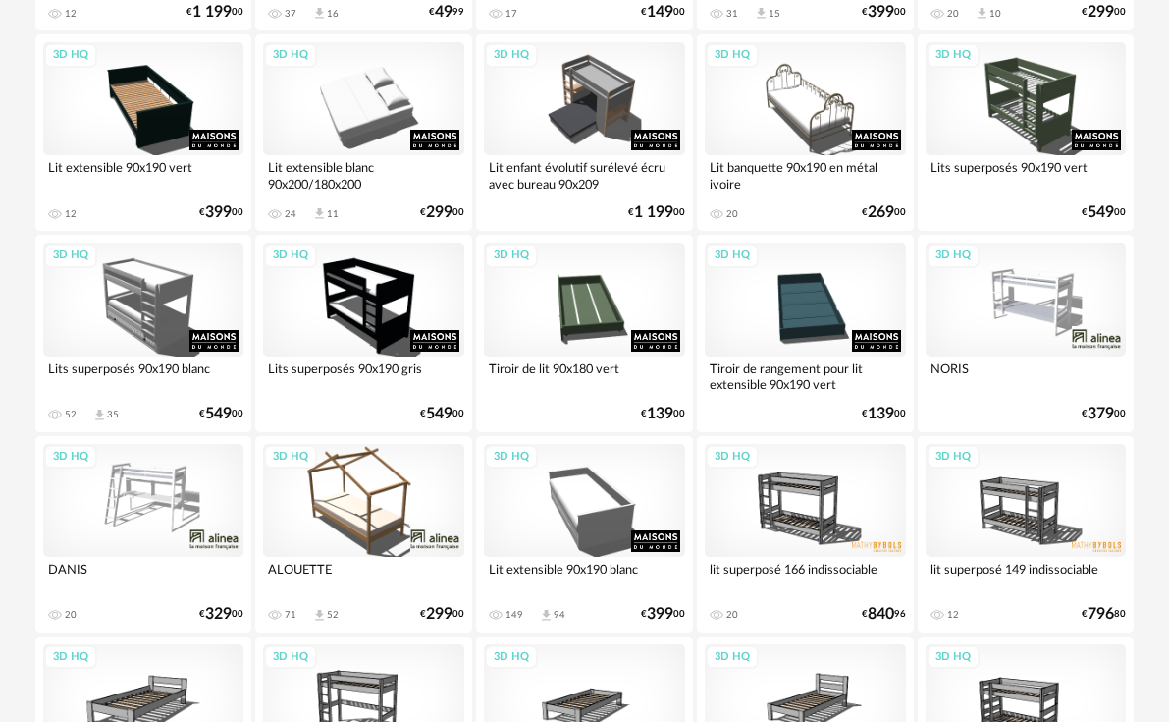
scroll to position [3772, 0]
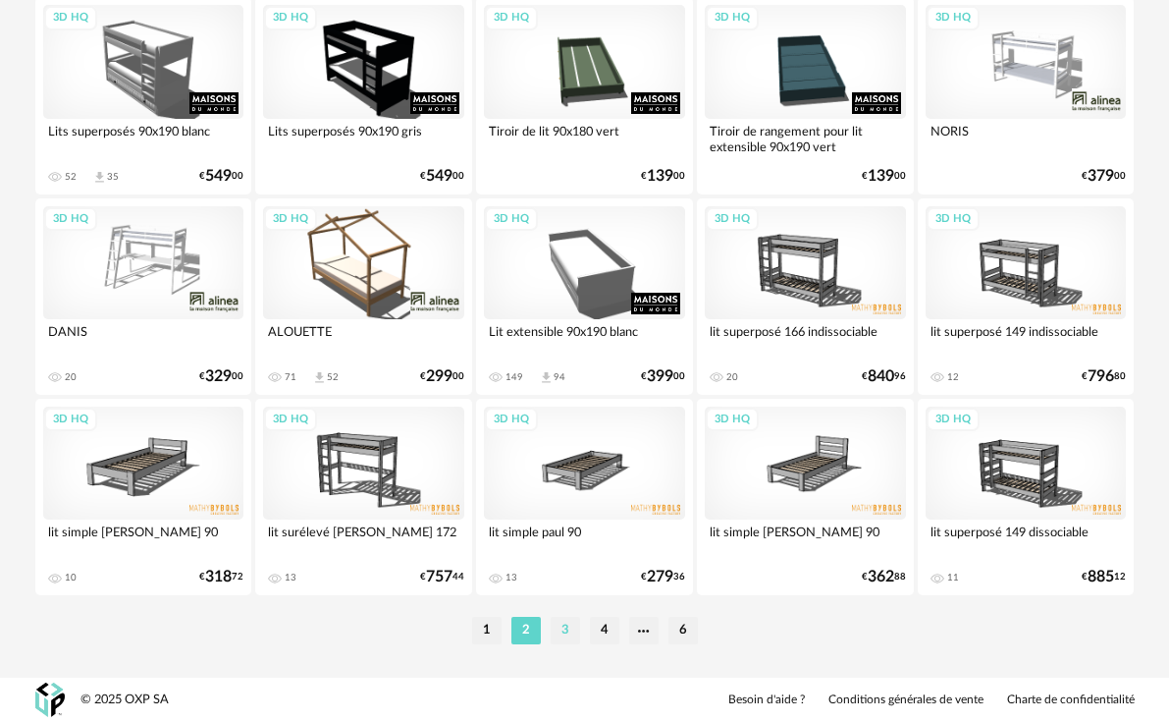
click at [561, 635] on li "3" at bounding box center [565, 630] width 29 height 27
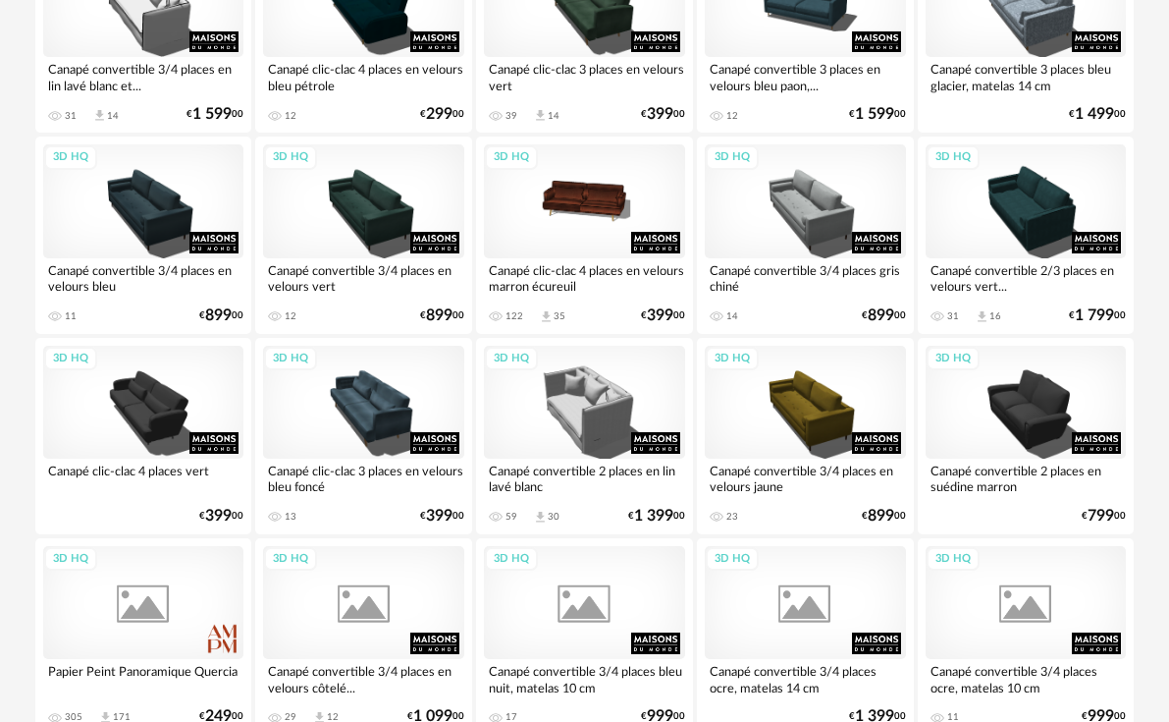
scroll to position [3772, 0]
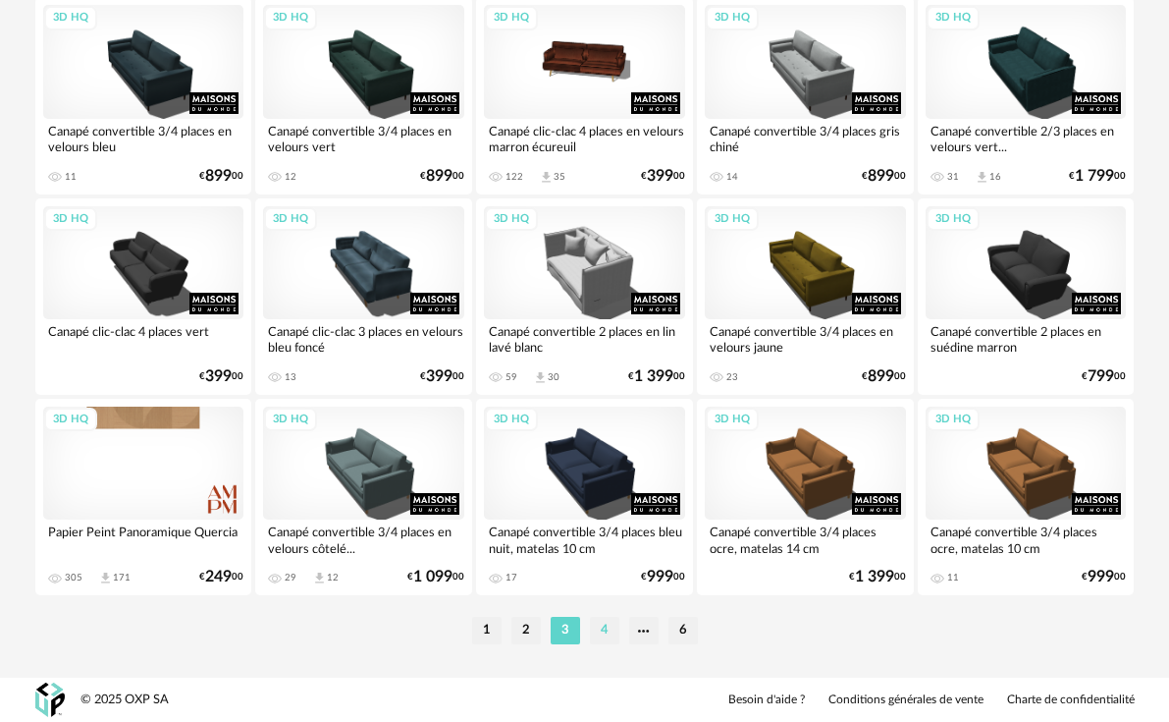
click at [605, 632] on li "4" at bounding box center [604, 630] width 29 height 27
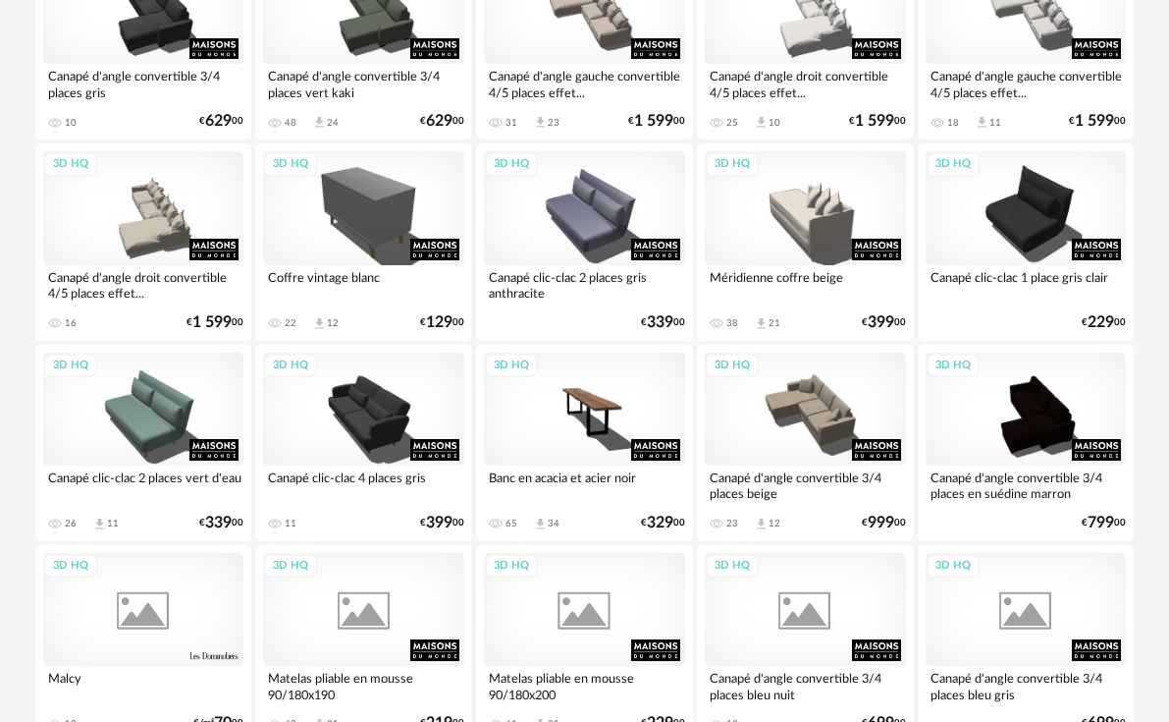
scroll to position [3772, 0]
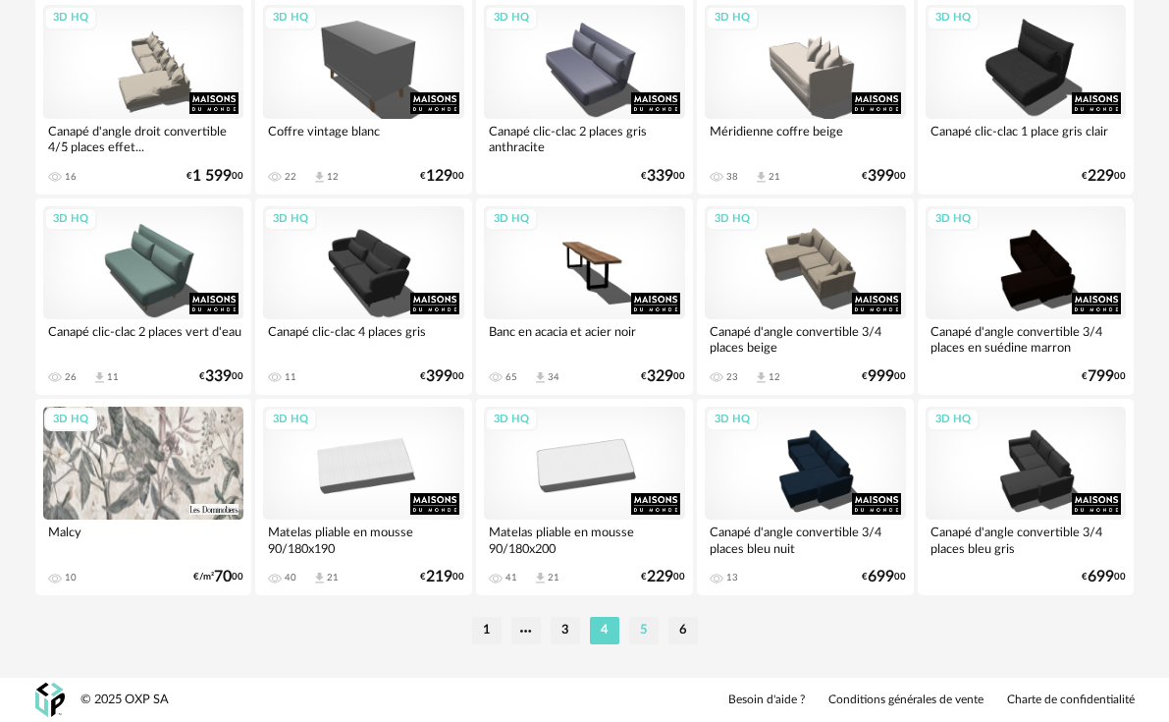
click at [645, 636] on li "5" at bounding box center [643, 630] width 29 height 27
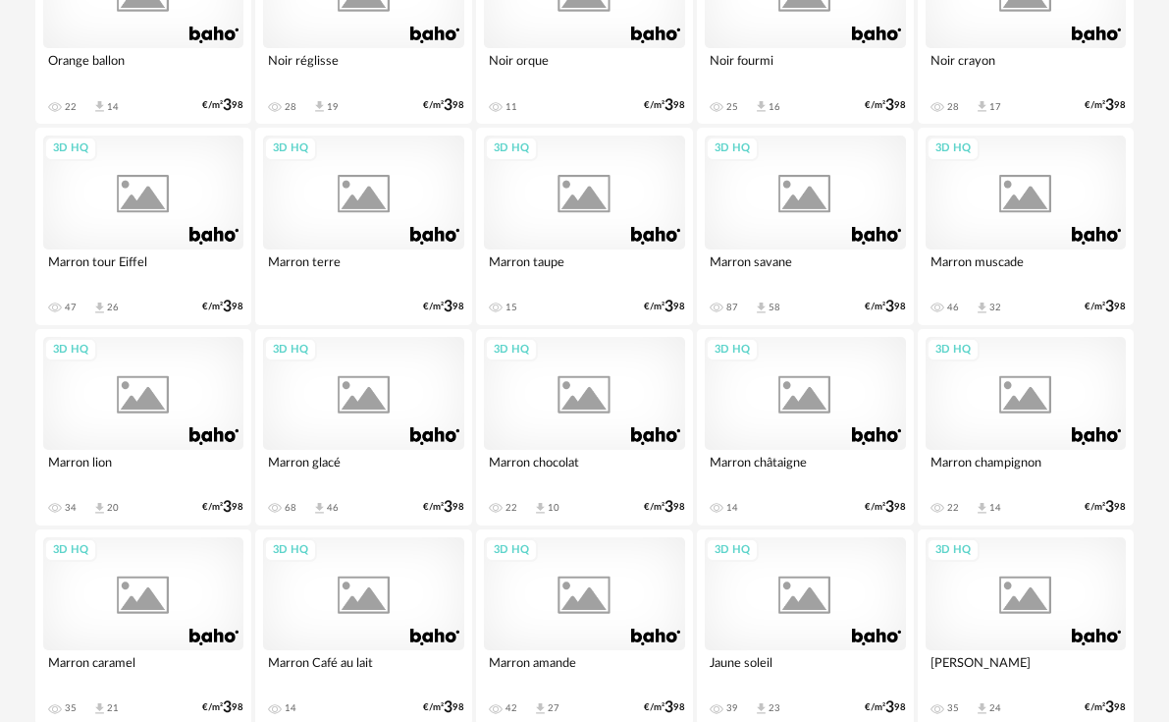
scroll to position [3772, 0]
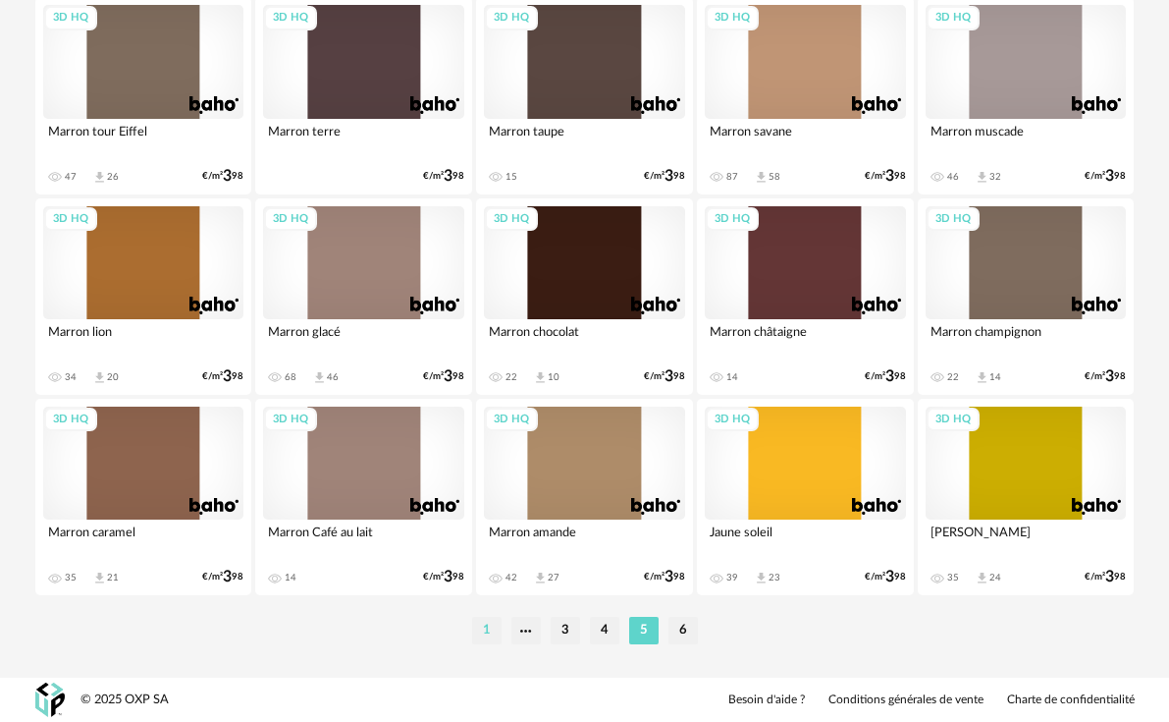
click at [487, 635] on li "1" at bounding box center [486, 630] width 29 height 27
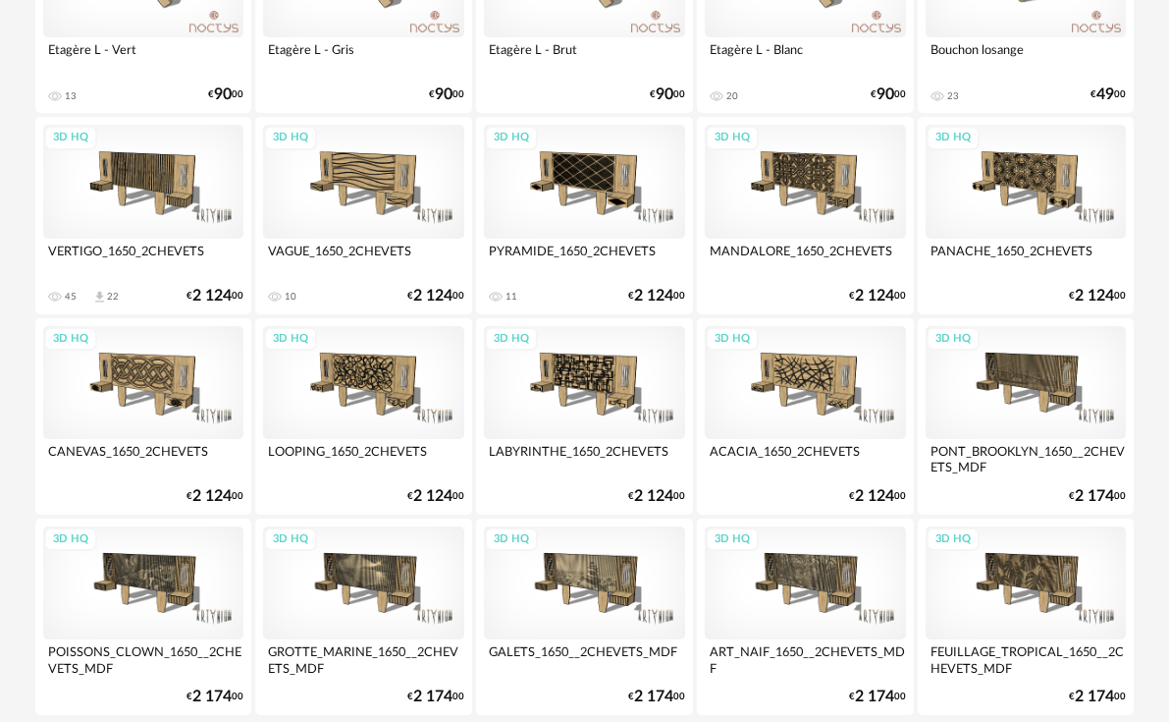
scroll to position [3772, 0]
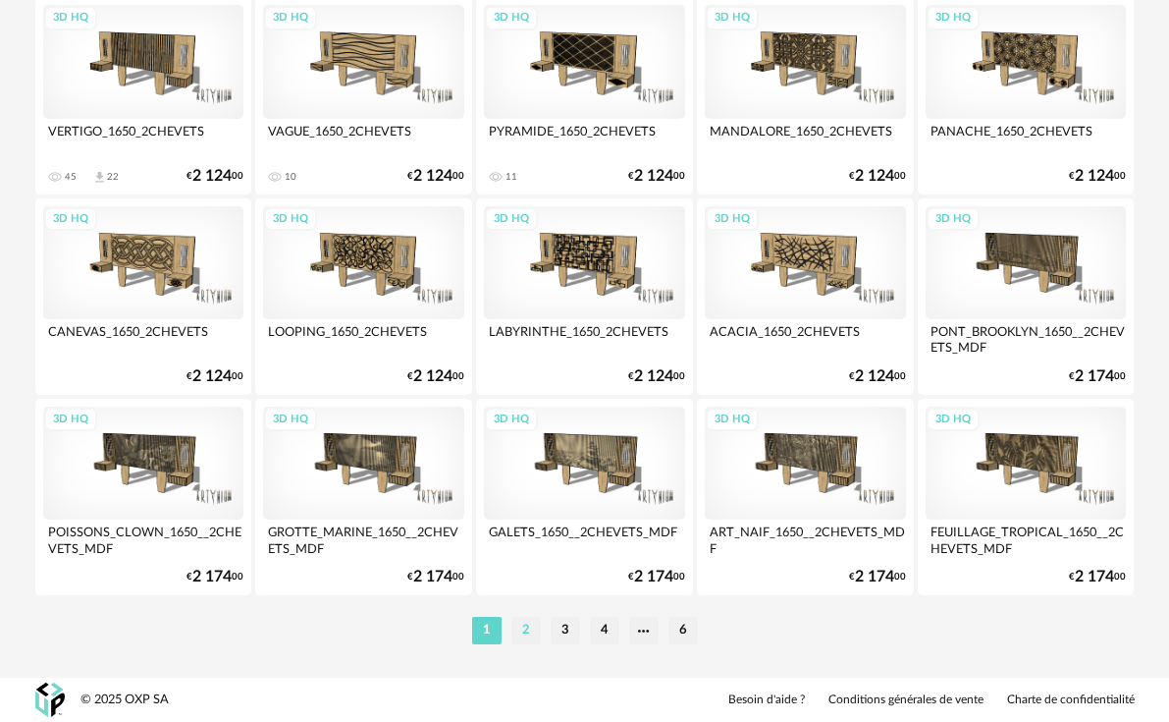
click at [538, 636] on li "2" at bounding box center [526, 630] width 29 height 27
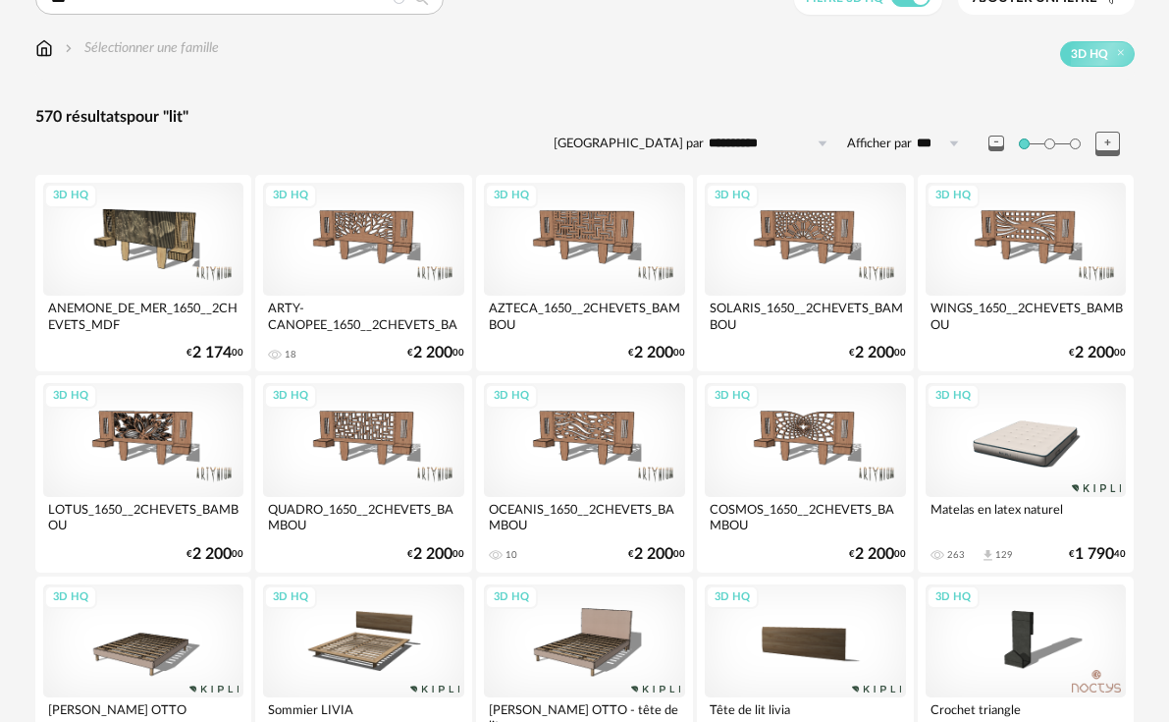
scroll to position [295, 0]
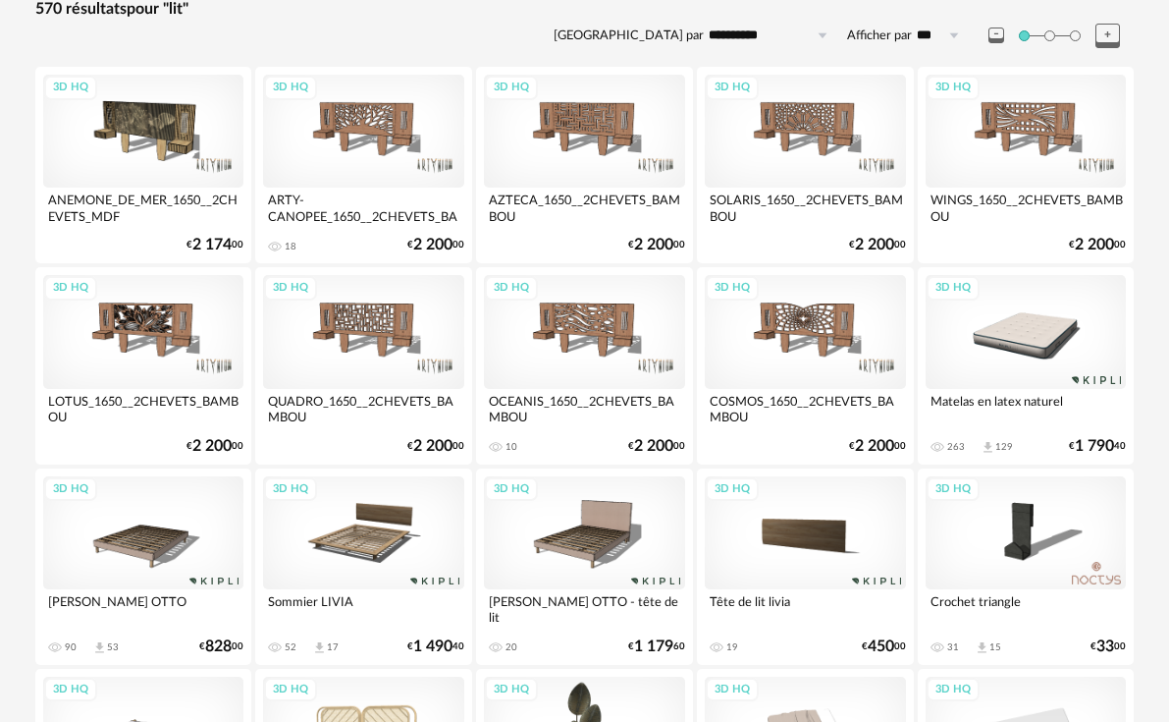
click at [1056, 345] on div "3D HQ" at bounding box center [1026, 331] width 201 height 113
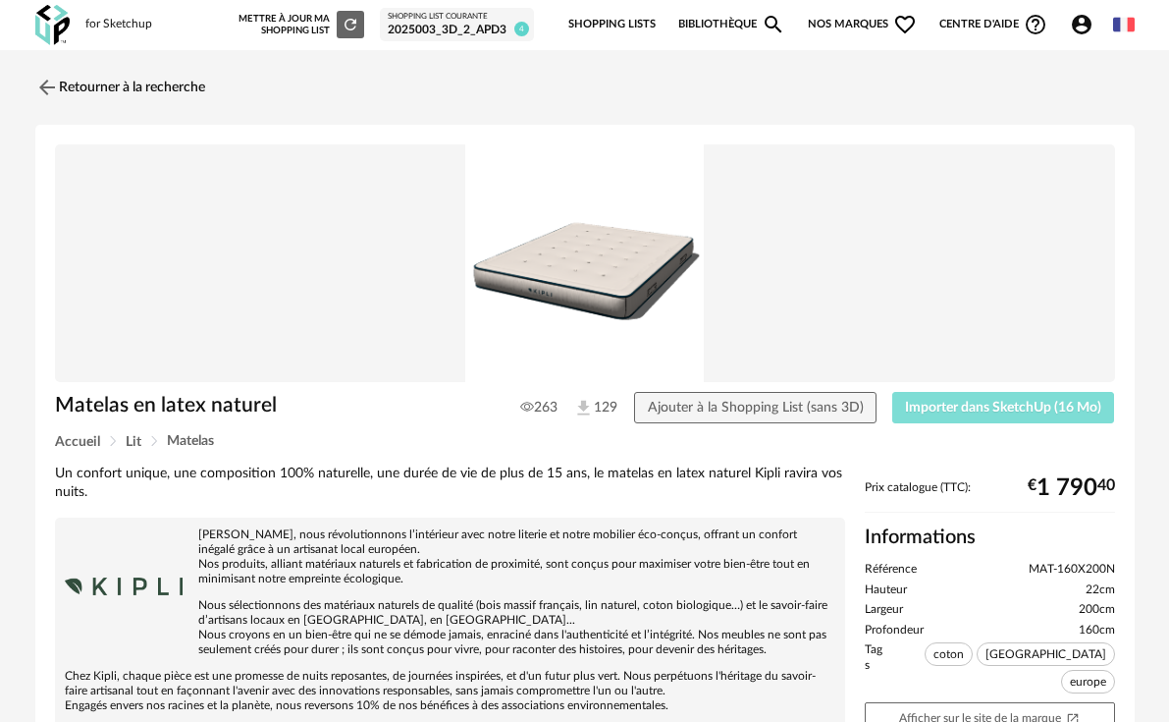
click at [946, 407] on span "Importer dans SketchUp (16 Mo)" at bounding box center [1003, 408] width 196 height 14
